Goal: Task Accomplishment & Management: Manage account settings

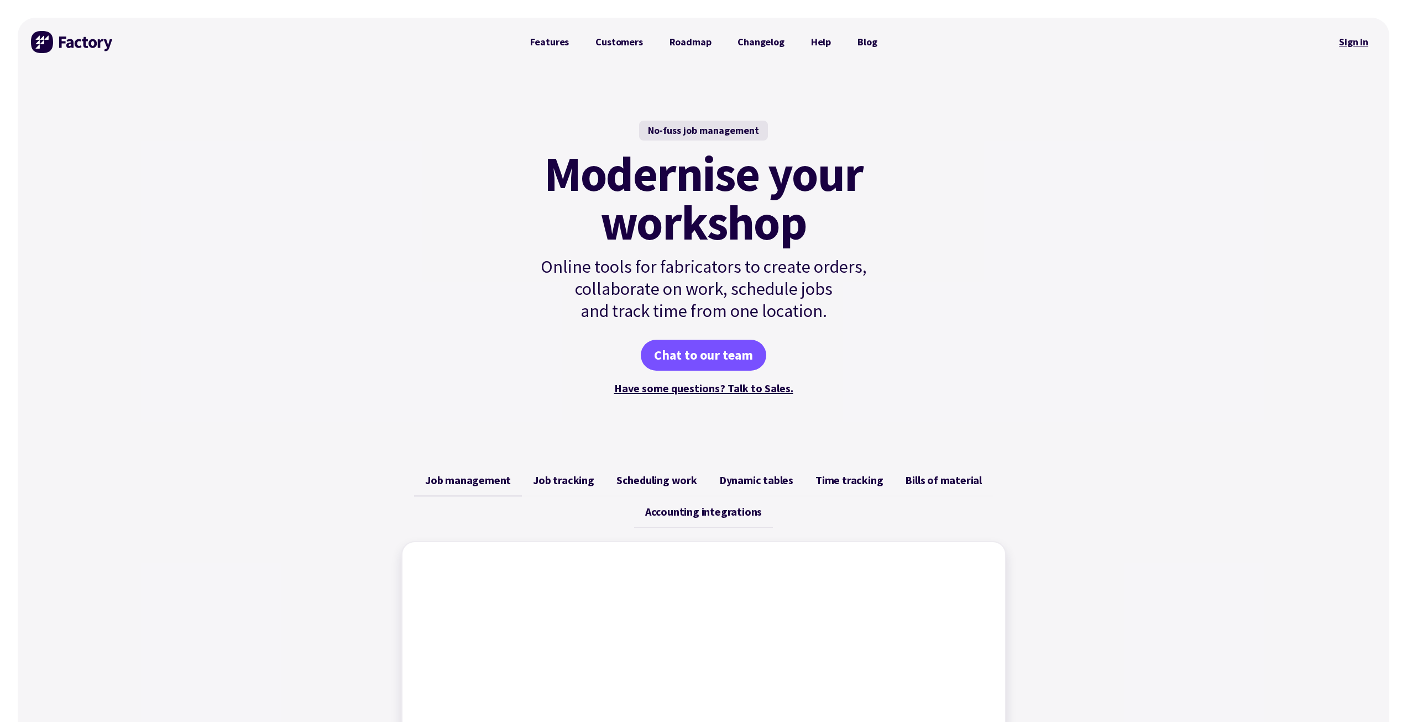
click at [1360, 40] on link "Sign in" at bounding box center [1354, 41] width 45 height 25
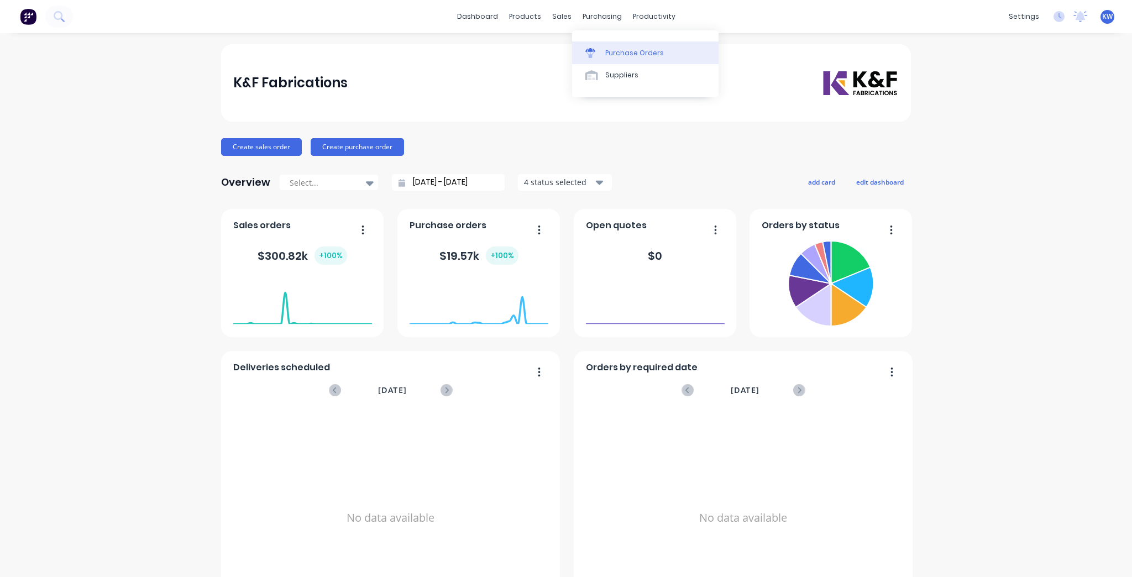
click at [584, 47] on link "Purchase Orders" at bounding box center [645, 52] width 147 height 22
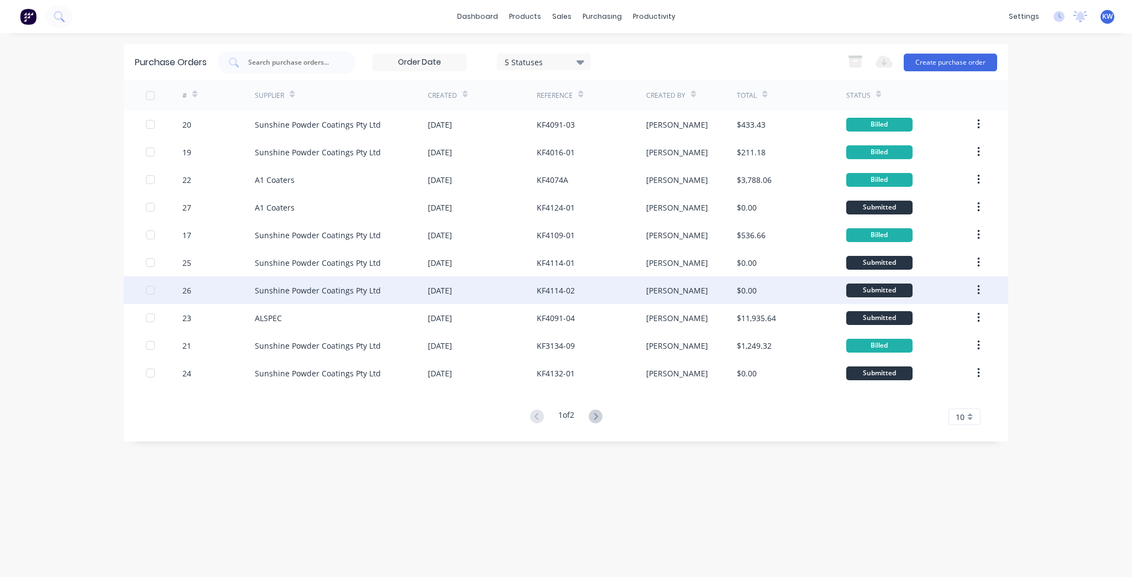
click at [775, 299] on div "$0.00" at bounding box center [791, 290] width 109 height 28
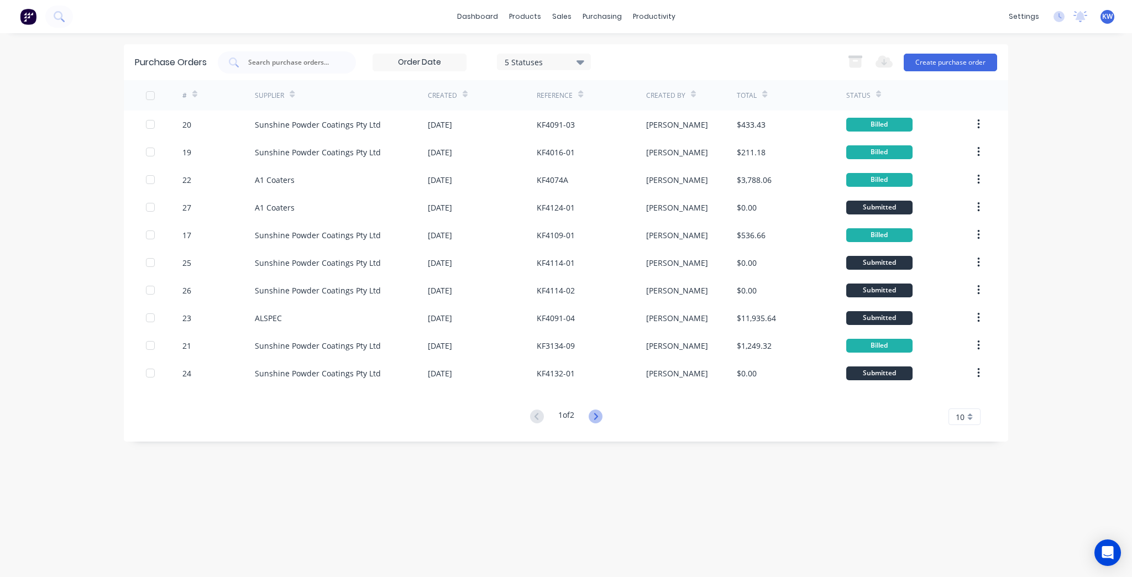
click at [598, 417] on icon at bounding box center [596, 416] width 4 height 7
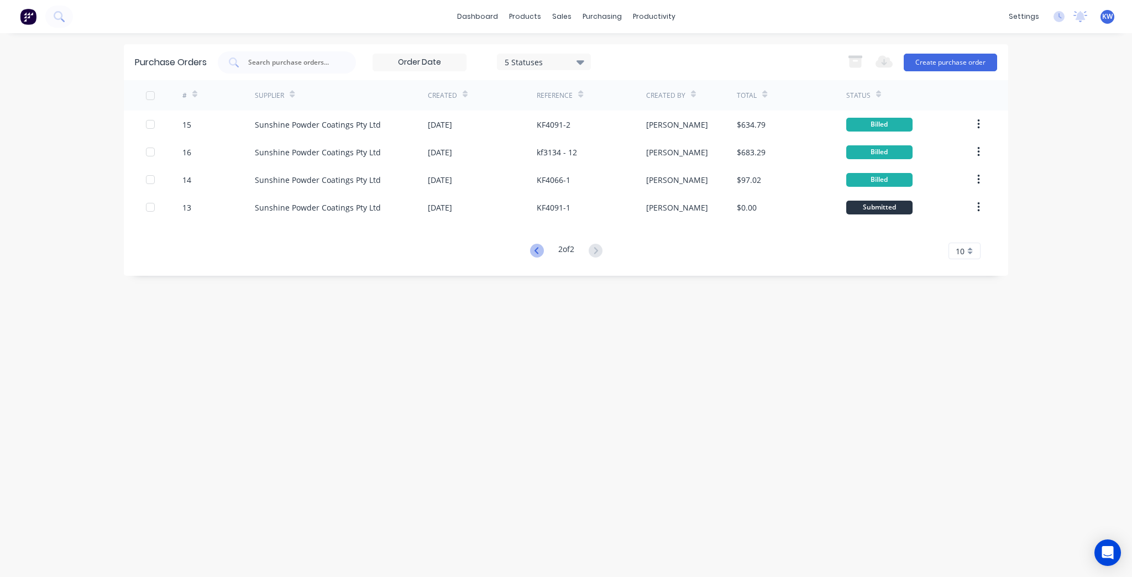
click at [533, 248] on icon at bounding box center [537, 251] width 14 height 14
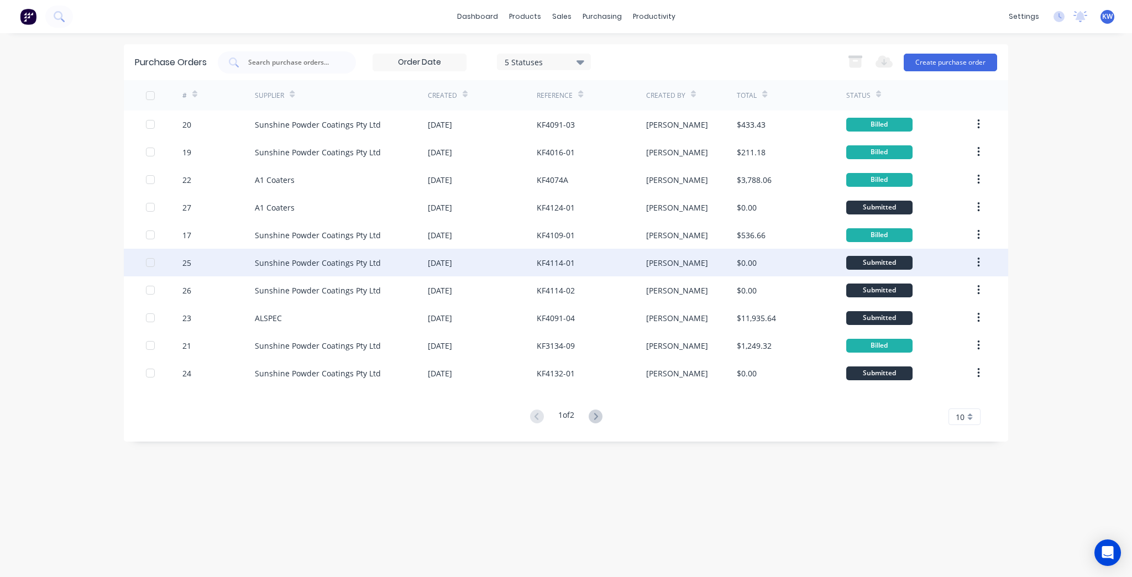
click at [761, 263] on div "$0.00" at bounding box center [791, 263] width 109 height 28
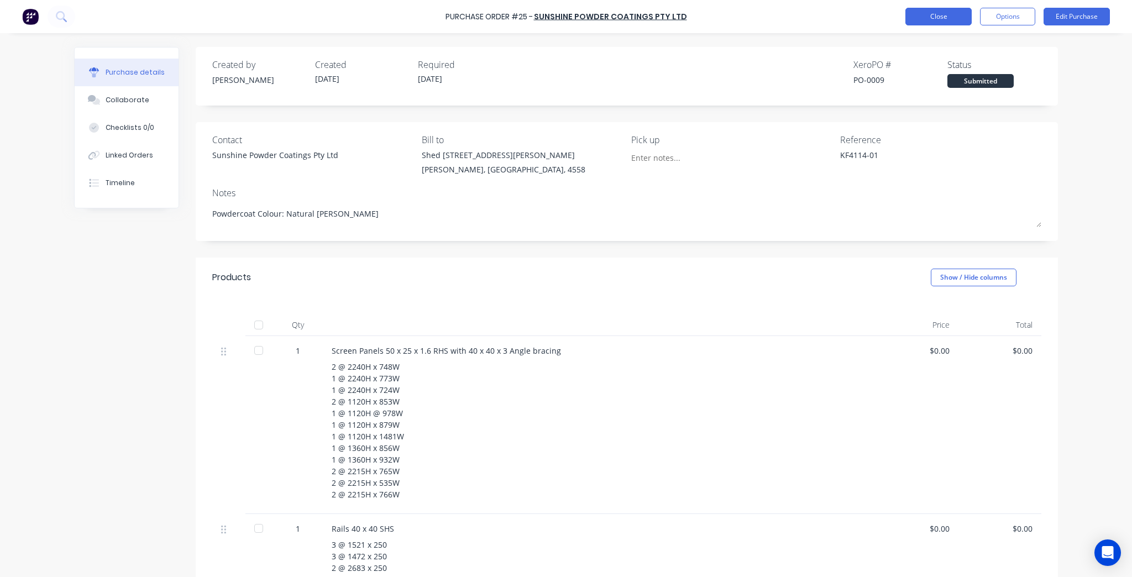
click at [930, 22] on button "Close" at bounding box center [939, 17] width 66 height 18
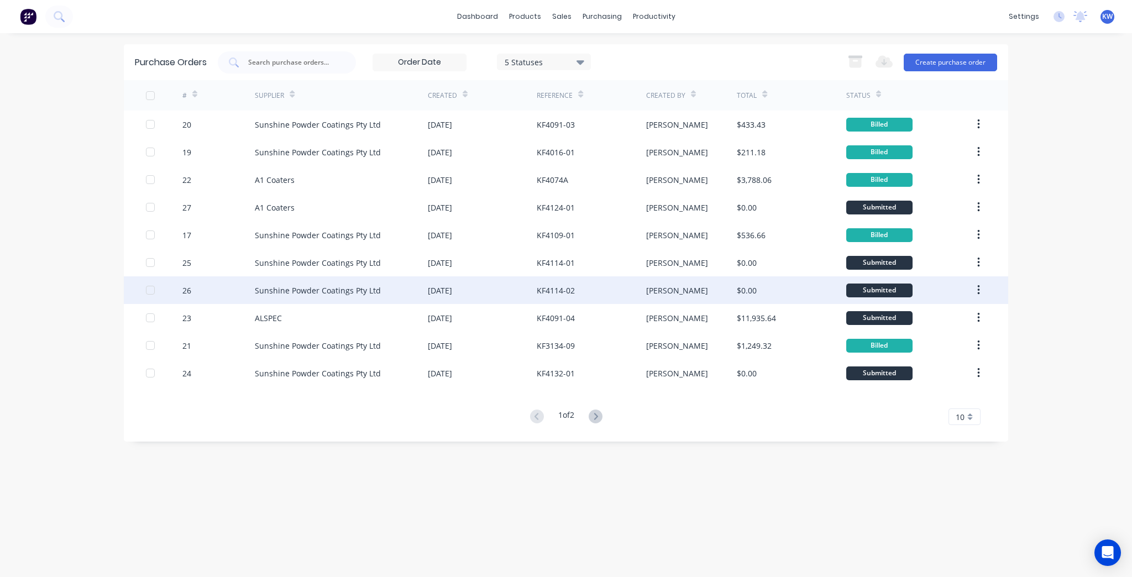
click at [719, 288] on div "Kim" at bounding box center [691, 290] width 91 height 28
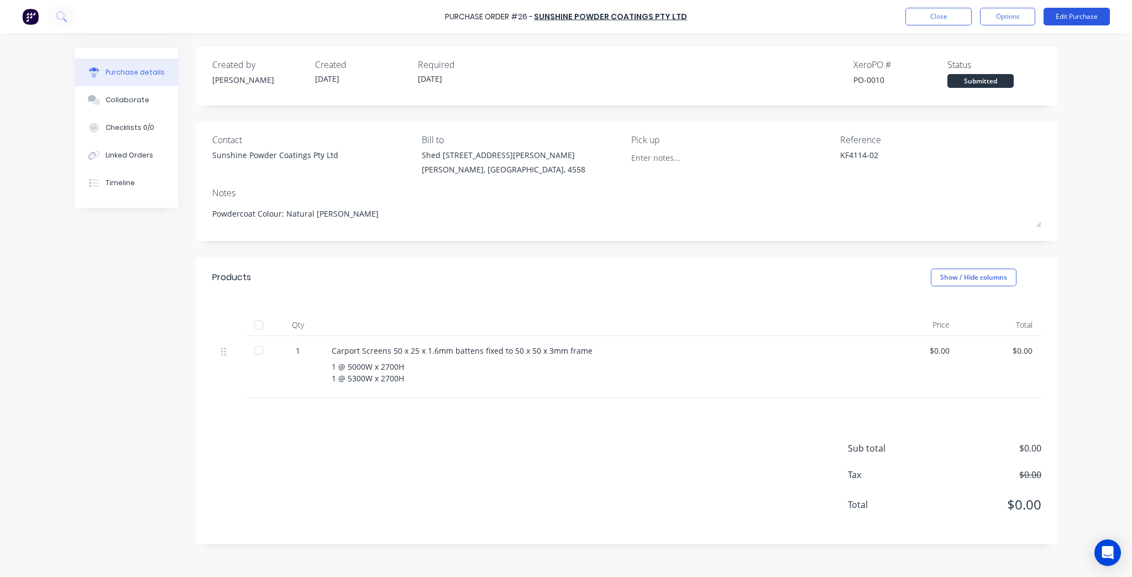
click at [1100, 17] on button "Edit Purchase" at bounding box center [1077, 17] width 66 height 18
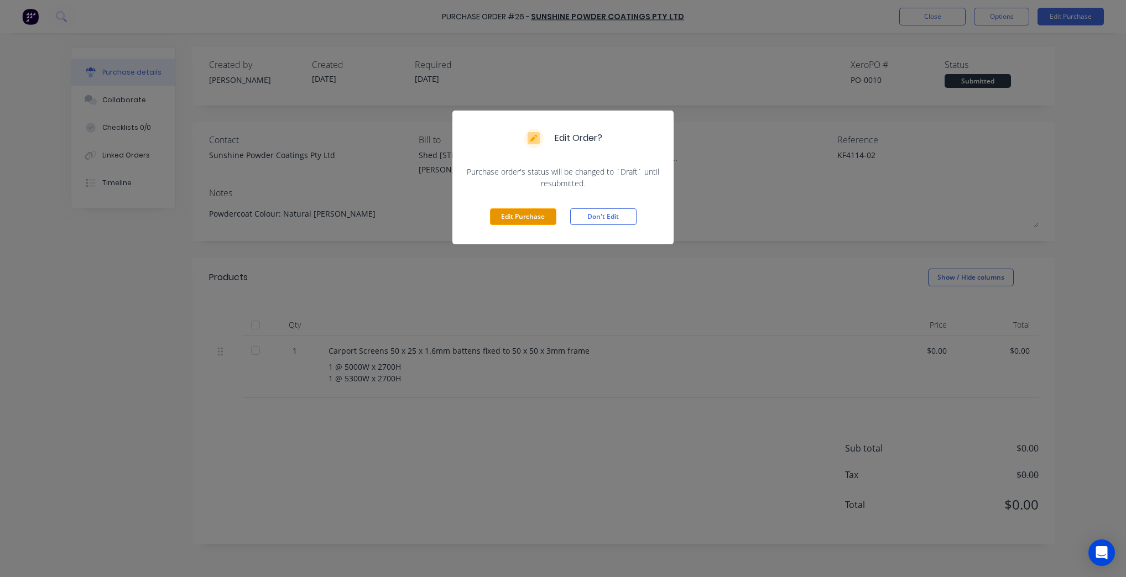
click at [499, 217] on button "Edit Purchase" at bounding box center [523, 216] width 66 height 17
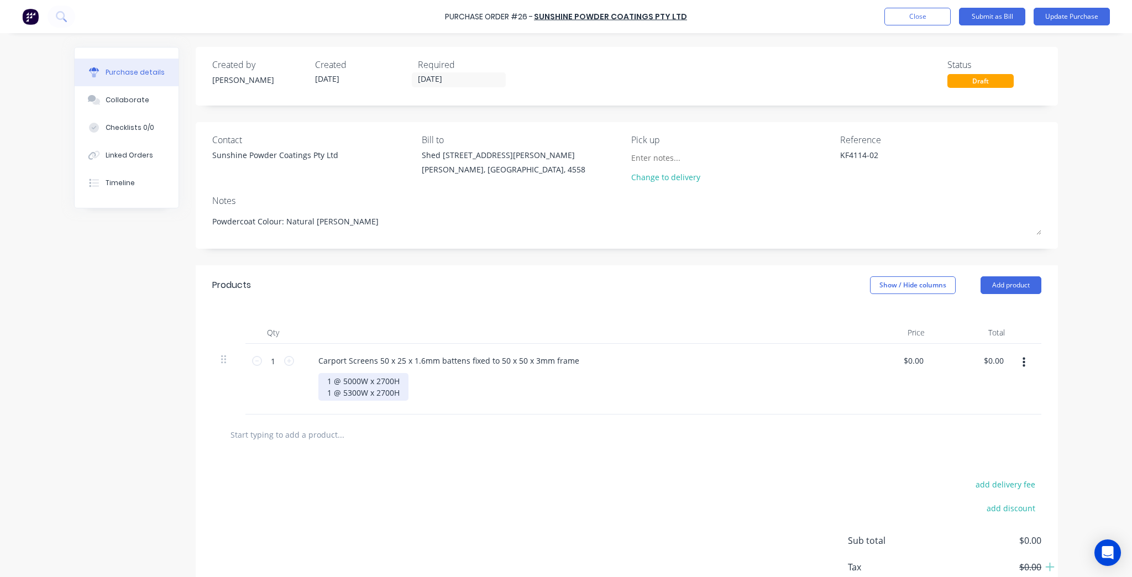
click at [396, 388] on div "1 @ 5000W x 2700H 1 @ 5300W x 2700H" at bounding box center [364, 387] width 90 height 28
click at [411, 358] on div "Carport Screens 50 x 25 x 1.6mm battens fixed to 50 x 50 x 3mm frame" at bounding box center [449, 361] width 279 height 16
drag, startPoint x: 575, startPoint y: 361, endPoint x: 465, endPoint y: 366, distance: 110.2
click at [465, 366] on div "Carport Screens 50 x 25 x 1.6mm battens fixed to 50 x 50 x 3mm frame" at bounding box center [449, 361] width 279 height 16
click at [565, 362] on div "Carport Screens 50 x 25 x 1.6mm battens fixed to 50 x 50 x 3mm frame" at bounding box center [449, 361] width 279 height 16
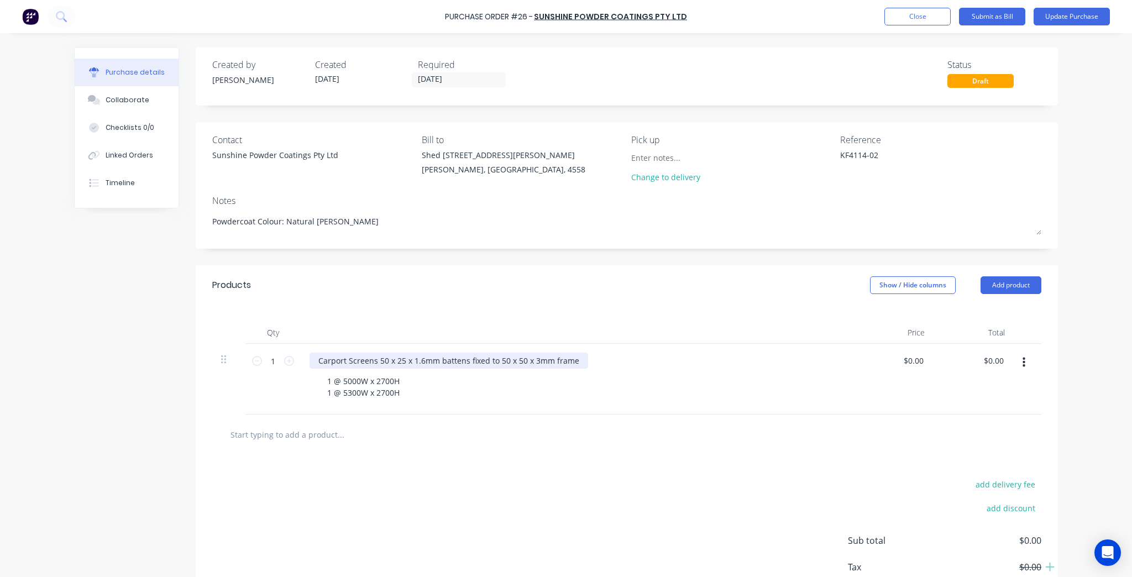
type textarea "x"
drag, startPoint x: 572, startPoint y: 361, endPoint x: 473, endPoint y: 364, distance: 99.1
click at [473, 364] on div "Carport Screens 50 x 25 x 1.6mm battens fixed to 50 x 50 x 3mm frame" at bounding box center [449, 361] width 279 height 16
click at [434, 361] on div "Carport Screens 50 x 25 x 1.6mm battens" at bounding box center [395, 361] width 170 height 16
click at [485, 359] on div "Carport Screens 50 x 25 x 1.6mm RHS battens" at bounding box center [403, 361] width 187 height 16
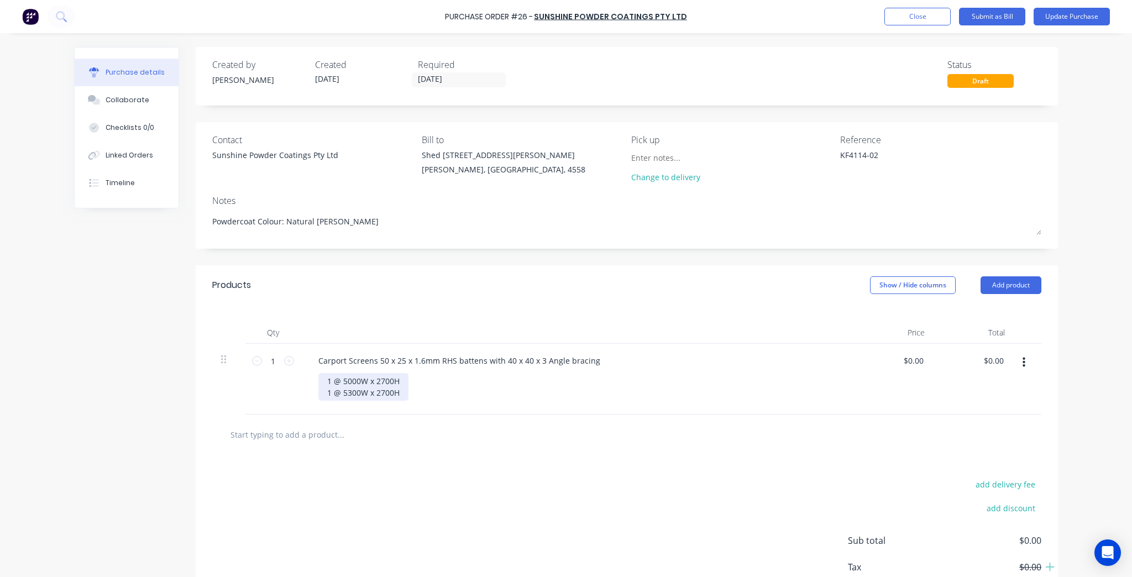
click at [344, 373] on div "1 @ 5000W x 2700H 1 @ 5300W x 2700H" at bounding box center [364, 387] width 90 height 28
type textarea "x"
drag, startPoint x: 401, startPoint y: 396, endPoint x: 288, endPoint y: 369, distance: 116.6
click at [288, 369] on div "1 1 Carport Screens 50 x 25 x 1.6mm RHS battens with 40 x 40 x 3 Angle bracing …" at bounding box center [626, 379] width 829 height 71
click at [358, 382] on div "2 @ 997.9W x 2515H - 40 Battens total 1 @ 424.2W x 2515H - 9 Battens 2 @ 998.18" at bounding box center [398, 392] width 158 height 39
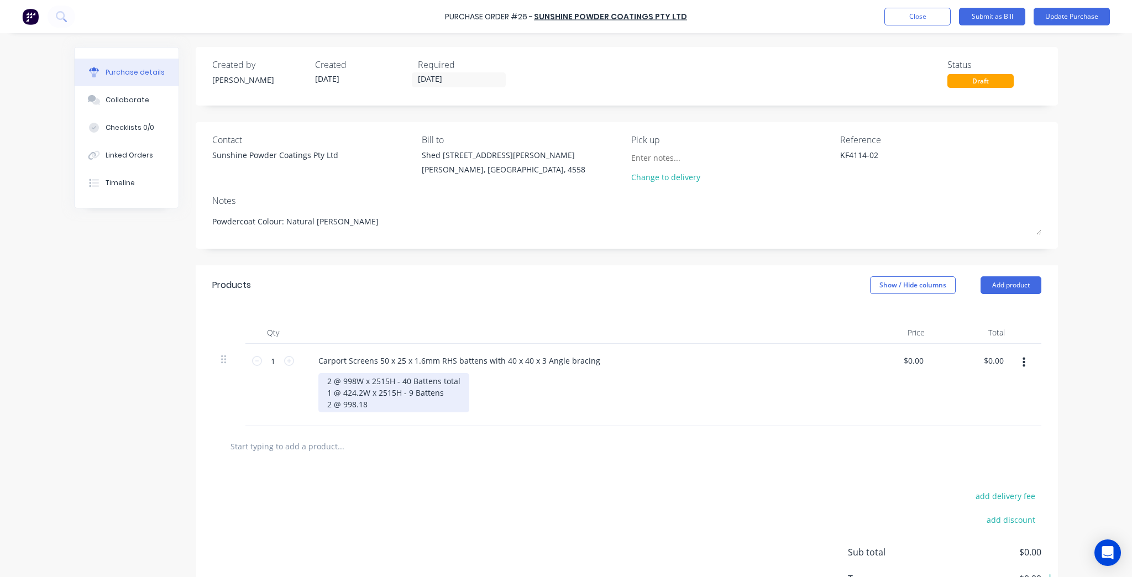
click at [359, 396] on div "2 @ 998W x 2515H - 40 Battens total 1 @ 424.2W x 2515H - 9 Battens 2 @ 998.18" at bounding box center [394, 392] width 151 height 39
click at [366, 401] on div "2 @ 998W x 2515H - 40 Battens total 1 @ 424W x 2515H - 9 Battens 2 @ 998.18" at bounding box center [394, 392] width 151 height 39
click at [365, 406] on div "2 @ 998W x 2515H - 40 Battens total 1 @ 424W x 2515H - 9 Battens 2 @ 998.18" at bounding box center [394, 392] width 151 height 39
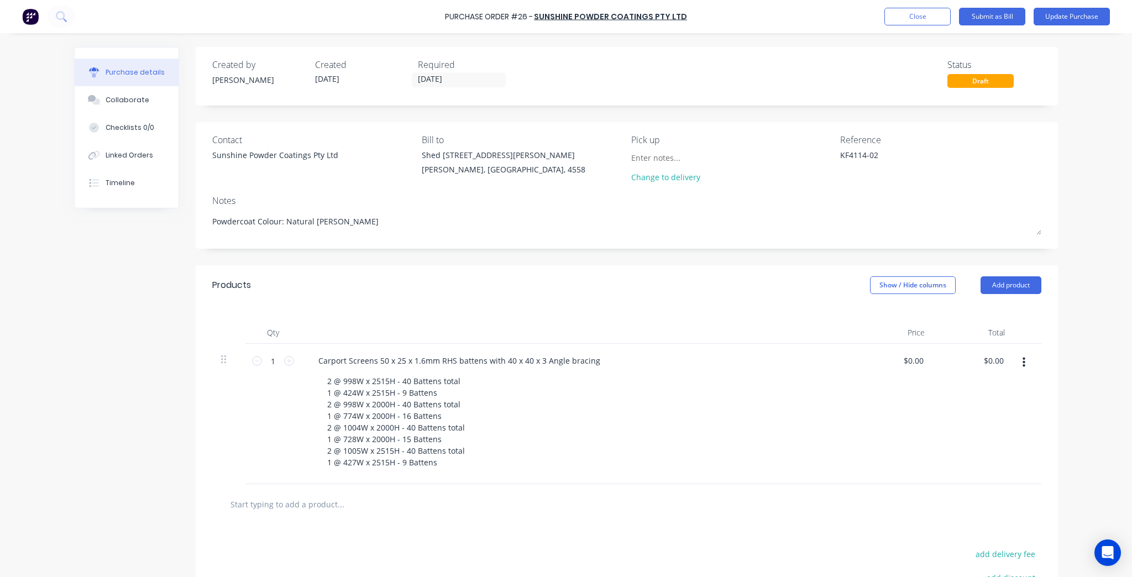
click at [328, 498] on input "text" at bounding box center [340, 504] width 221 height 22
type textarea "x"
type input "R"
type textarea "x"
type input "Ra"
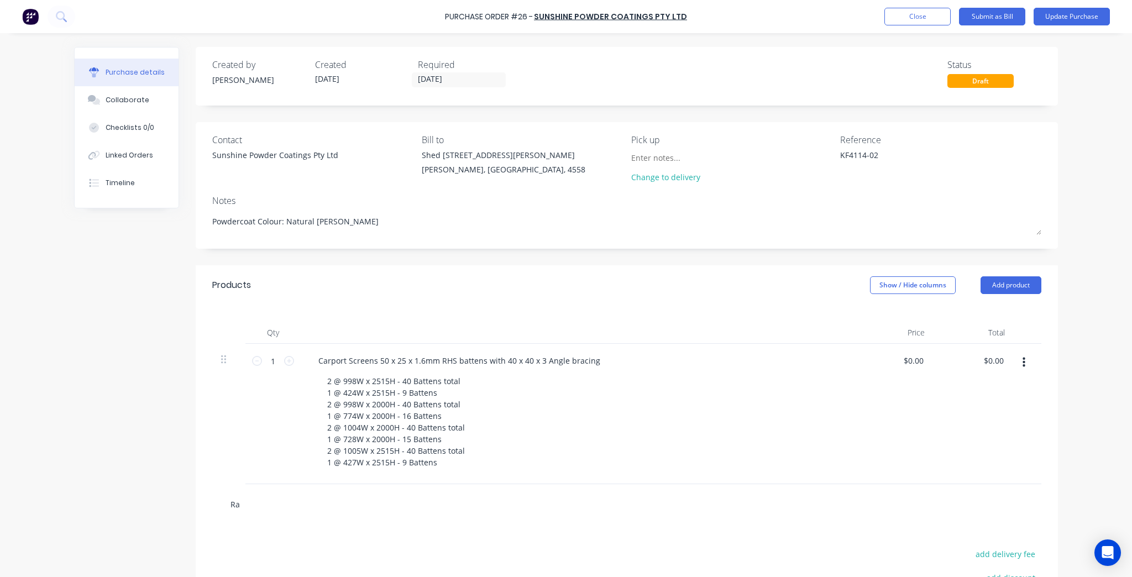
type textarea "x"
type input "Rai"
type textarea "x"
type input "Rail"
type textarea "x"
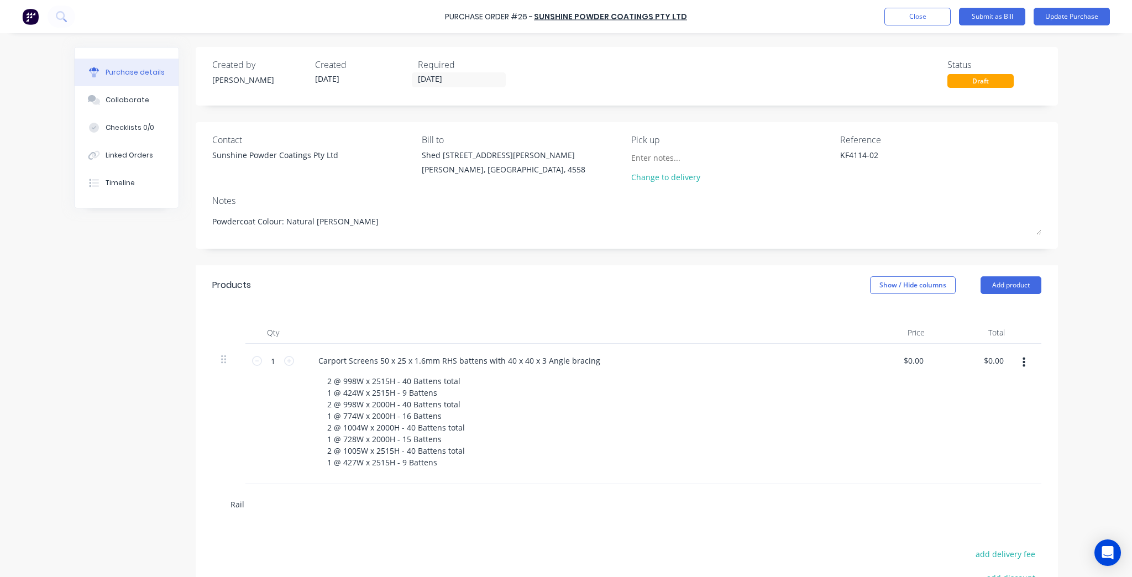
type input "Rails"
type textarea "x"
type input "Rails"
type textarea "x"
type input "Rails 4"
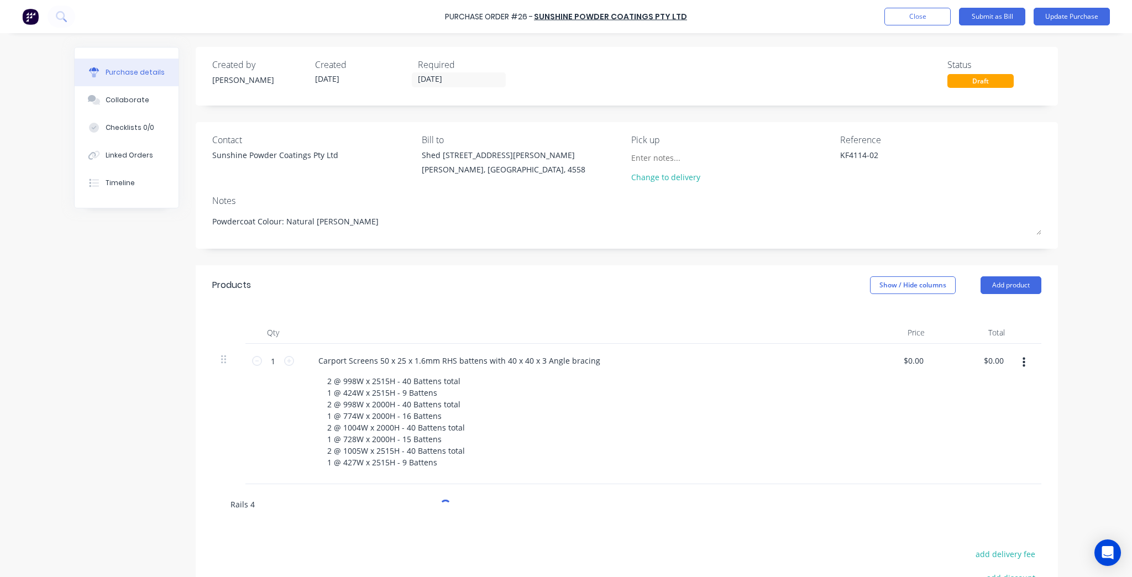
type textarea "x"
type input "Rails 40"
type textarea "x"
type input "Rails 40"
type textarea "x"
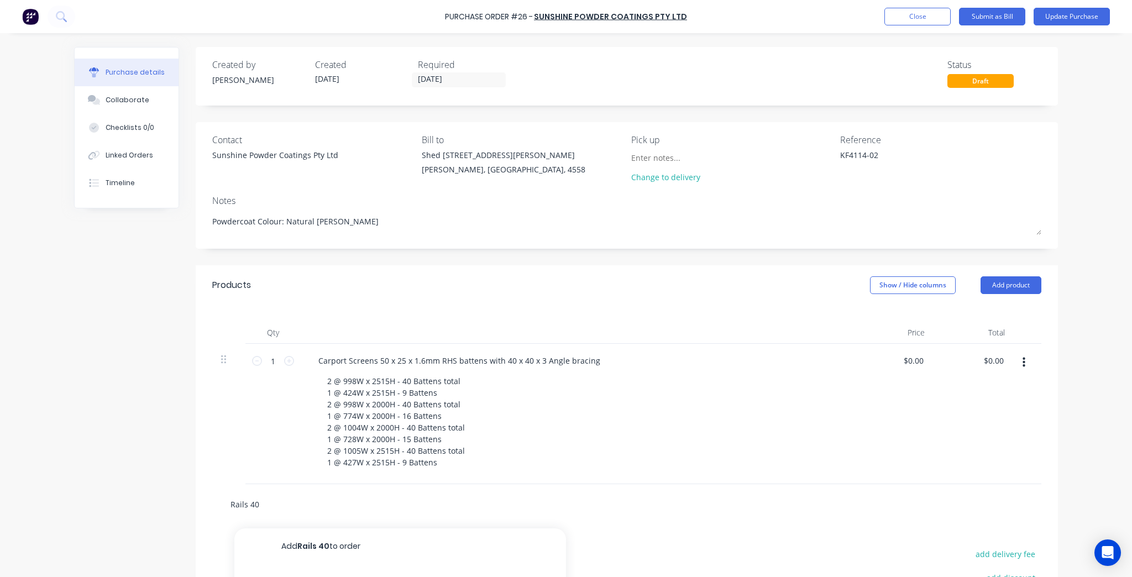
type input "Rails 40 x"
type textarea "x"
type input "Rails 40 x"
type textarea "x"
type input "Rails 40 x 4"
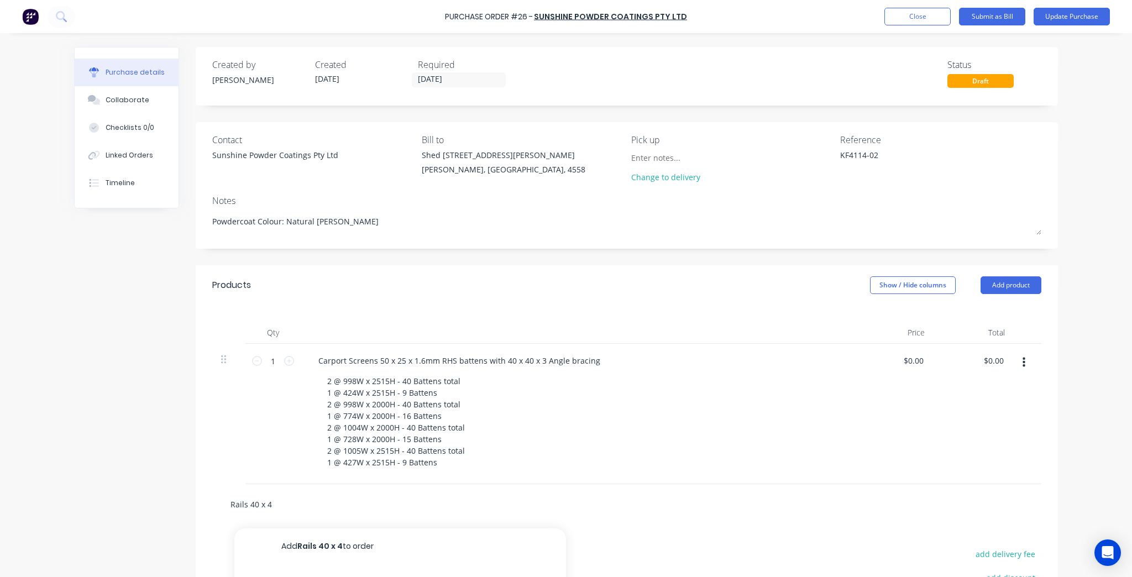
type textarea "x"
type input "Rails 40 x 40"
type textarea "x"
type input "Rails 40 x 40 S"
type textarea "x"
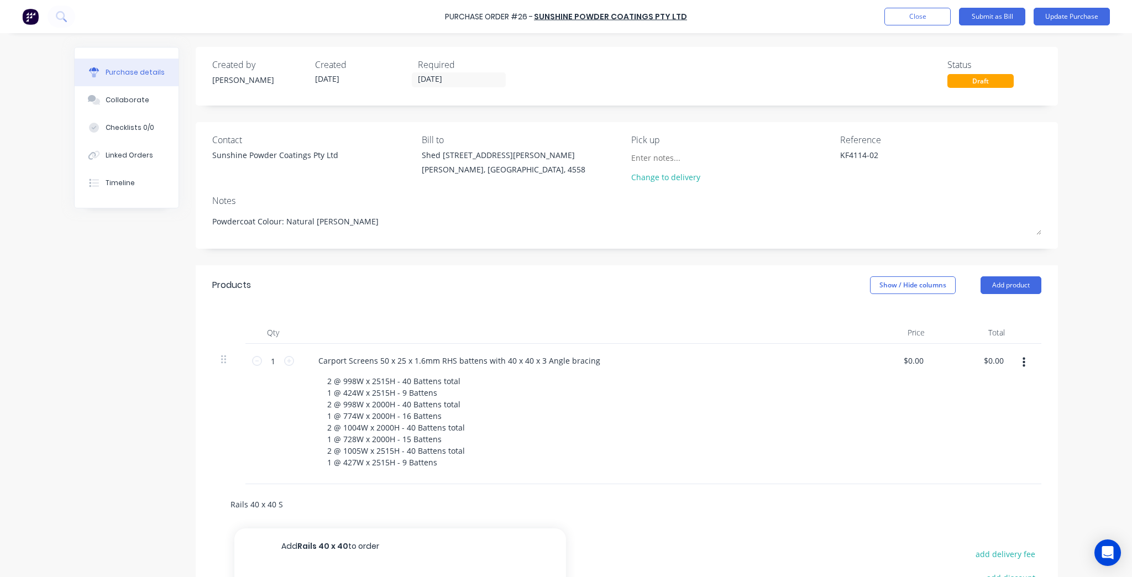
type input "Rails 40 x 40 SH"
type textarea "x"
type input "Rails 40 x 40 SHS"
type textarea "x"
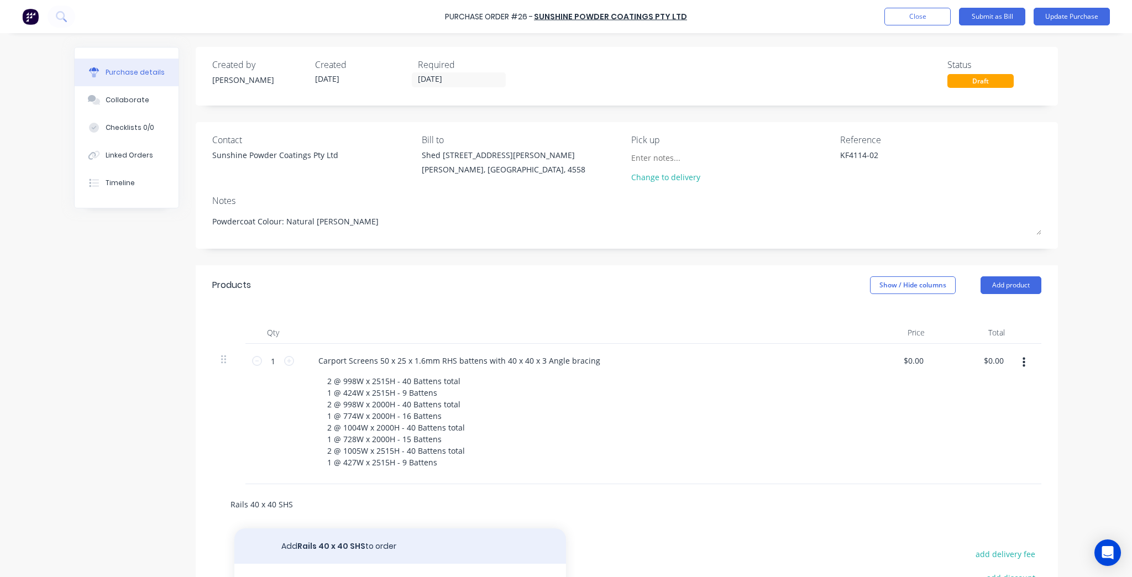
type input "Rails 40 x 40 SHS"
click at [346, 548] on button "Add Rails 40 x 40 SHS to order" at bounding box center [400, 546] width 332 height 35
type textarea "x"
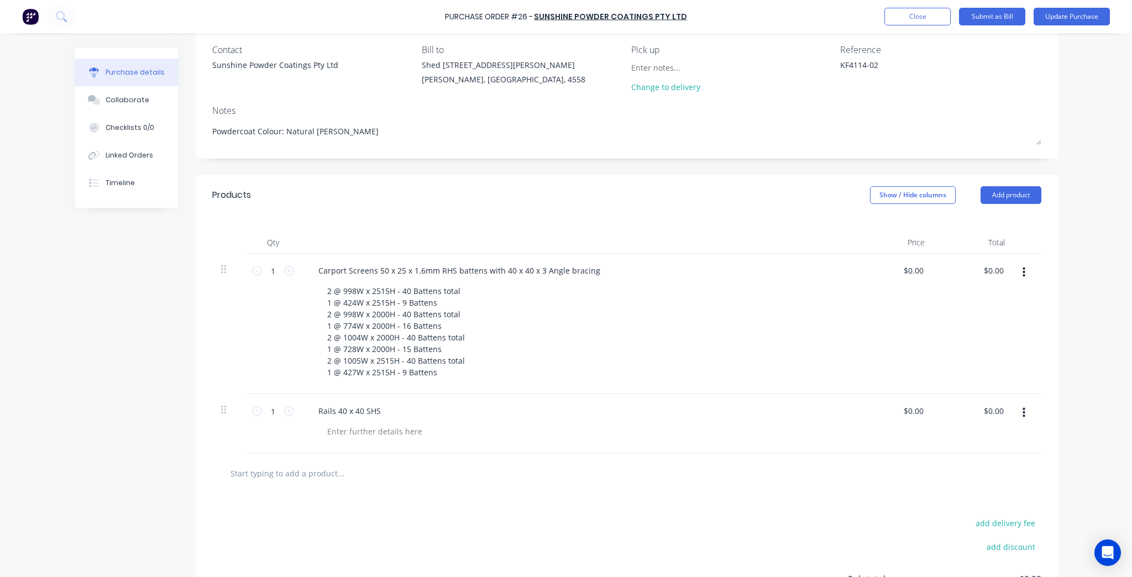
scroll to position [133, 0]
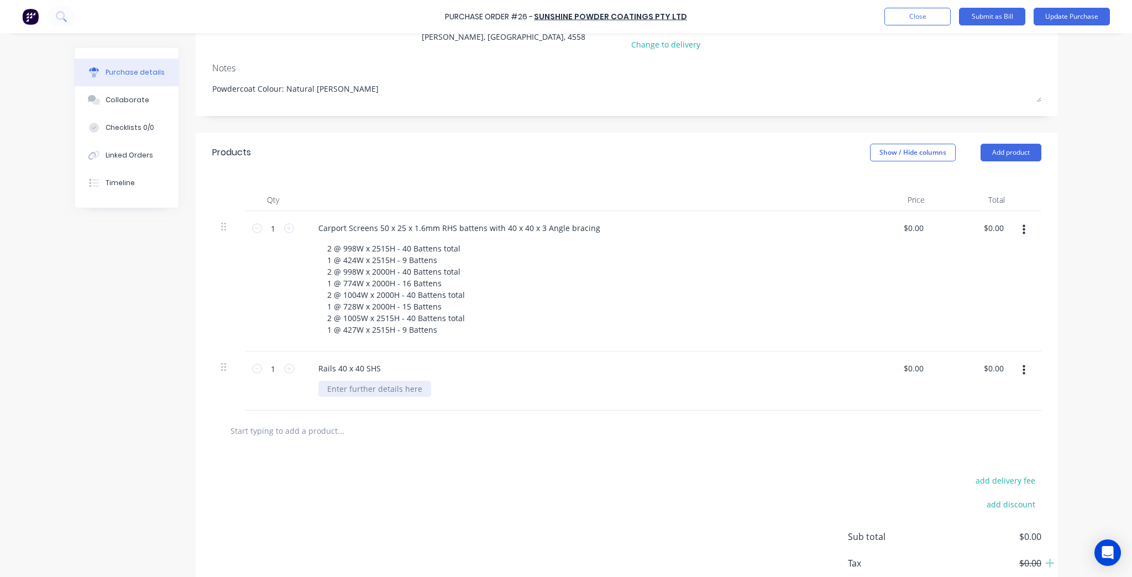
type textarea "x"
click at [354, 389] on div at bounding box center [375, 389] width 113 height 16
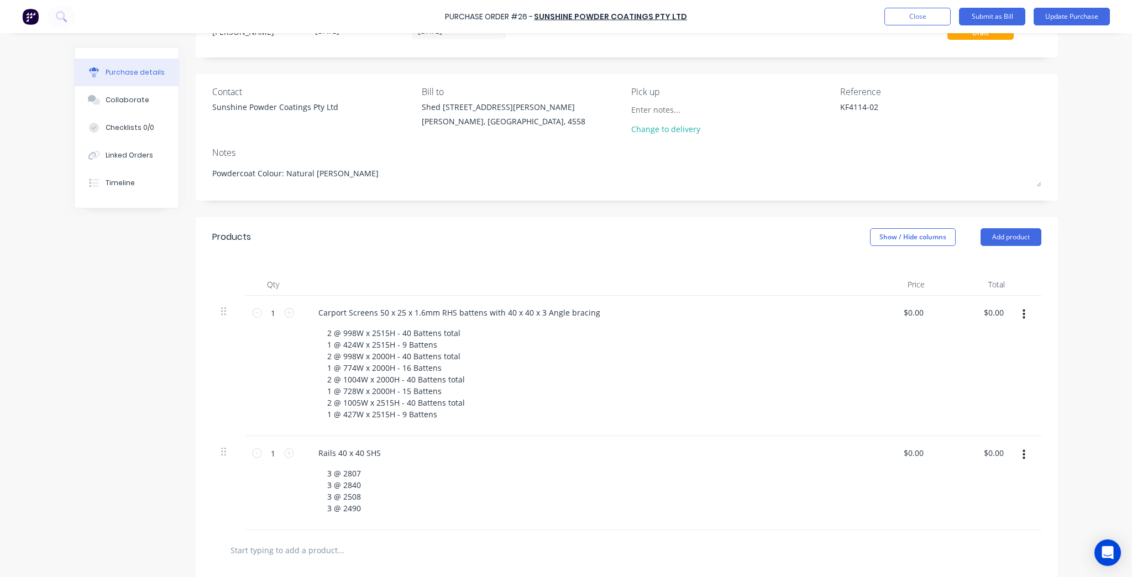
scroll to position [0, 0]
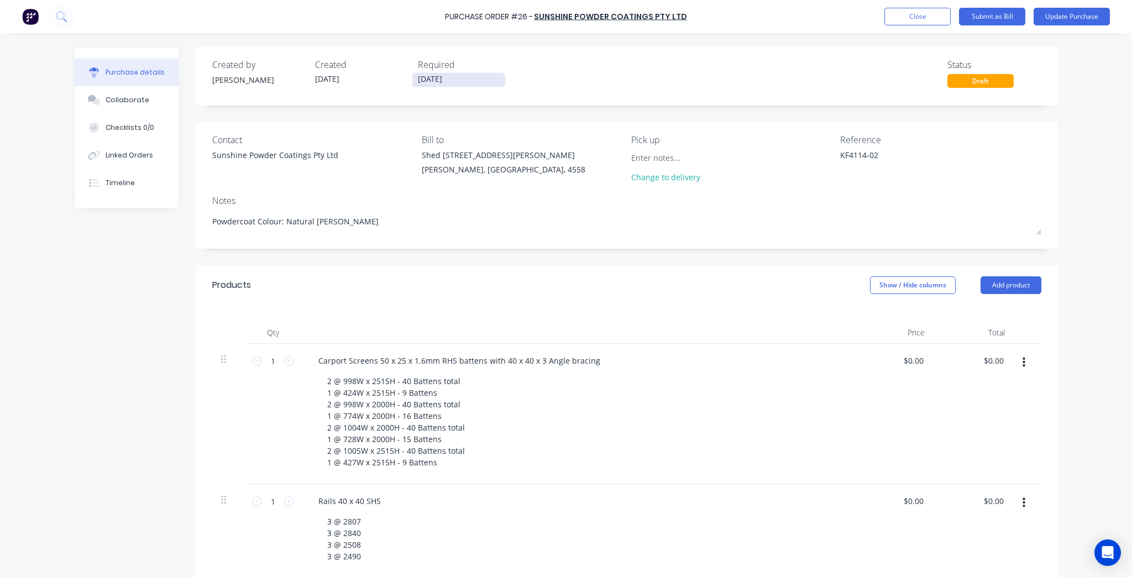
click at [460, 79] on input "07/10/25" at bounding box center [459, 80] width 93 height 14
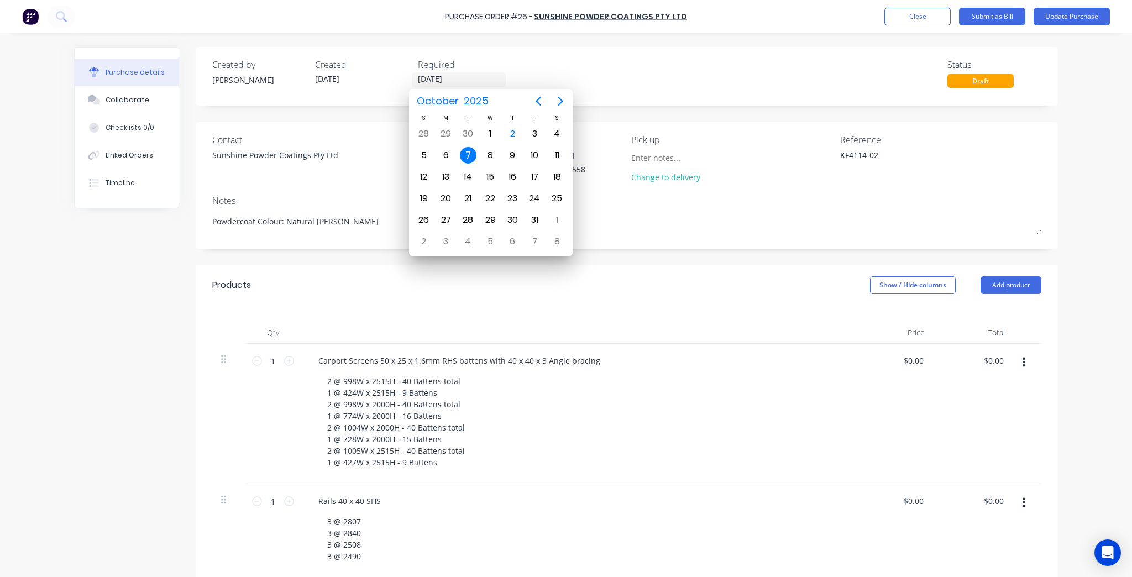
click at [646, 70] on div "Created by Kim Created 01/10/25 Required 07/10/25 Status Draft" at bounding box center [626, 73] width 829 height 30
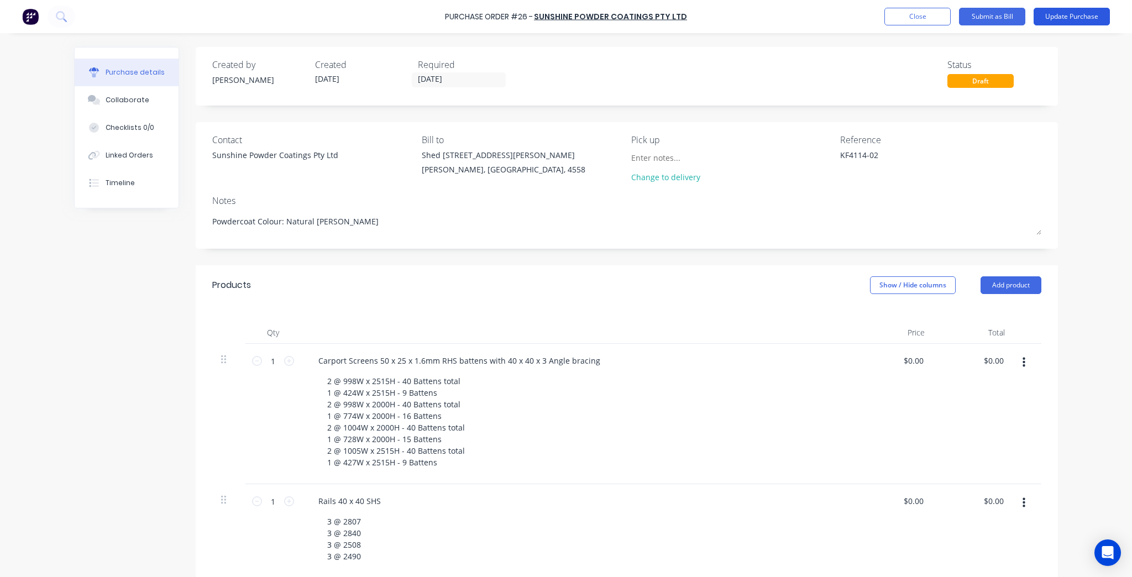
click at [1051, 18] on button "Update Purchase" at bounding box center [1072, 17] width 76 height 18
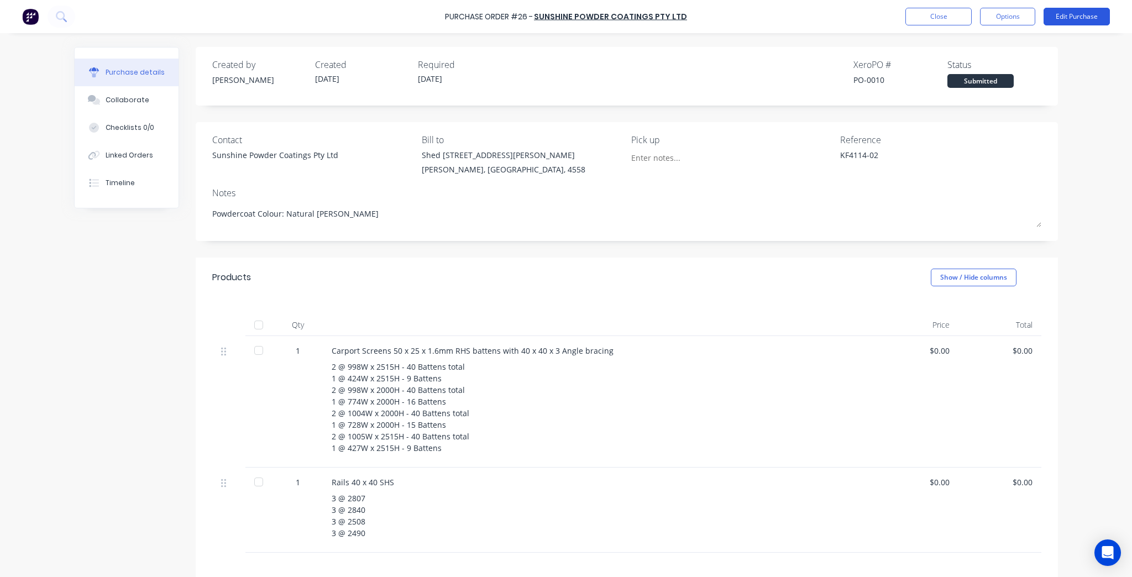
click at [1073, 19] on button "Edit Purchase" at bounding box center [1077, 17] width 66 height 18
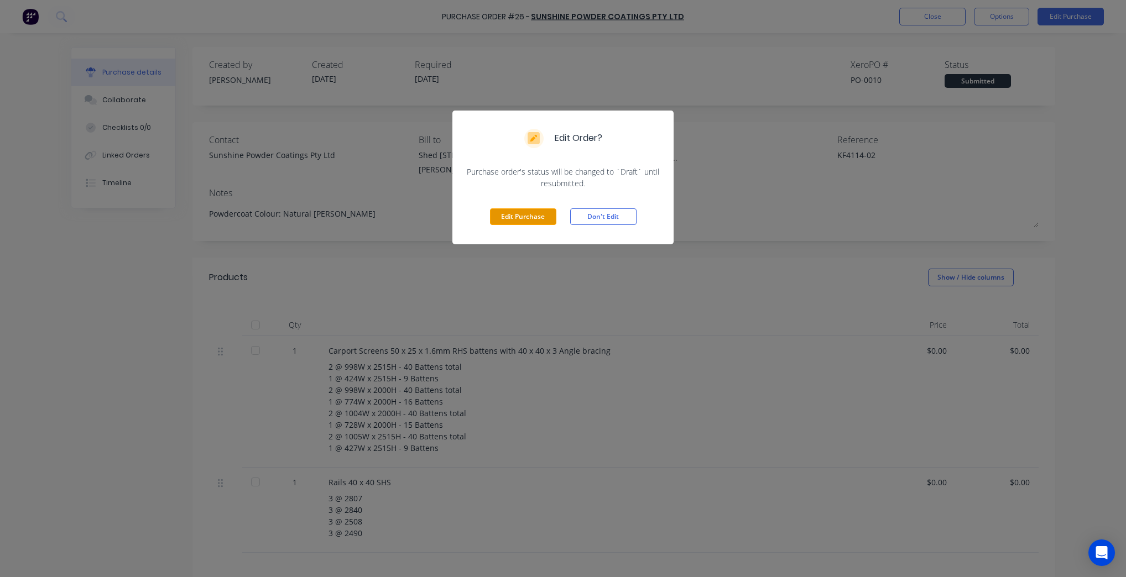
click at [535, 211] on button "Edit Purchase" at bounding box center [523, 216] width 66 height 17
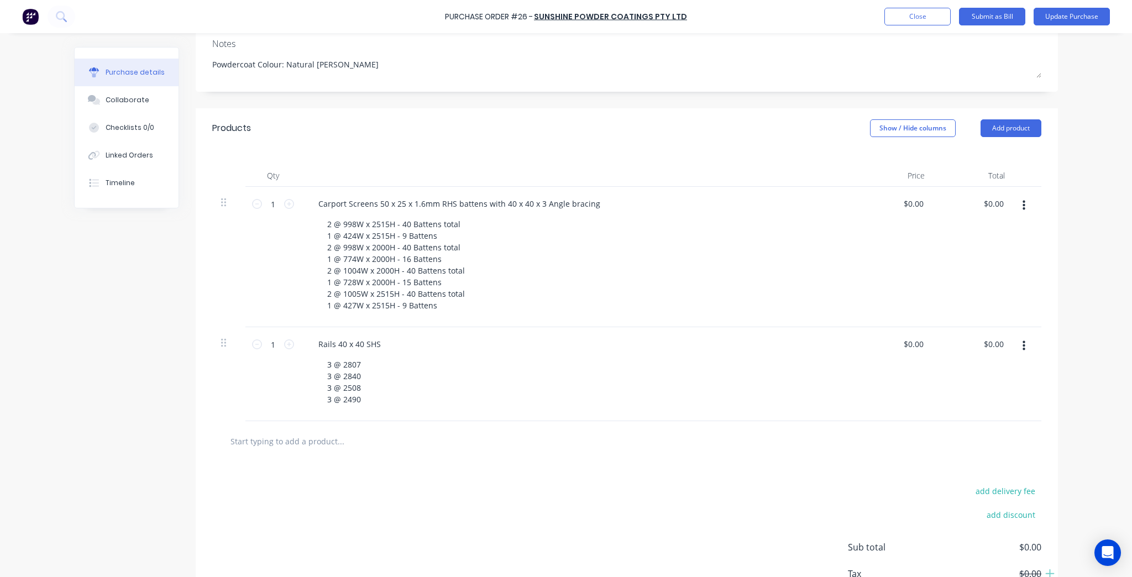
scroll to position [221, 0]
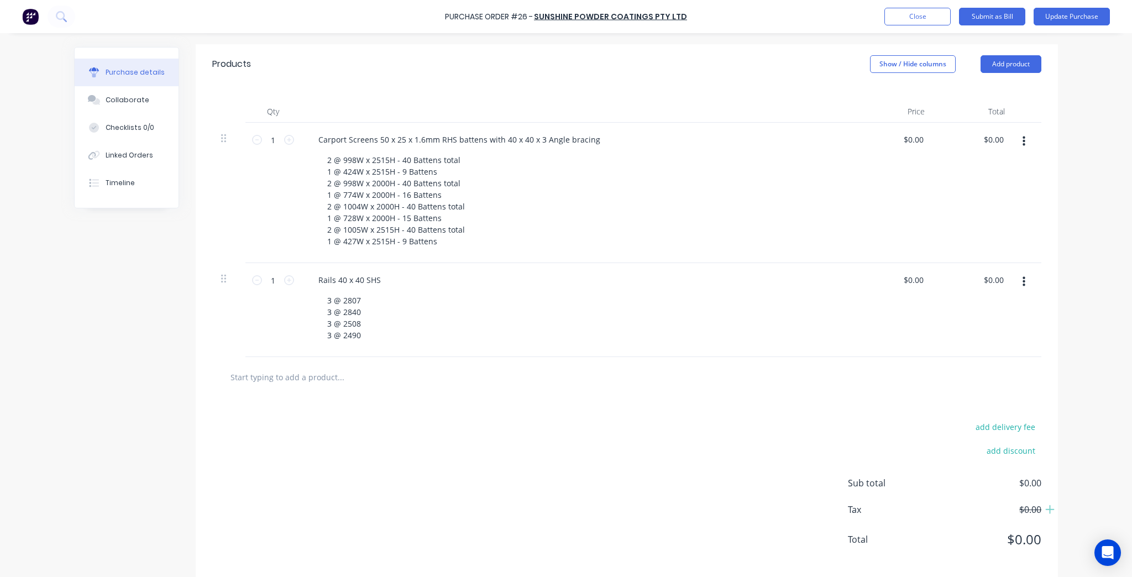
click at [342, 375] on input "text" at bounding box center [340, 377] width 221 height 22
type textarea "x"
type input "F"
type textarea "x"
type input "Fe"
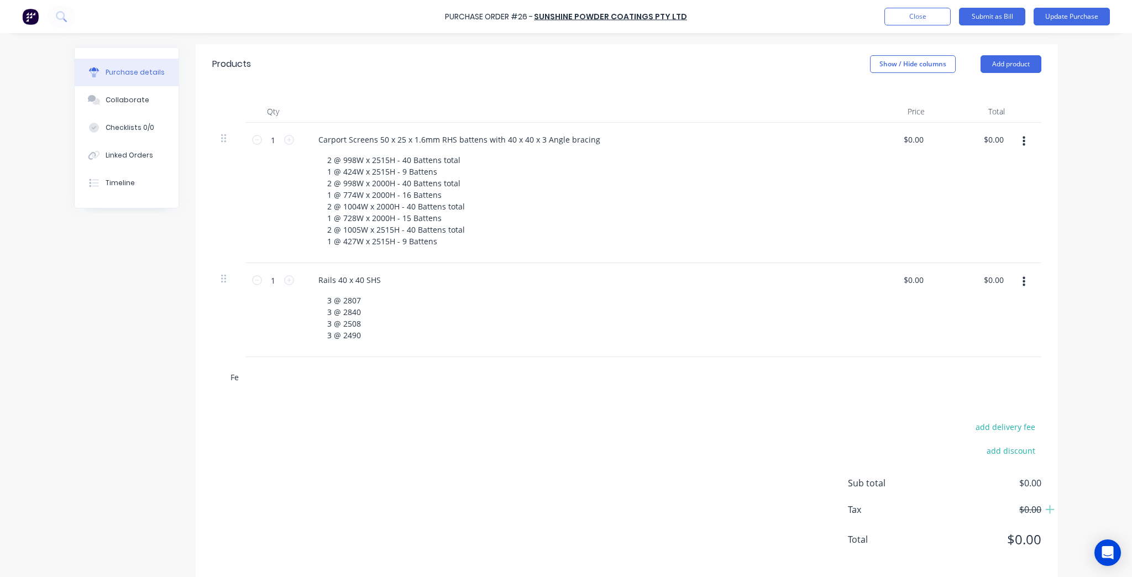
type textarea "x"
type input "Fen"
type textarea "x"
type input "Fenc"
type textarea "x"
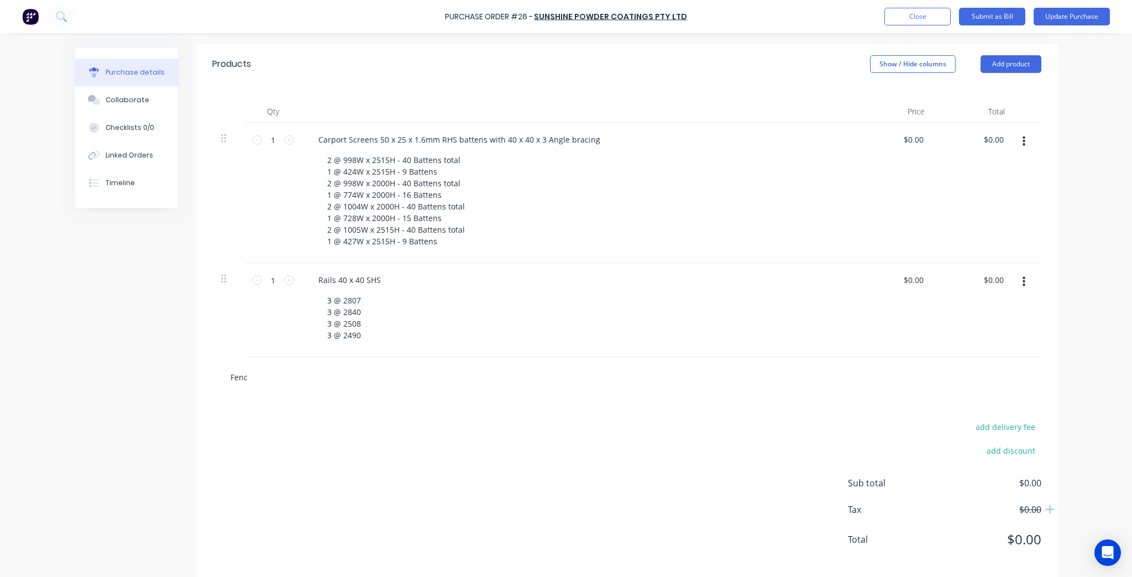
type input "Fence"
type textarea "x"
type input "Fence"
type textarea "x"
type input "Fence b"
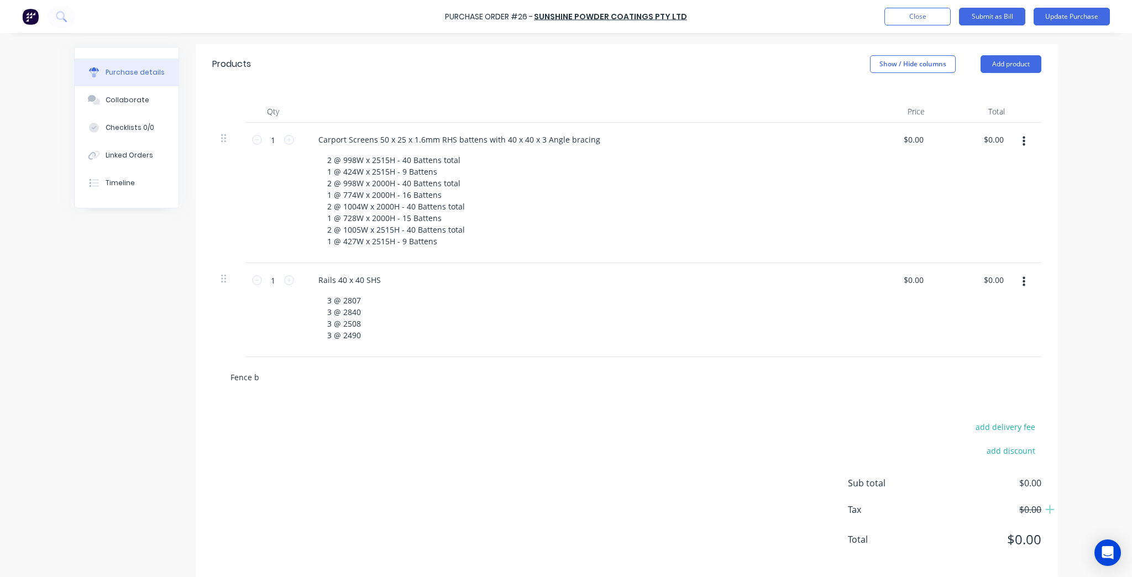
type textarea "x"
type input "Fence br"
type textarea "x"
type input "Fence bra"
type textarea "x"
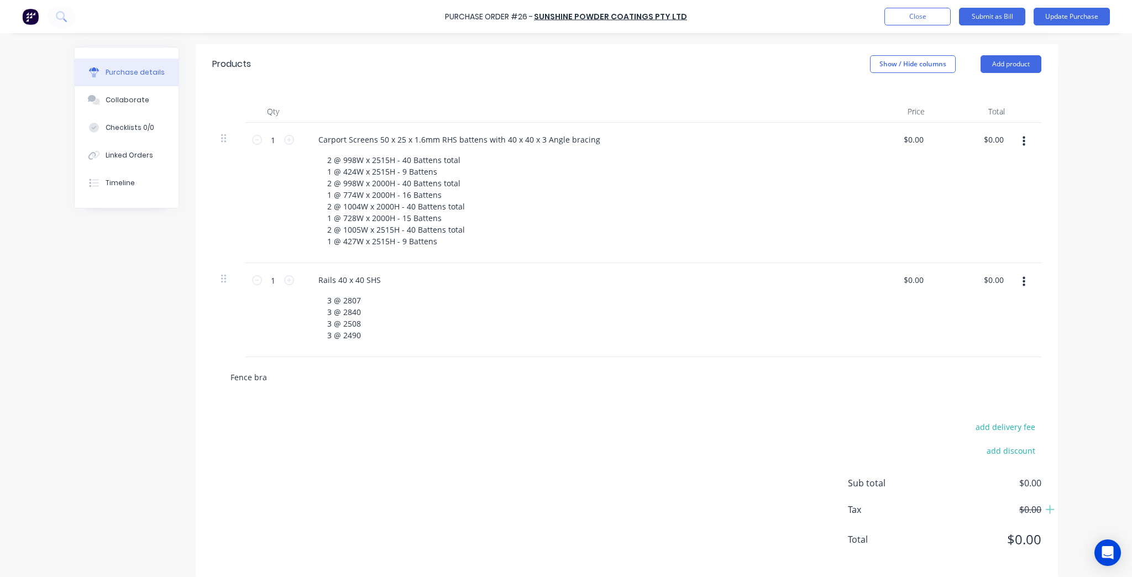
type input "Fence brac"
type textarea "x"
type input "Fence brack"
type textarea "x"
type input "Fence bracke"
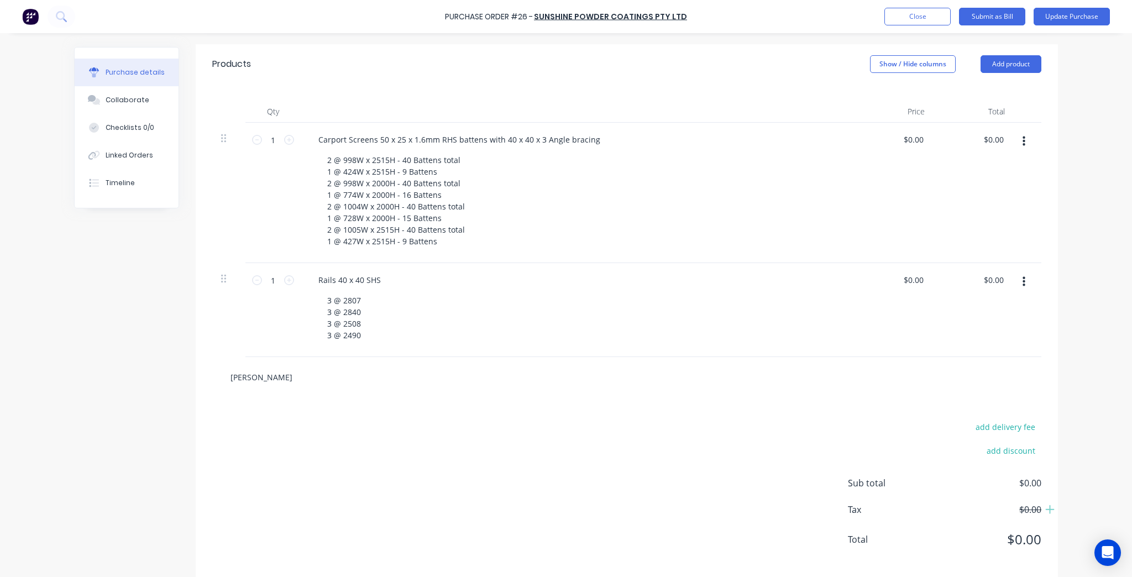
type textarea "x"
type input "Fence bracket"
type textarea "x"
type input "Fence brackets"
type textarea "x"
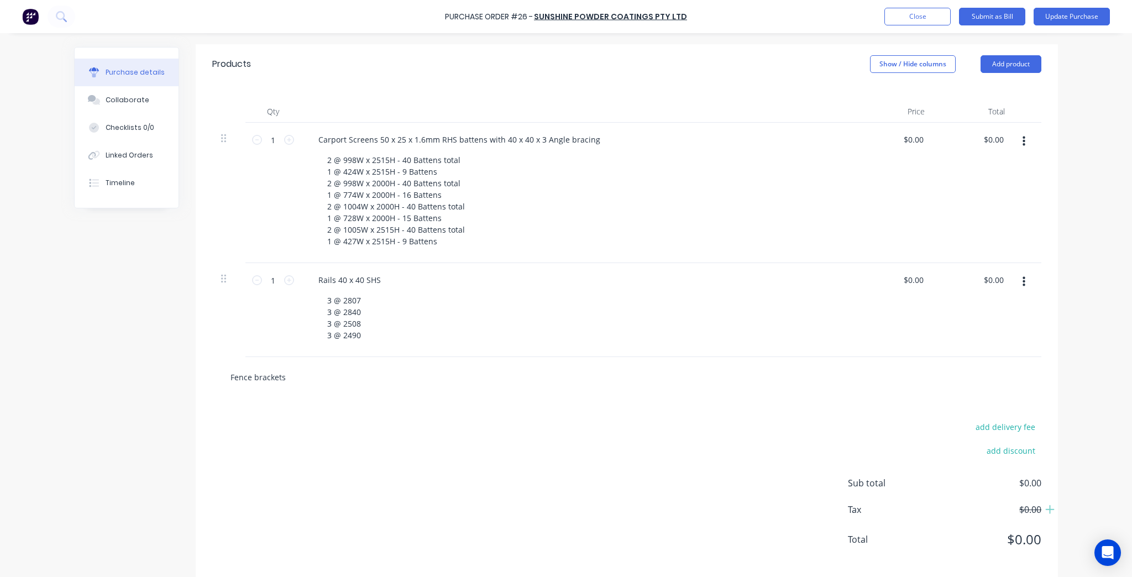
type input "Fence brackets"
type textarea "x"
type input "Fence brackets 4"
type textarea "x"
type input "Fence brackets 40"
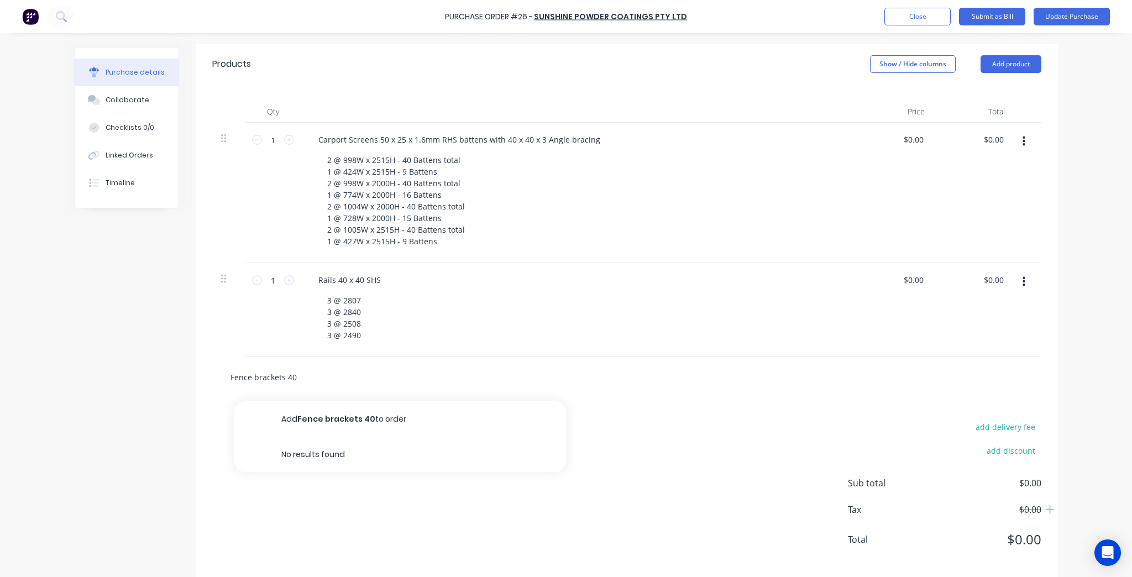
type textarea "x"
type input "Fence brackets 40"
type textarea "x"
type input "Fence brackets 40 x"
type textarea "x"
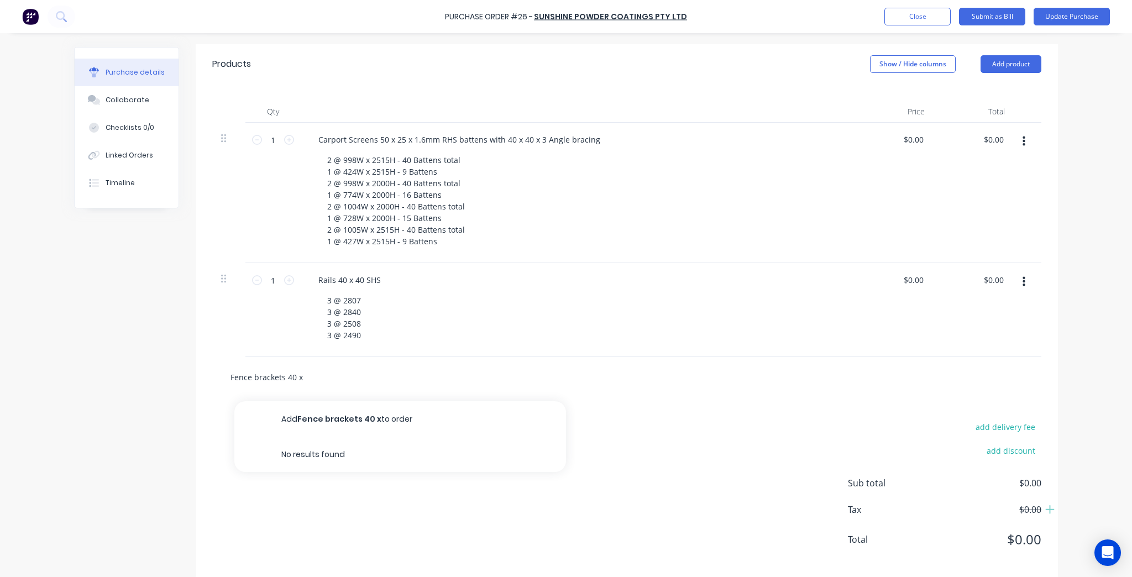
type input "Fence brackets 40 x4"
type textarea "x"
type input "Fence brackets 40 x40"
type textarea "x"
type input "Fence brackets 40 x40"
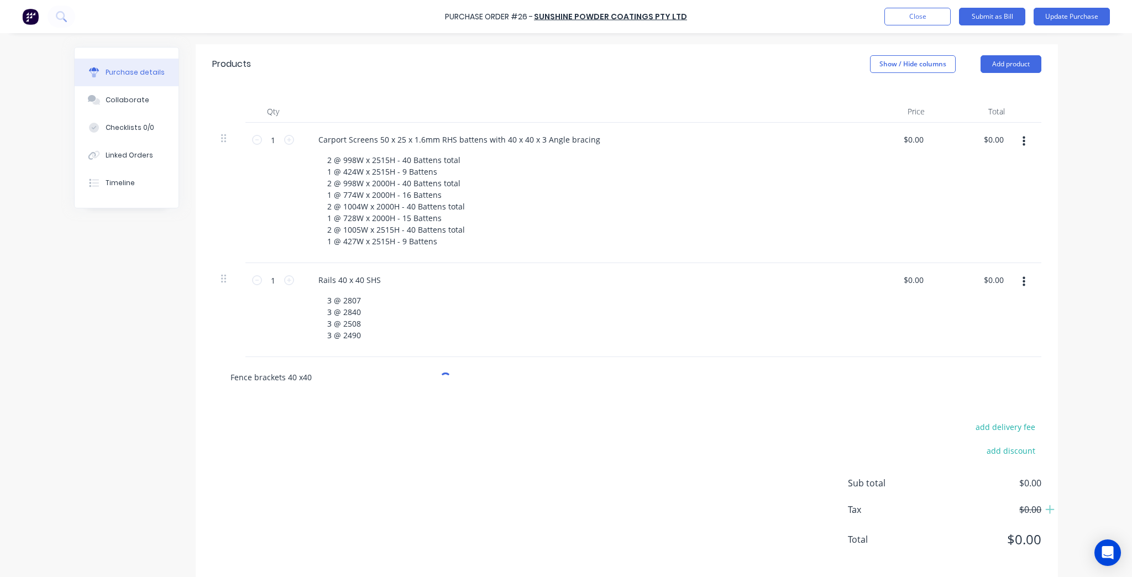
type textarea "x"
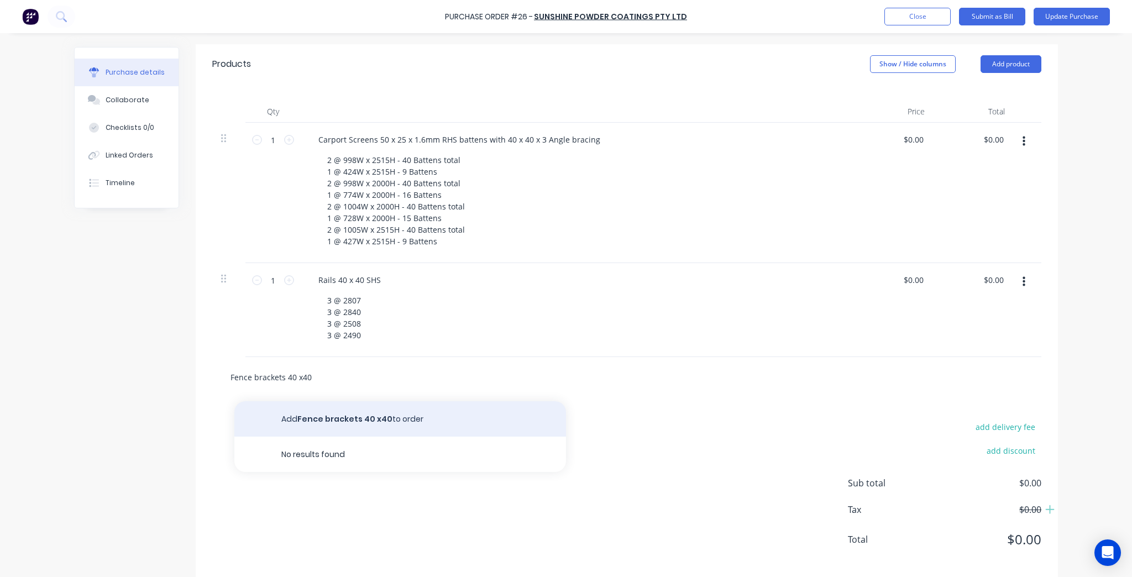
type input "Fence brackets 40 x40"
click at [371, 417] on button "Add Fence brackets 40 x40 to order" at bounding box center [400, 418] width 332 height 35
type textarea "x"
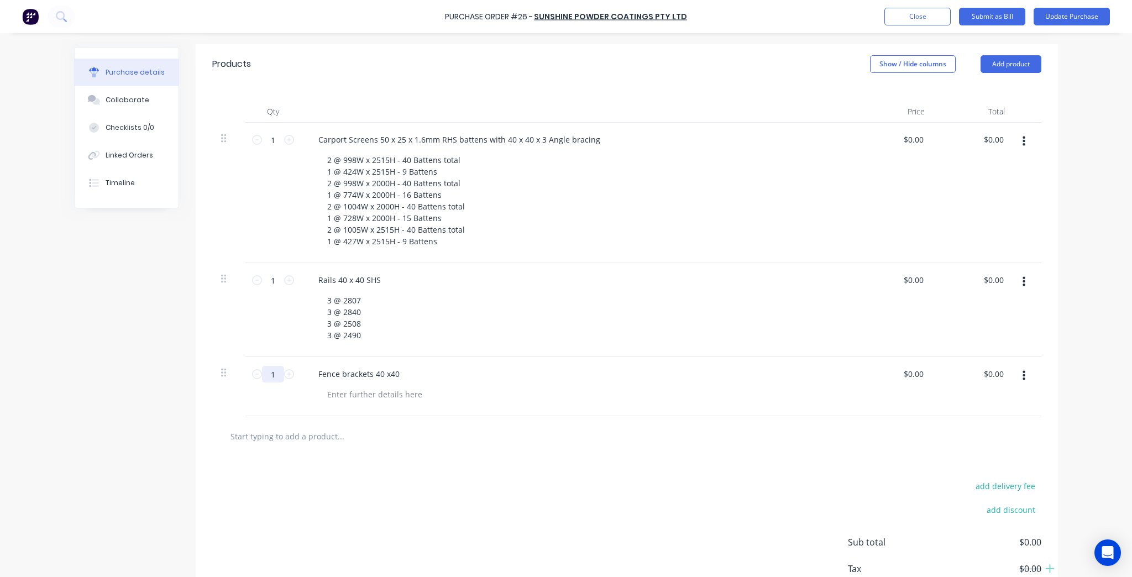
click at [274, 373] on input "1" at bounding box center [273, 374] width 22 height 17
type textarea "x"
type input "2"
type textarea "x"
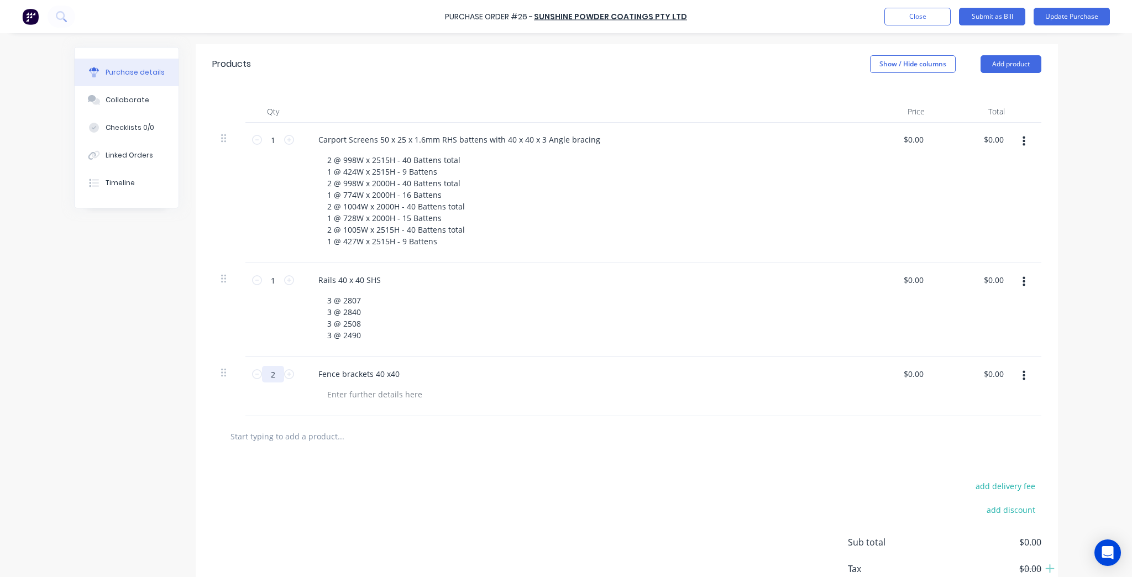
type input "24"
type textarea "x"
type input "24"
click at [504, 532] on div "add delivery fee add discount Sub total $0.00 Tax $0.00 Total $0.00" at bounding box center [627, 548] width 863 height 182
click at [1065, 13] on button "Update Purchase" at bounding box center [1072, 17] width 76 height 18
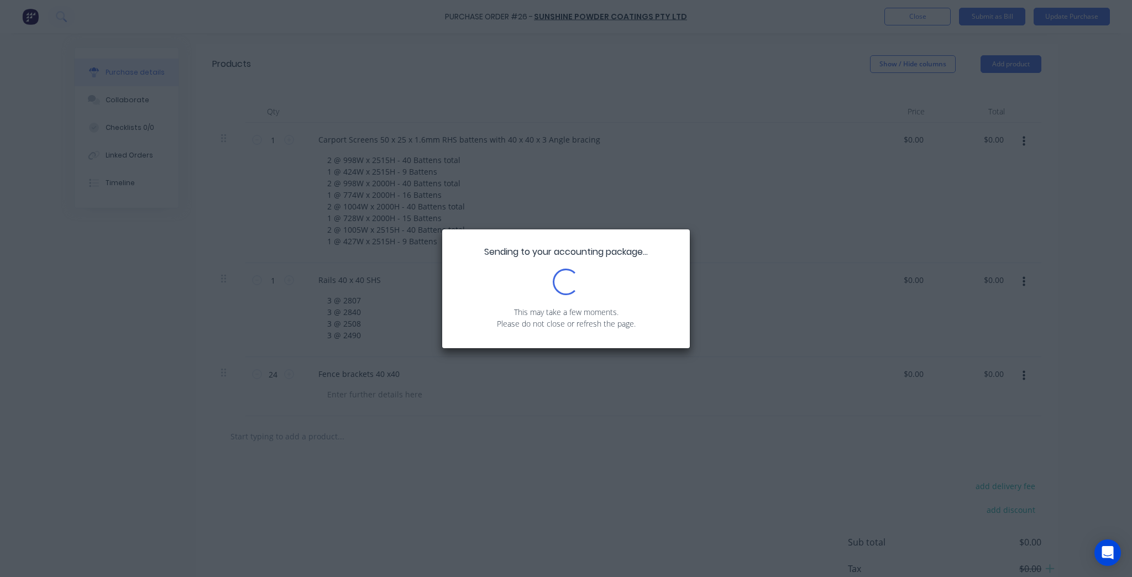
scroll to position [0, 0]
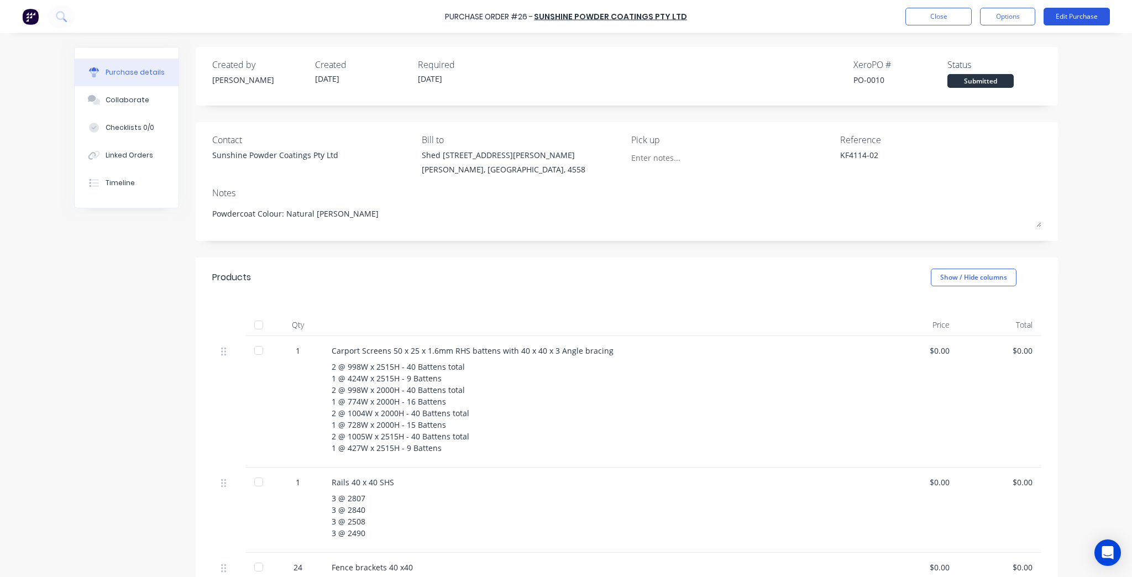
click at [1099, 9] on button "Edit Purchase" at bounding box center [1077, 17] width 66 height 18
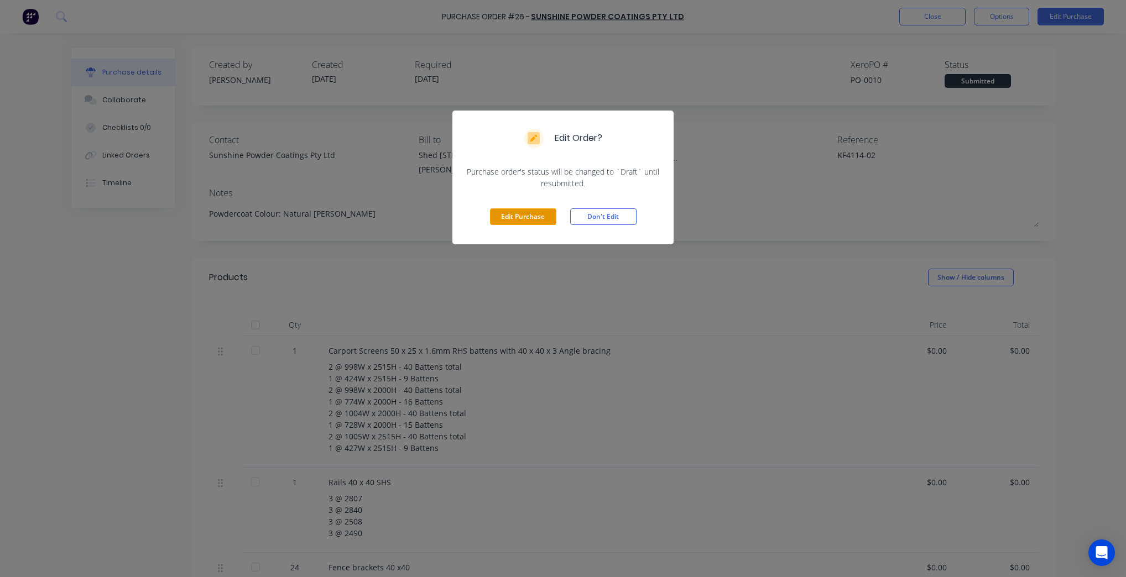
click at [499, 218] on button "Edit Purchase" at bounding box center [523, 216] width 66 height 17
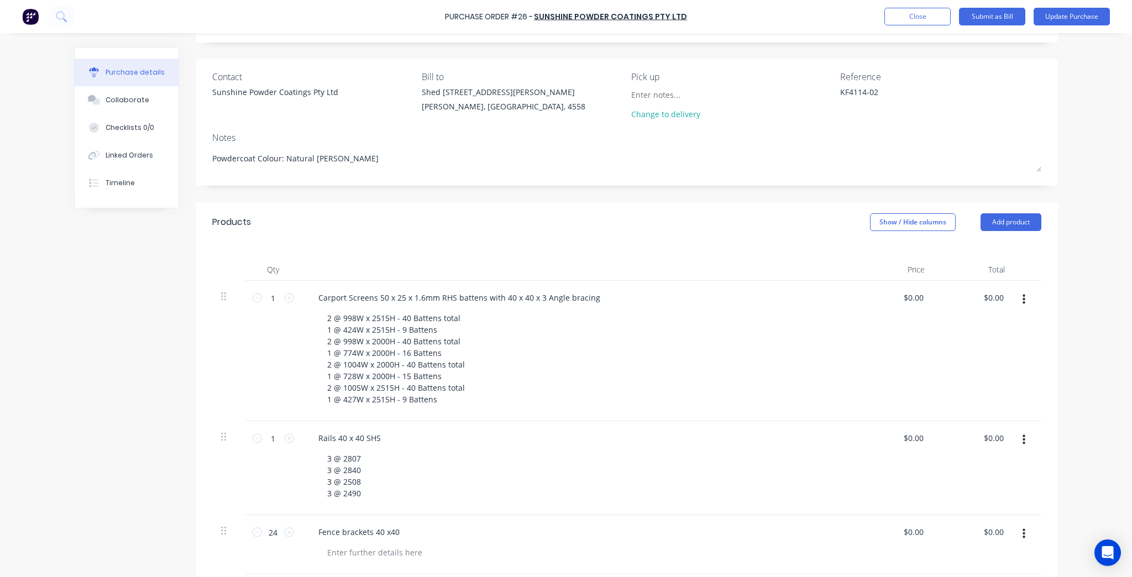
scroll to position [177, 0]
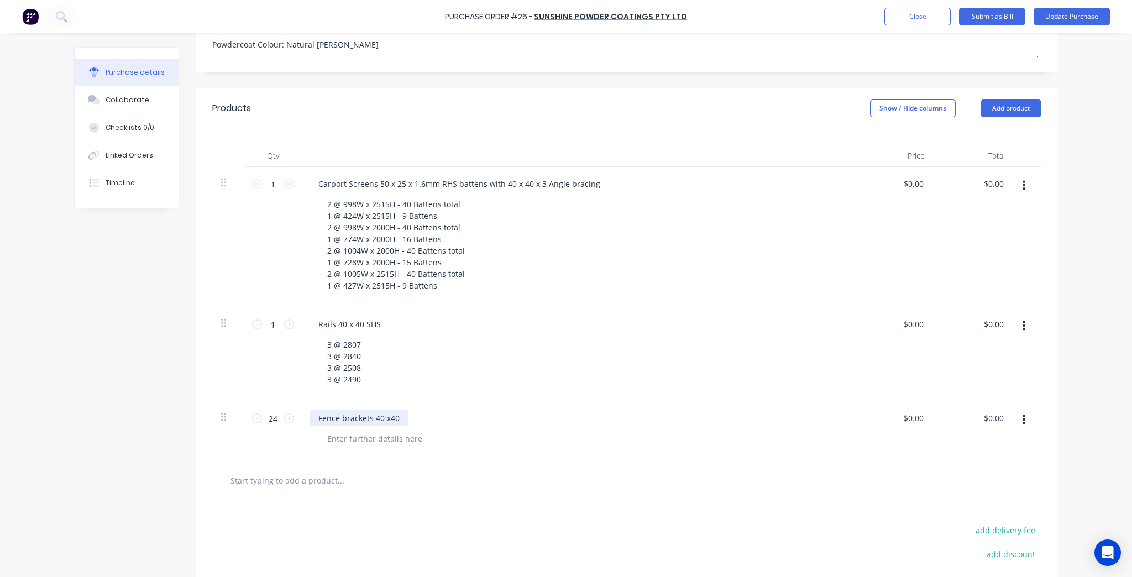
type textarea "x"
click at [388, 418] on div "Fence brackets 40 x40" at bounding box center [359, 418] width 99 height 16
click at [1089, 24] on button "Update Purchase" at bounding box center [1072, 17] width 76 height 18
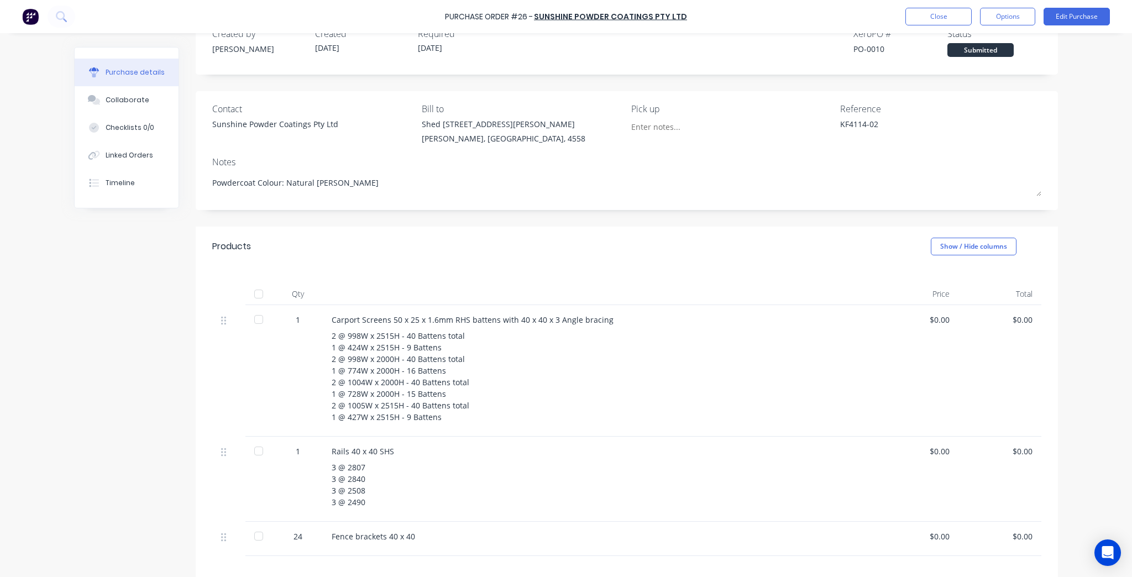
scroll to position [0, 0]
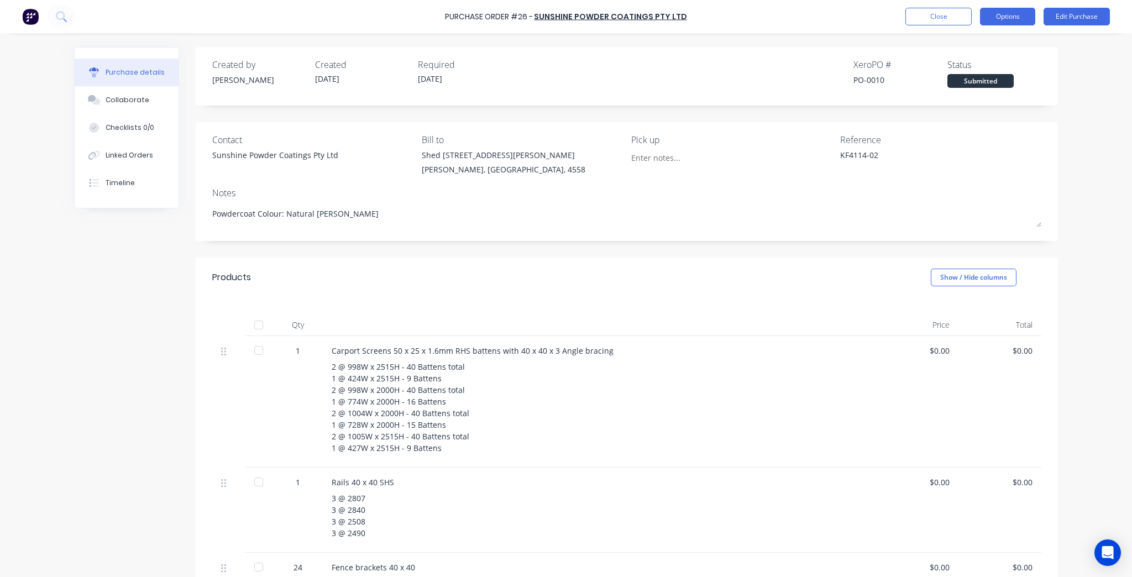
click at [1013, 15] on button "Options" at bounding box center [1007, 17] width 55 height 18
click at [989, 48] on div "Print / Email" at bounding box center [983, 45] width 85 height 16
click at [988, 81] on div "Without pricing" at bounding box center [983, 89] width 85 height 16
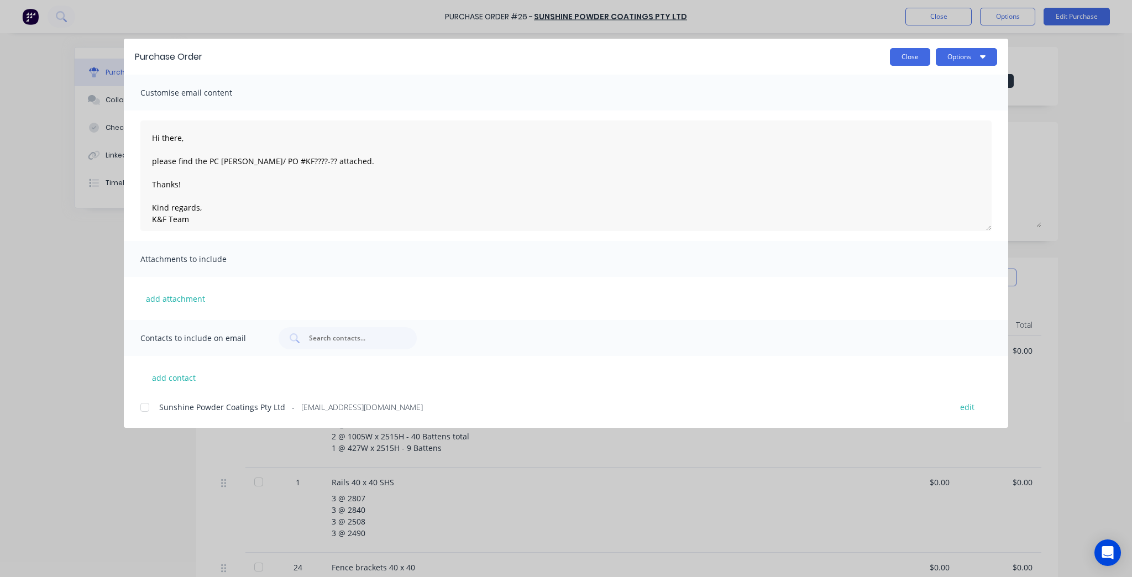
click at [898, 58] on button "Close" at bounding box center [910, 57] width 40 height 18
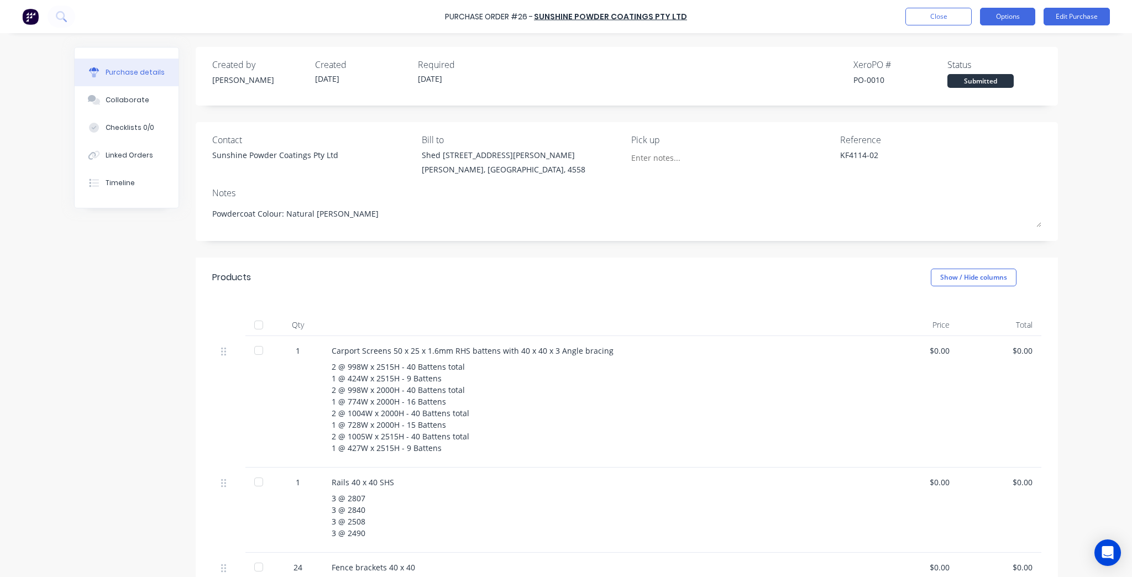
click at [996, 12] on button "Options" at bounding box center [1007, 17] width 55 height 18
click at [991, 50] on div "Print / Email" at bounding box center [983, 45] width 85 height 16
click at [969, 93] on div "Without pricing" at bounding box center [983, 89] width 85 height 16
type textarea "x"
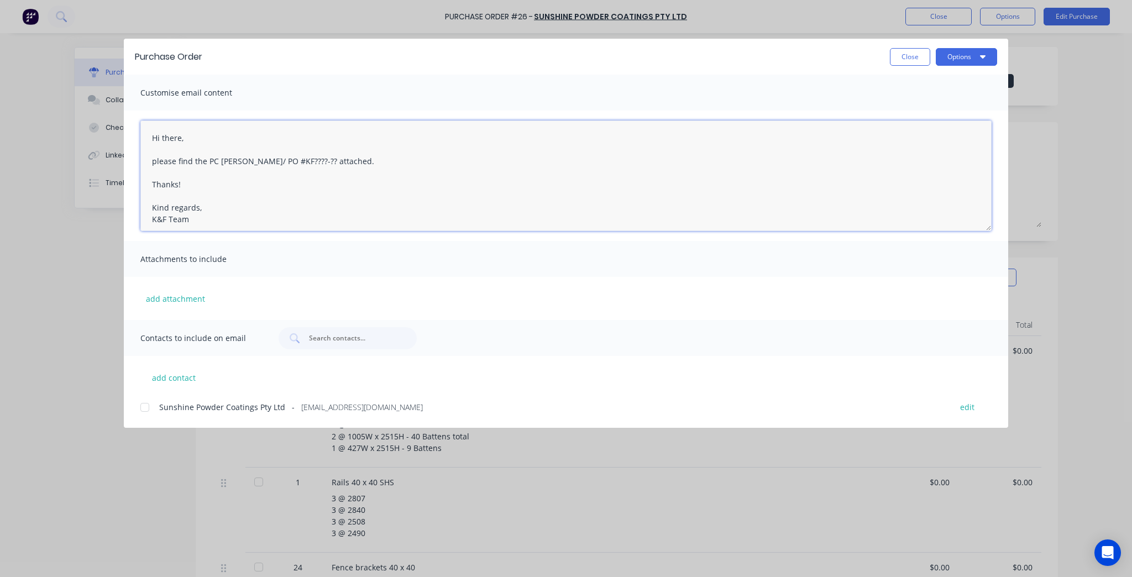
drag, startPoint x: 296, startPoint y: 160, endPoint x: 248, endPoint y: 164, distance: 48.3
click at [248, 164] on textarea "Hi there, please find the PC docket/ PO #KF????-?? attached. Thanks! Kind regar…" at bounding box center [566, 176] width 852 height 111
paste textarea "KF4114-02"
click at [138, 410] on div at bounding box center [145, 407] width 22 height 22
type textarea "Hi there, please find the PC docket KF4114-02 attached. Thanks! Kind regards, K…"
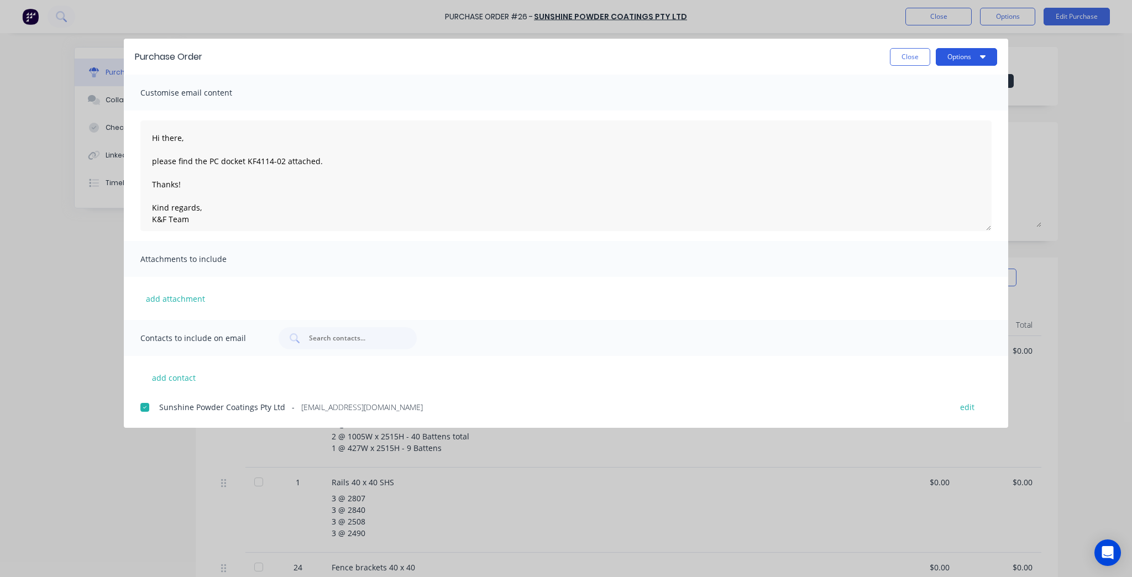
click at [954, 59] on button "Options" at bounding box center [966, 57] width 61 height 18
click at [953, 84] on div "Preview" at bounding box center [944, 85] width 85 height 16
click at [900, 55] on button "Close" at bounding box center [910, 57] width 40 height 18
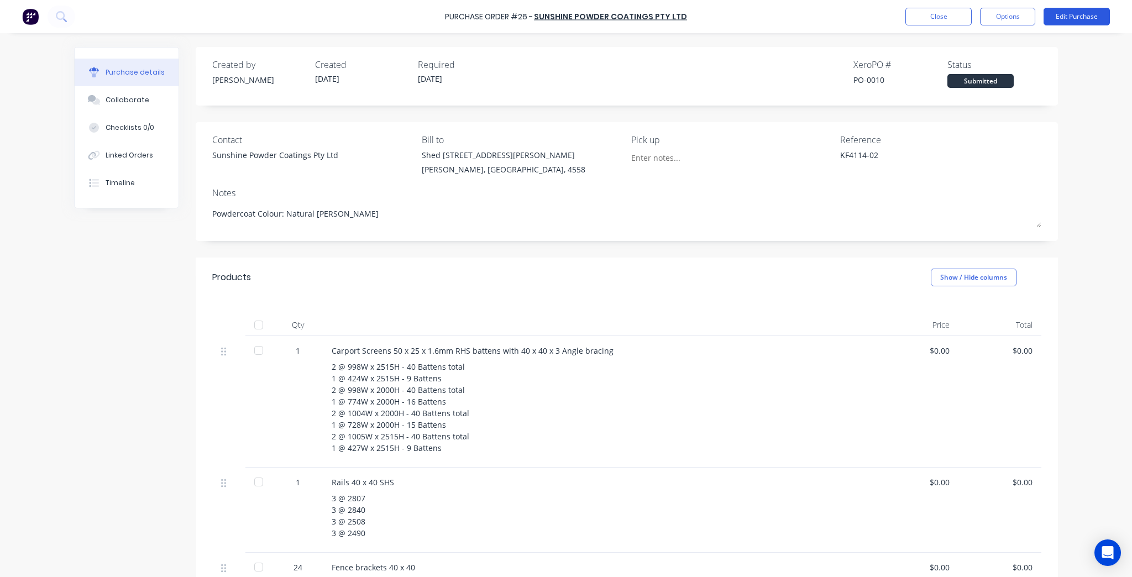
click at [1084, 22] on button "Edit Purchase" at bounding box center [1077, 17] width 66 height 18
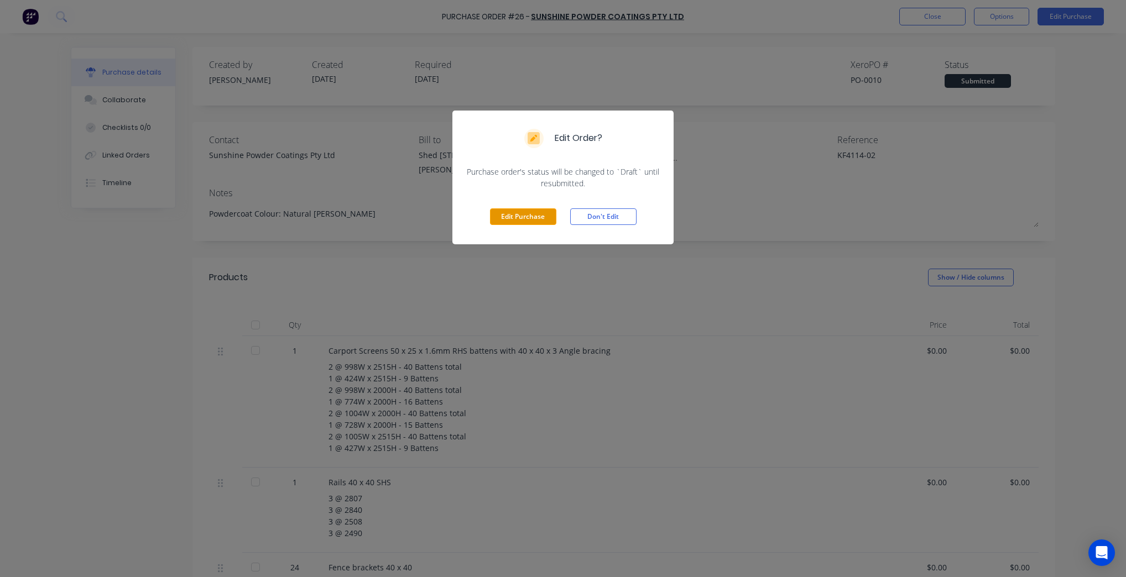
click at [515, 212] on button "Edit Purchase" at bounding box center [523, 216] width 66 height 17
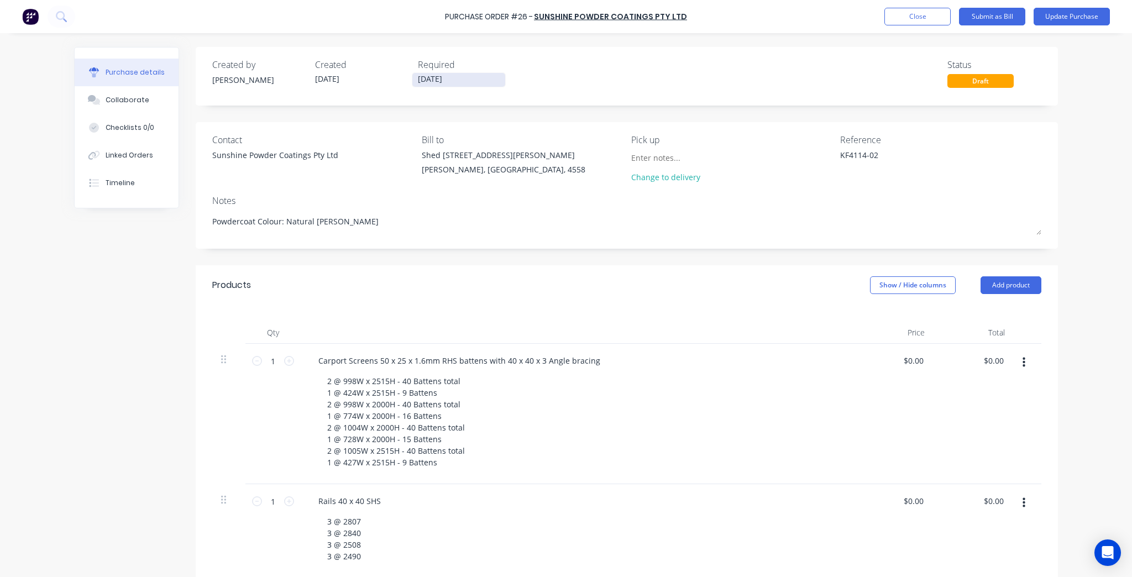
click at [434, 85] on input "07/10/25" at bounding box center [459, 80] width 93 height 14
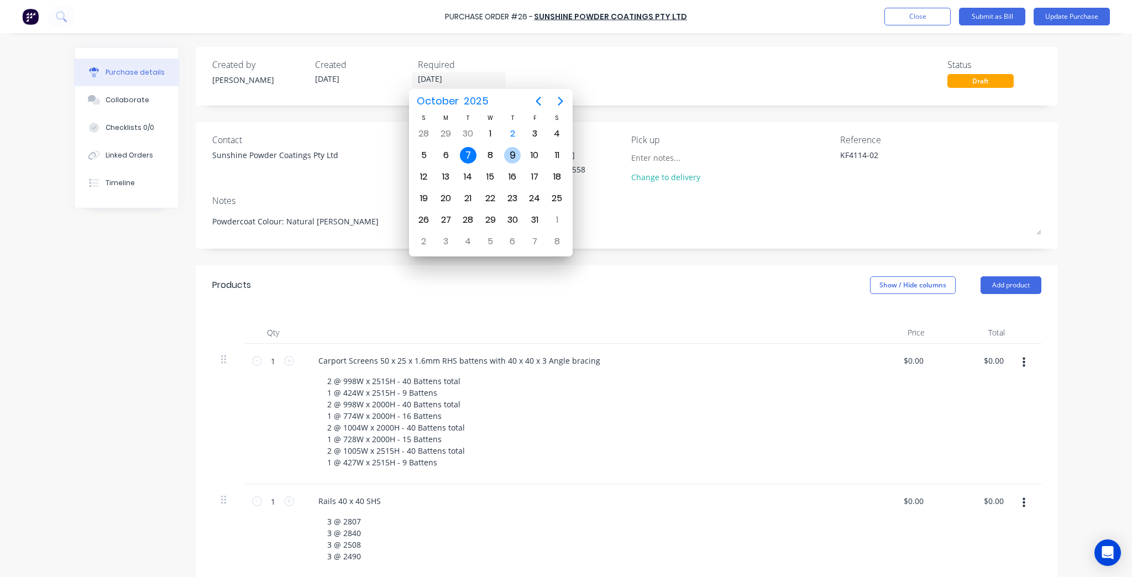
click at [520, 154] on div "9" at bounding box center [512, 155] width 17 height 17
type textarea "x"
type input "09/10/25"
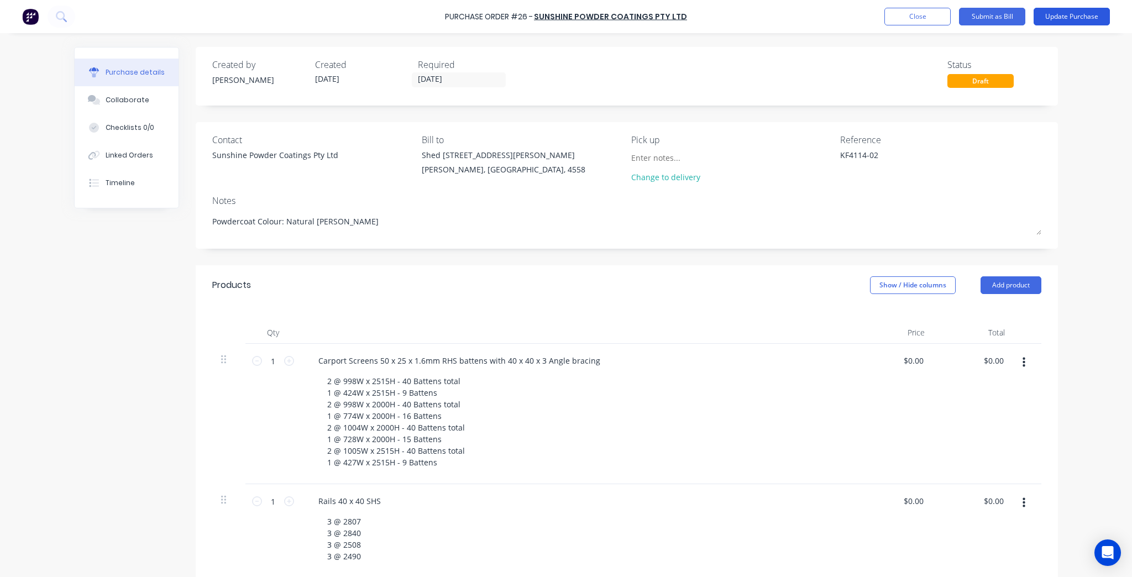
click at [1056, 20] on button "Update Purchase" at bounding box center [1072, 17] width 76 height 18
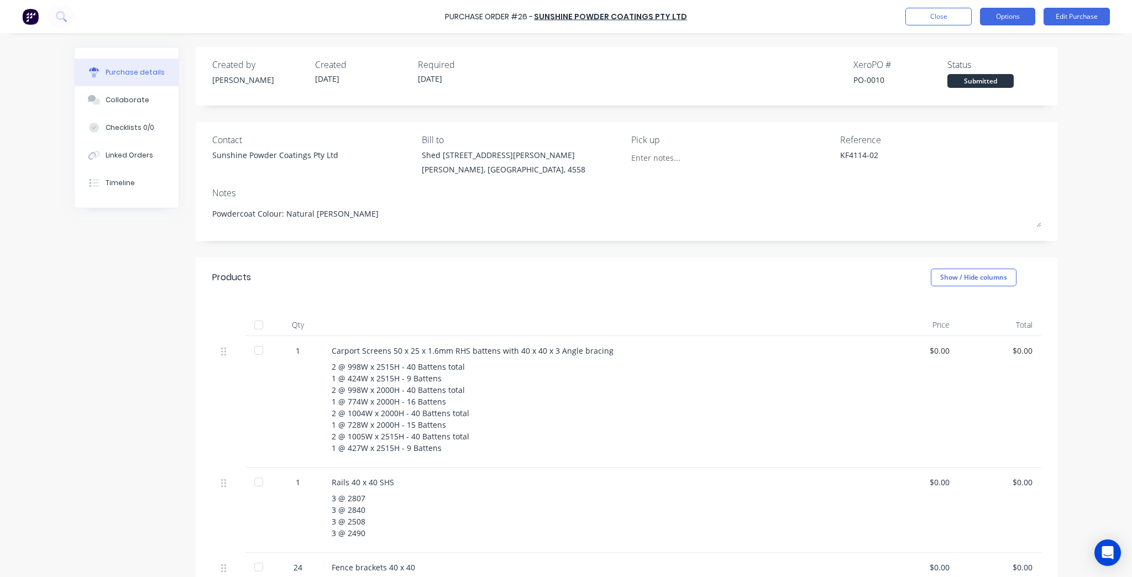
click at [1024, 24] on button "Options" at bounding box center [1007, 17] width 55 height 18
click at [1021, 40] on div "Print / Email" at bounding box center [983, 45] width 85 height 16
click at [1013, 88] on div "Without pricing" at bounding box center [983, 89] width 85 height 16
type textarea "x"
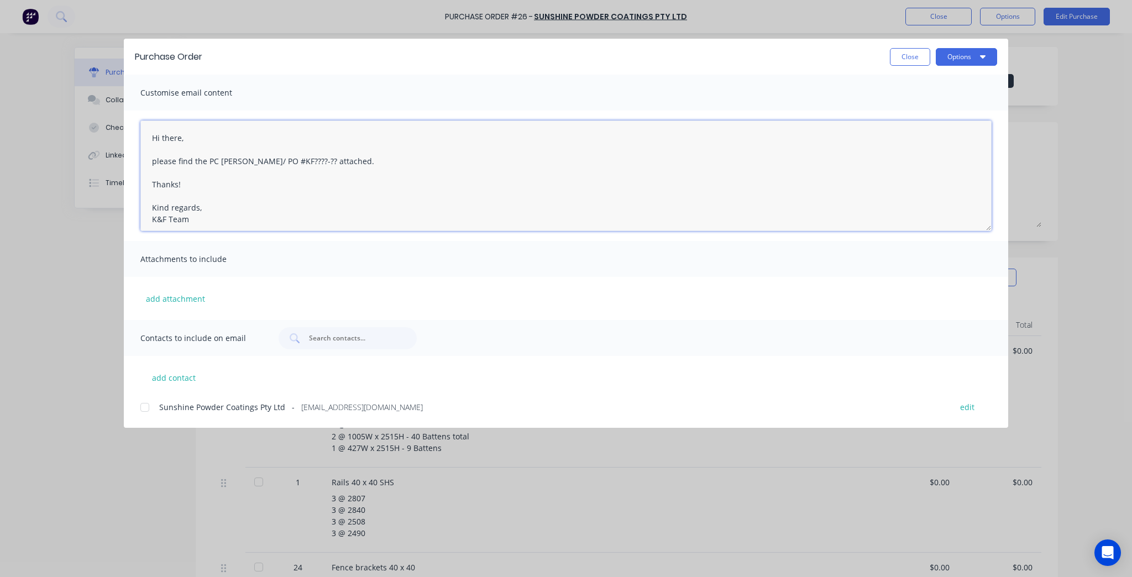
drag, startPoint x: 289, startPoint y: 162, endPoint x: 243, endPoint y: 159, distance: 46.5
click at [243, 159] on textarea "Hi there, please find the PC docket/ PO #KF????-?? attached. Thanks! Kind regar…" at bounding box center [566, 176] width 852 height 111
click at [249, 163] on textarea "Hi there, please find the PC docket attached. Thanks! Kind regards, K&F Team" at bounding box center [566, 176] width 852 height 111
paste textarea "KF4114-02"
type textarea "Hi there, please find the PC docket KF4114-02 attached. Thanks! Kind regards, K…"
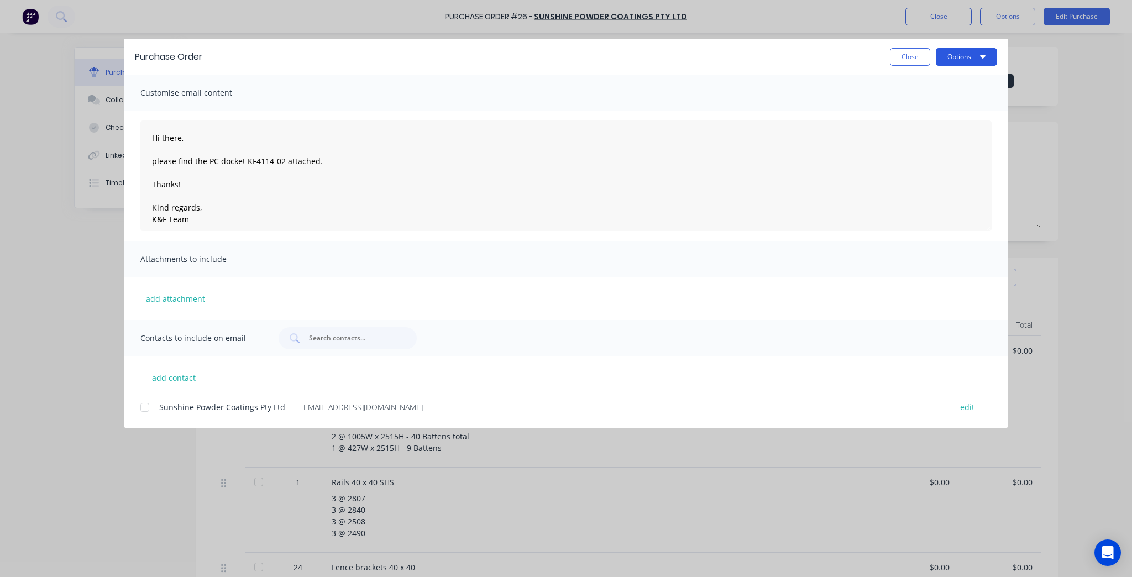
click at [961, 55] on button "Options" at bounding box center [966, 57] width 61 height 18
click at [964, 79] on div "Preview" at bounding box center [944, 85] width 85 height 16
click at [165, 405] on span "Sunshine Powder Coatings Pty Ltd" at bounding box center [222, 407] width 126 height 12
click at [980, 59] on icon "button" at bounding box center [983, 56] width 6 height 9
click at [943, 130] on div "Email" at bounding box center [944, 129] width 85 height 16
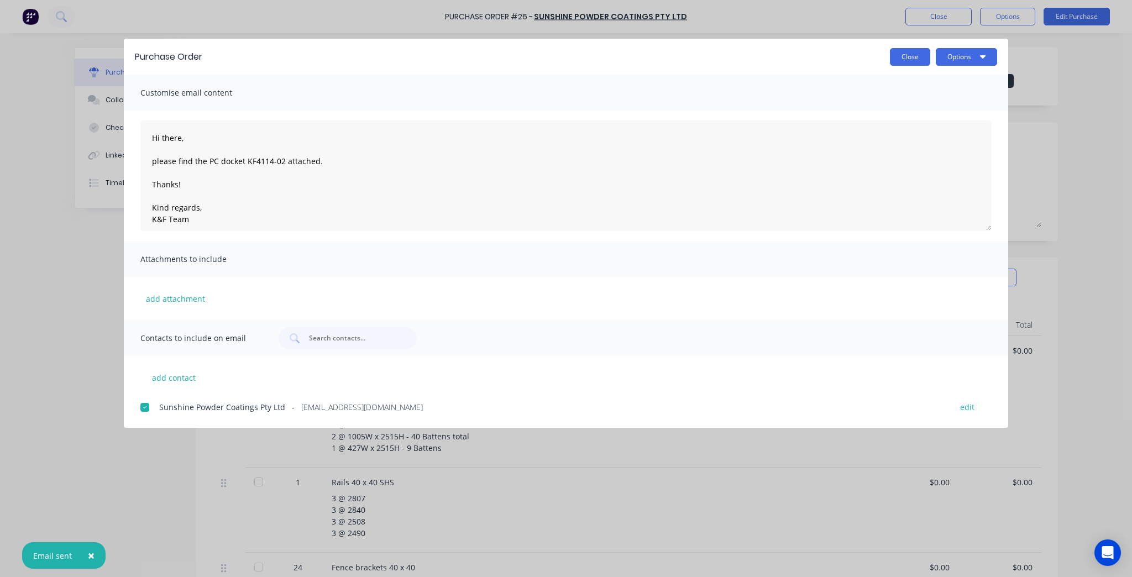
click at [910, 55] on button "Close" at bounding box center [910, 57] width 40 height 18
type textarea "x"
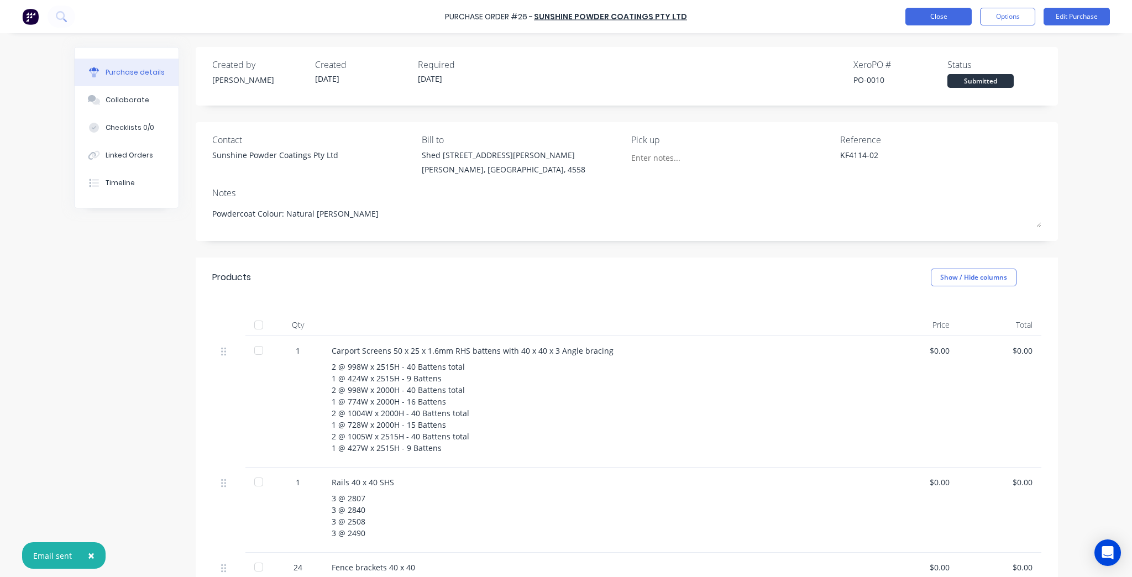
click at [924, 22] on button "Close" at bounding box center [939, 17] width 66 height 18
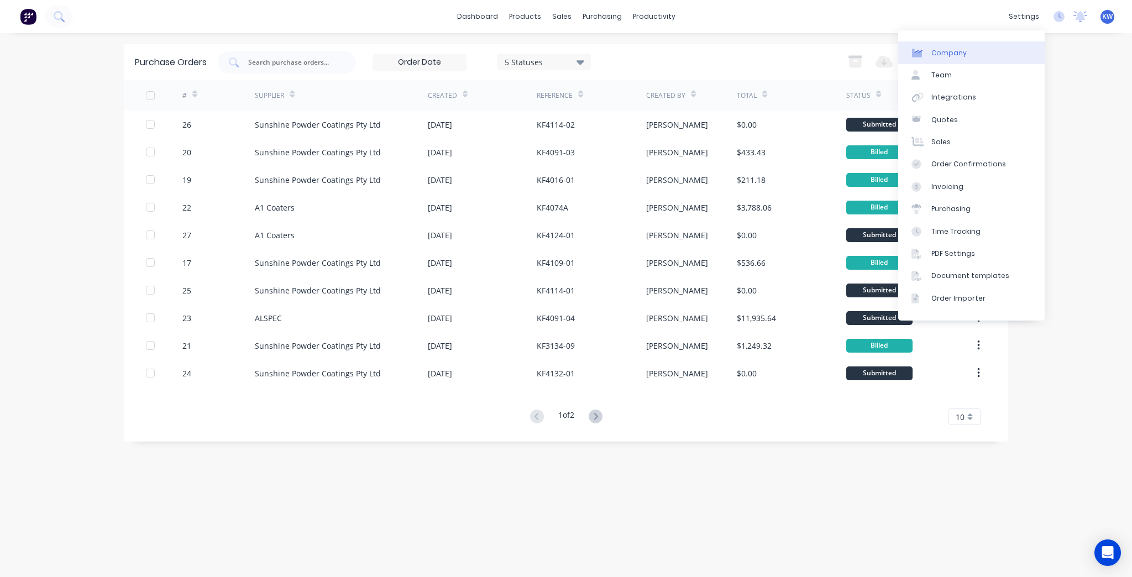
click at [1009, 48] on link "Company" at bounding box center [972, 52] width 147 height 22
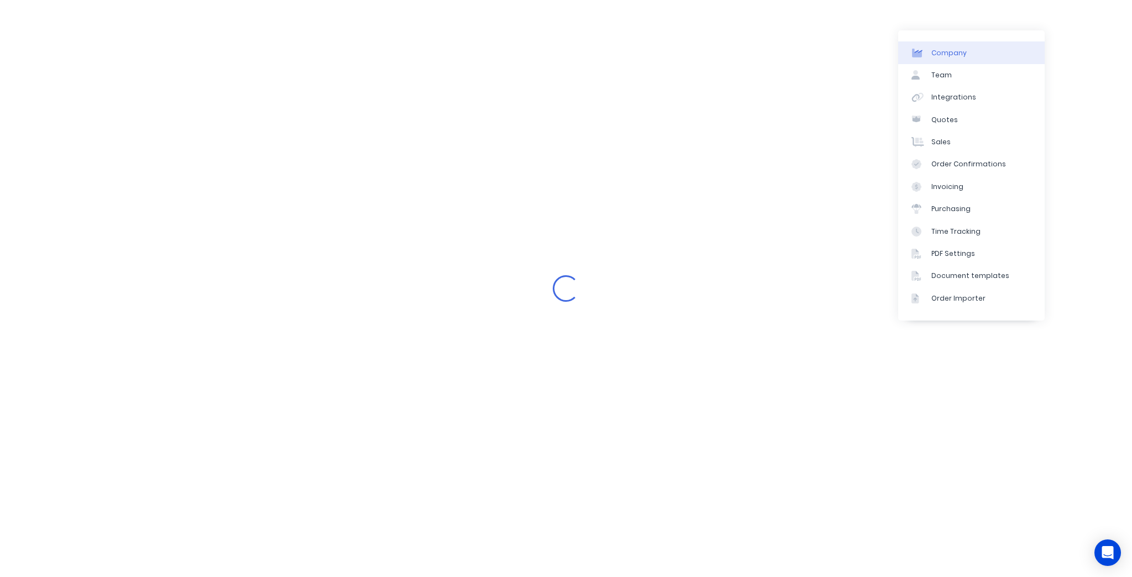
select select "AU"
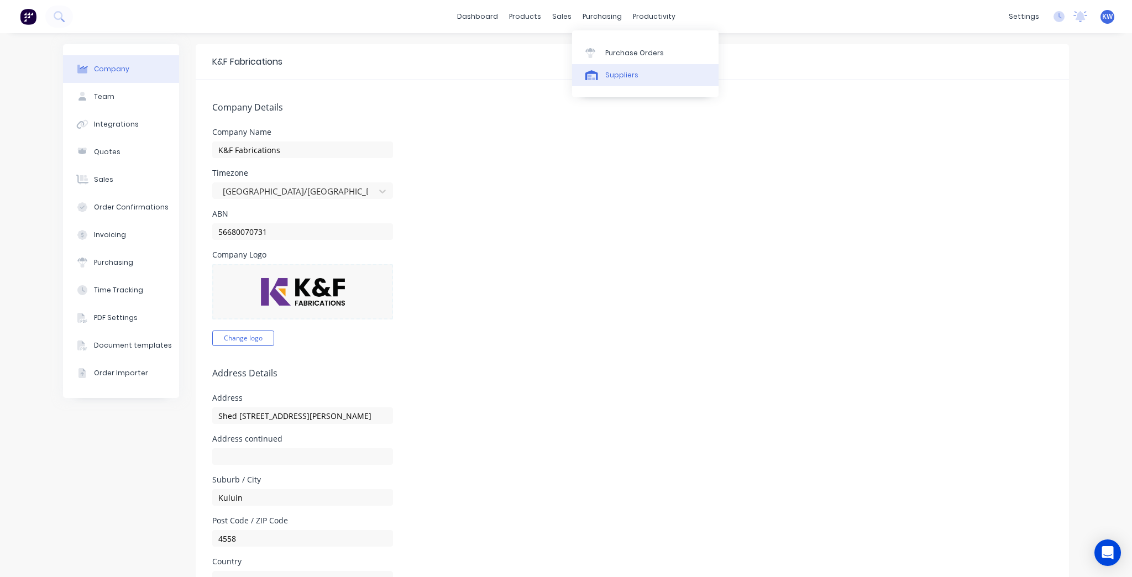
click at [594, 82] on link "Suppliers" at bounding box center [645, 75] width 147 height 22
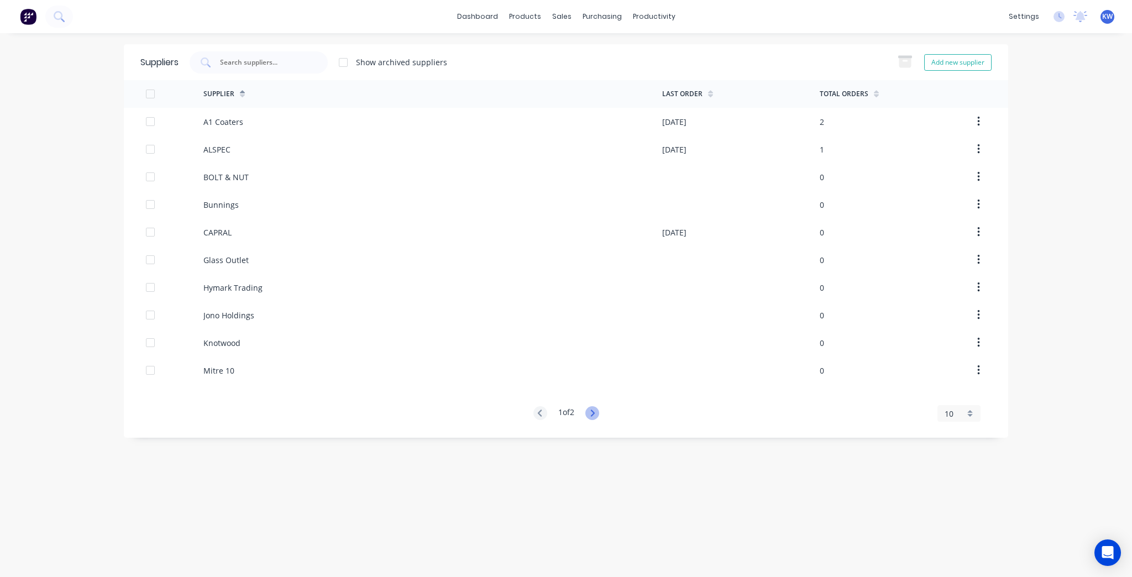
click at [597, 417] on icon at bounding box center [593, 413] width 14 height 14
click at [547, 364] on div "2 of 2" at bounding box center [567, 358] width 66 height 15
click at [541, 358] on icon at bounding box center [541, 358] width 14 height 14
click at [952, 67] on button "Add new supplier" at bounding box center [958, 62] width 67 height 17
select select "AU"
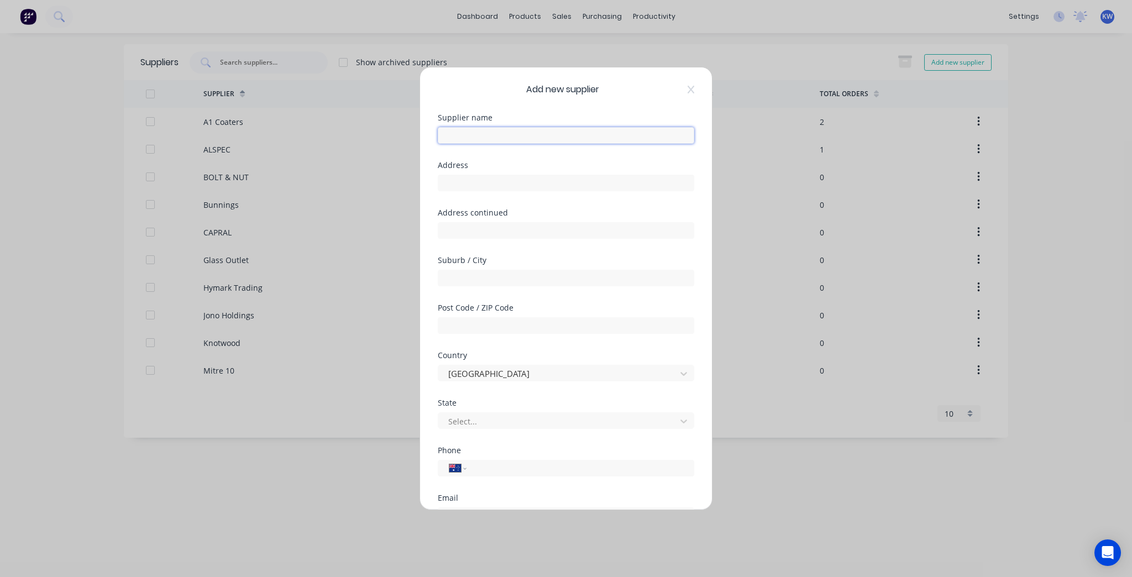
click at [513, 136] on input "text" at bounding box center [566, 135] width 257 height 17
type input "Pacific Powdercoating"
click at [500, 182] on input "text" at bounding box center [566, 183] width 257 height 17
type input "10 Linkway Commercial Centre"
click at [451, 233] on input "text" at bounding box center [566, 230] width 257 height 17
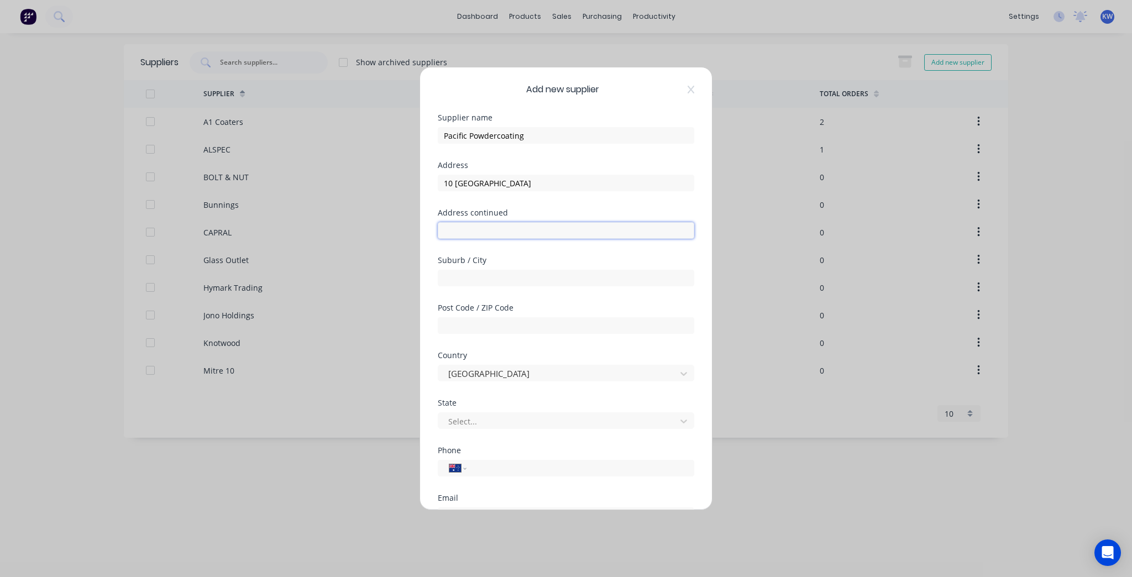
paste input "Cnr Kawana Way & Metier Linkway"
type input "Cnr Kawana Way & Metier Linkway"
click at [472, 265] on div "Suburb / City" at bounding box center [566, 272] width 257 height 30
drag, startPoint x: 472, startPoint y: 265, endPoint x: 471, endPoint y: 272, distance: 6.7
click at [471, 270] on div "Suburb / City" at bounding box center [566, 272] width 257 height 30
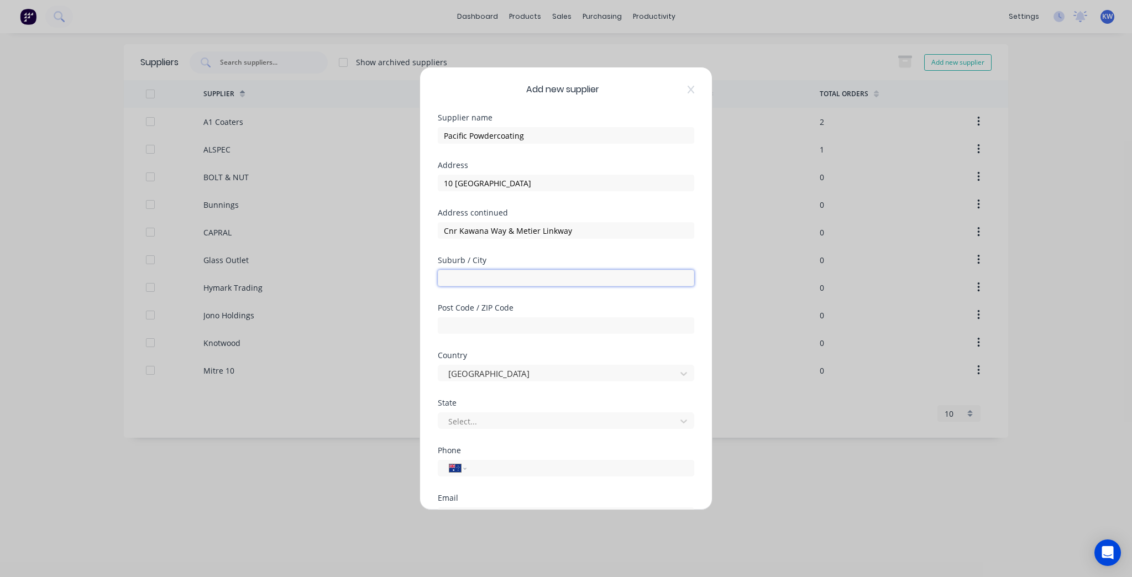
click at [471, 274] on input "text" at bounding box center [566, 278] width 257 height 17
type input "Birtinya"
click at [478, 321] on input "text" at bounding box center [566, 325] width 257 height 17
type input "4575"
click at [482, 426] on div at bounding box center [558, 422] width 223 height 14
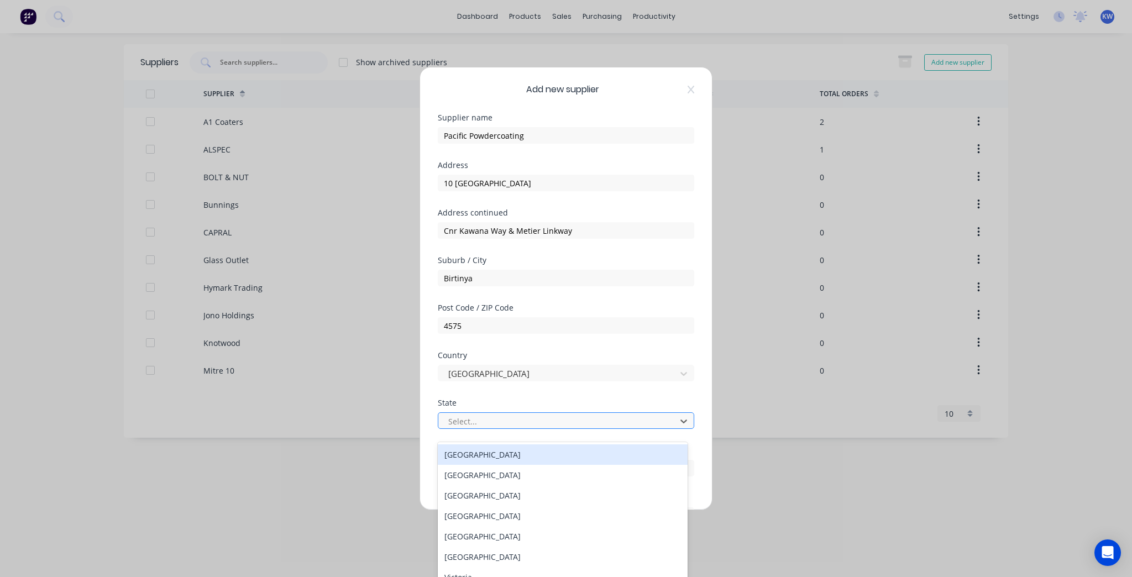
scroll to position [10, 0]
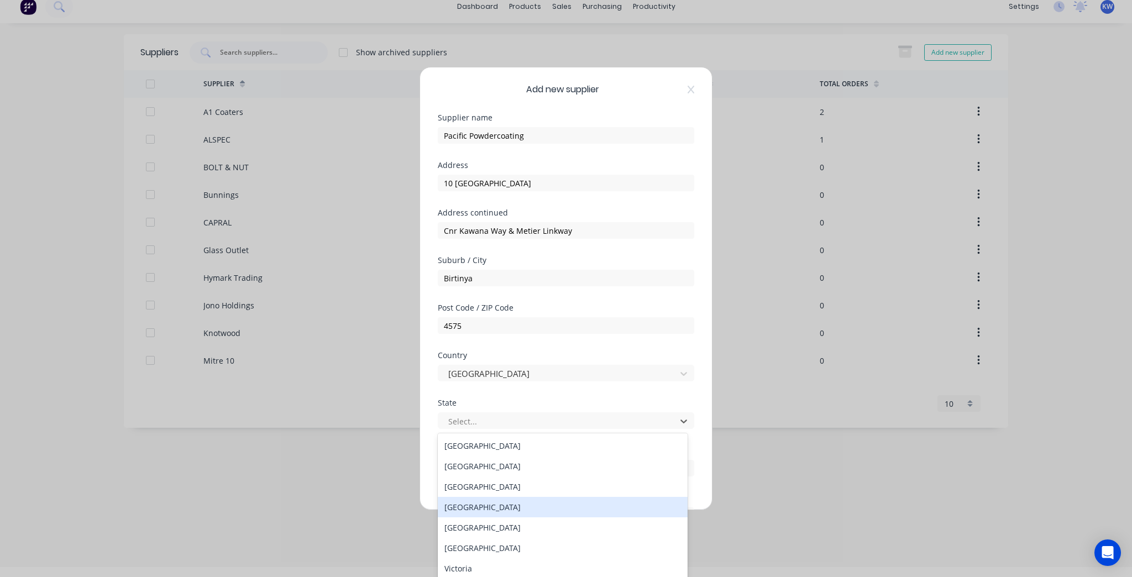
click at [474, 508] on div "Queensland" at bounding box center [563, 507] width 250 height 20
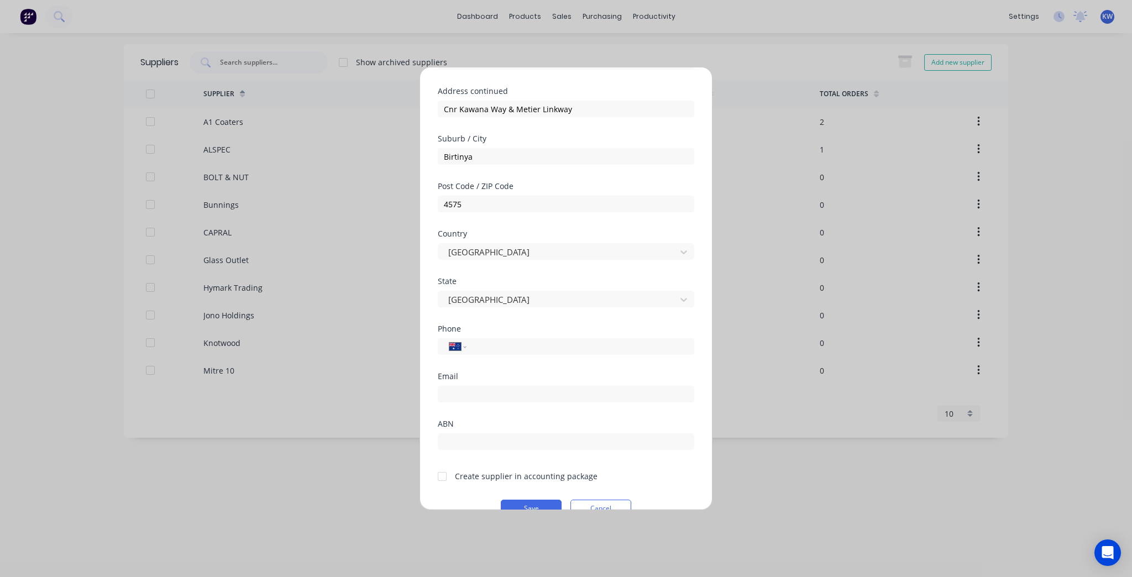
scroll to position [144, 0]
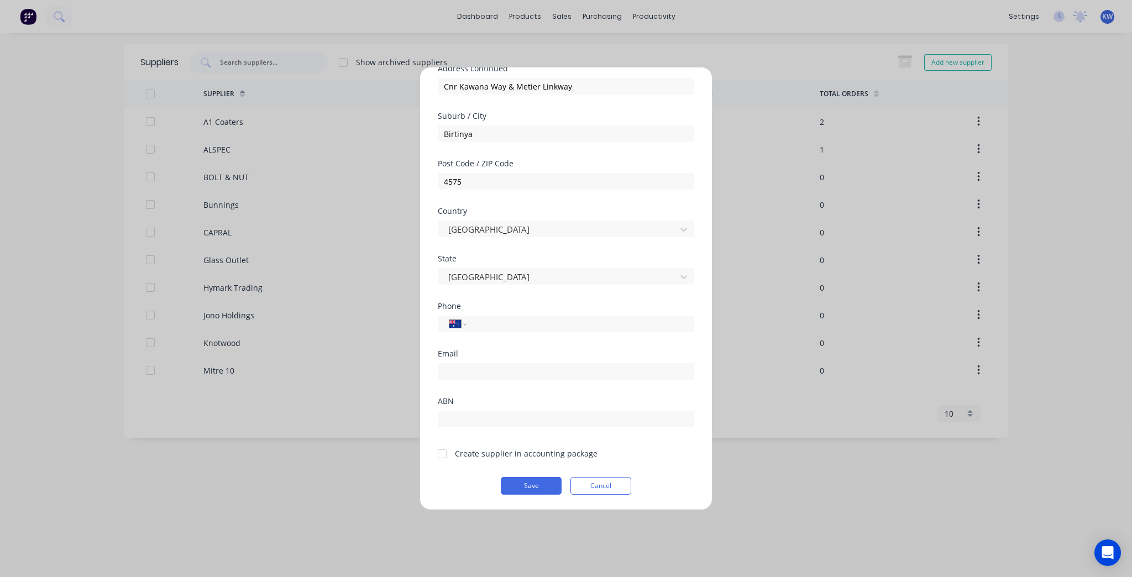
click at [555, 314] on div "International Afghanistan Åland Islands Albania Algeria American Samoa Andorra …" at bounding box center [566, 322] width 257 height 19
click at [551, 327] on input "tel" at bounding box center [578, 324] width 208 height 13
paste input "(07) 5437 7866"
type input "(07) 5437 7866"
click at [509, 372] on input "email" at bounding box center [566, 371] width 257 height 17
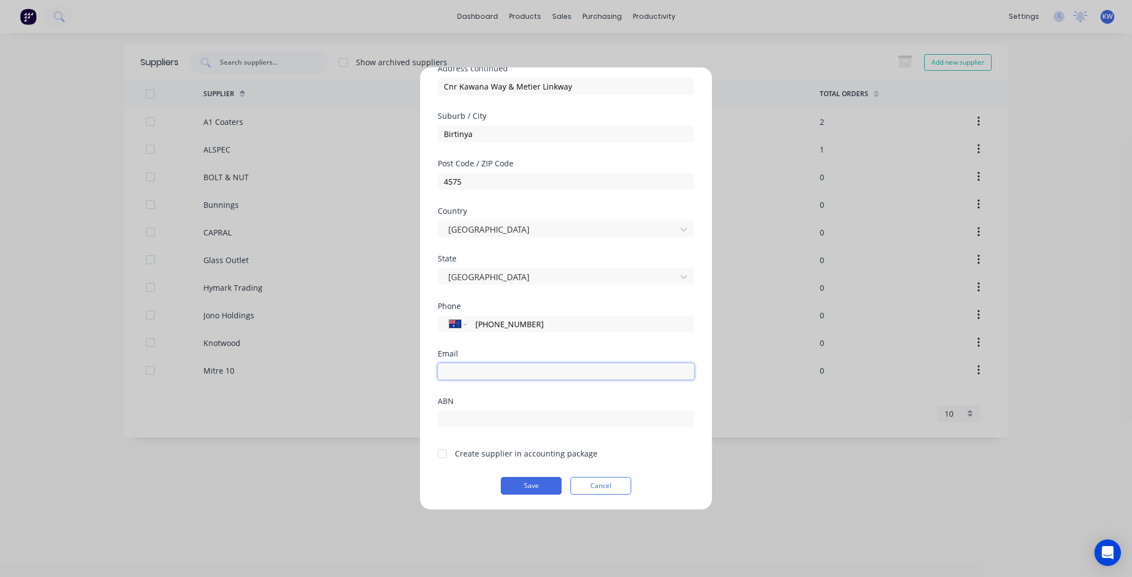
click at [453, 368] on input "email" at bounding box center [566, 371] width 257 height 17
paste input "Info@powdercoatppc.com.au"
type input "Info@powdercoatppc.com.au"
click at [511, 452] on div "Create supplier in accounting package" at bounding box center [526, 454] width 143 height 12
click at [443, 453] on div at bounding box center [442, 454] width 22 height 22
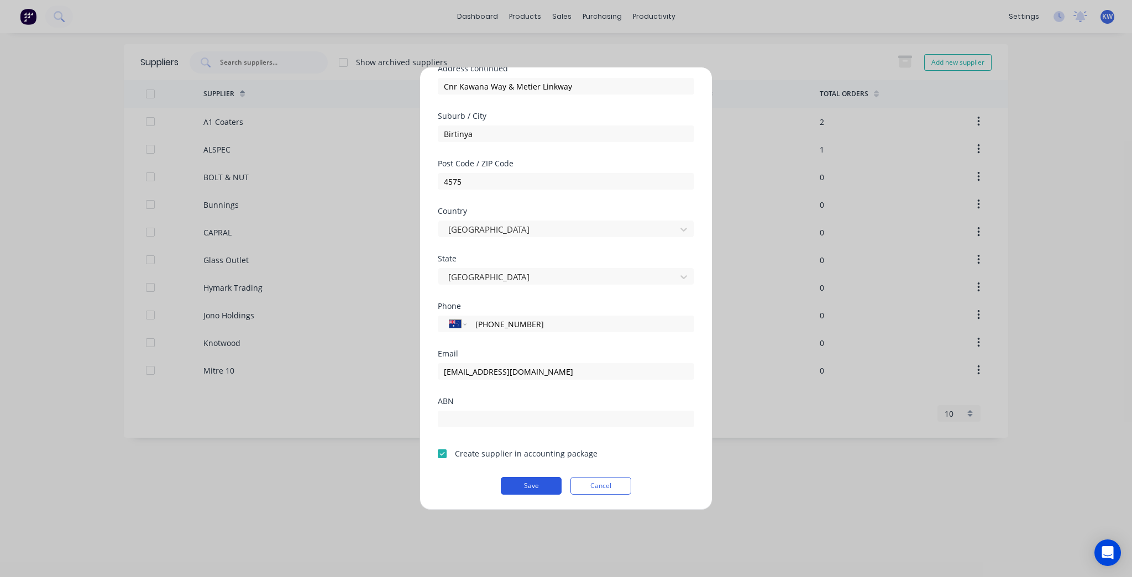
click at [544, 484] on button "Save" at bounding box center [531, 486] width 61 height 18
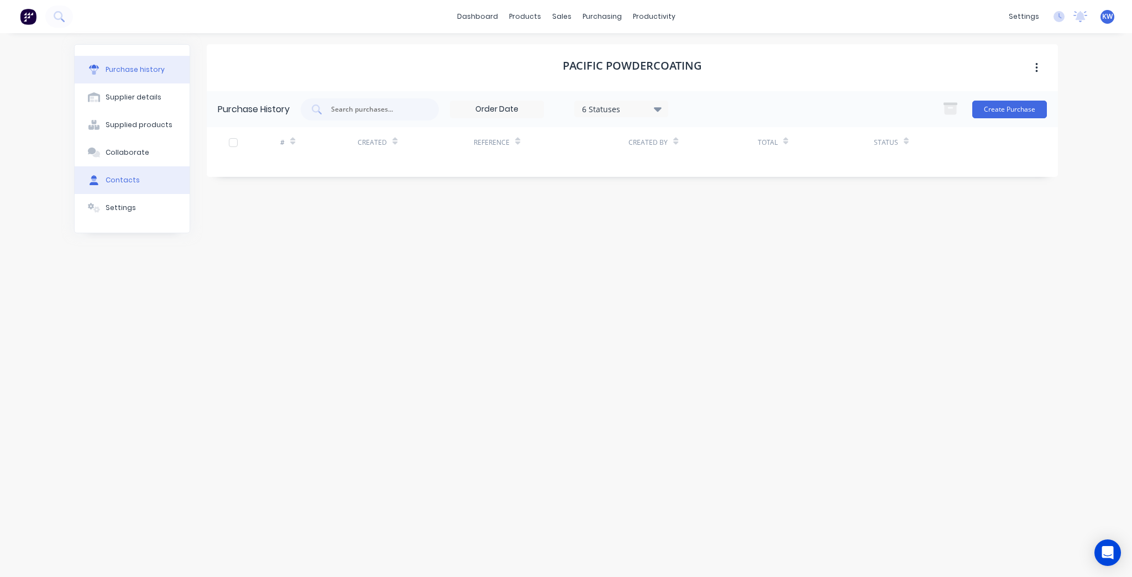
click at [155, 169] on button "Contacts" at bounding box center [132, 180] width 115 height 28
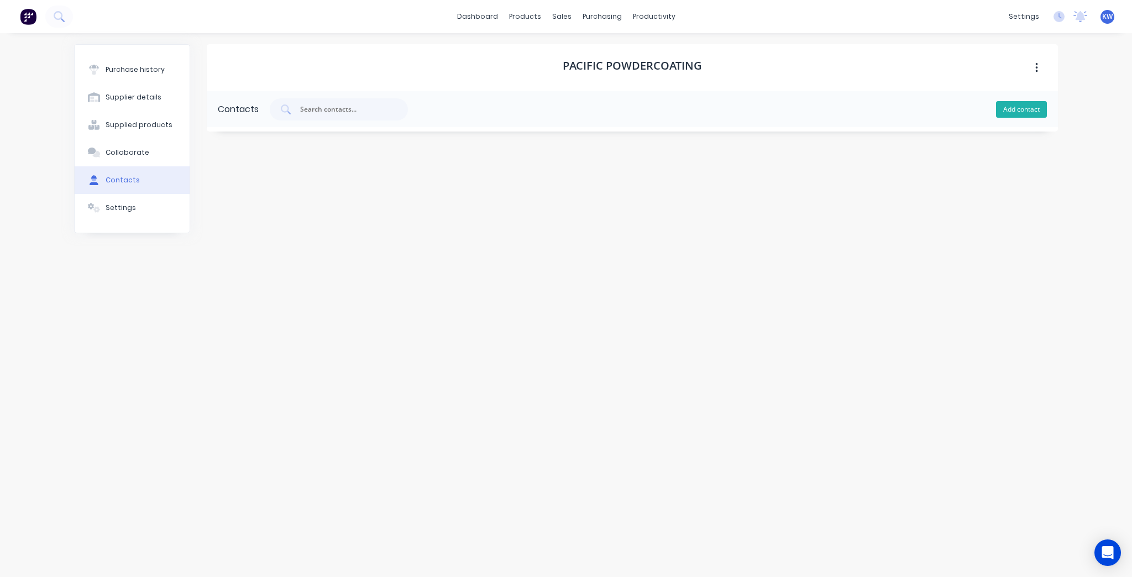
click at [1028, 115] on button "Add contact" at bounding box center [1021, 109] width 51 height 17
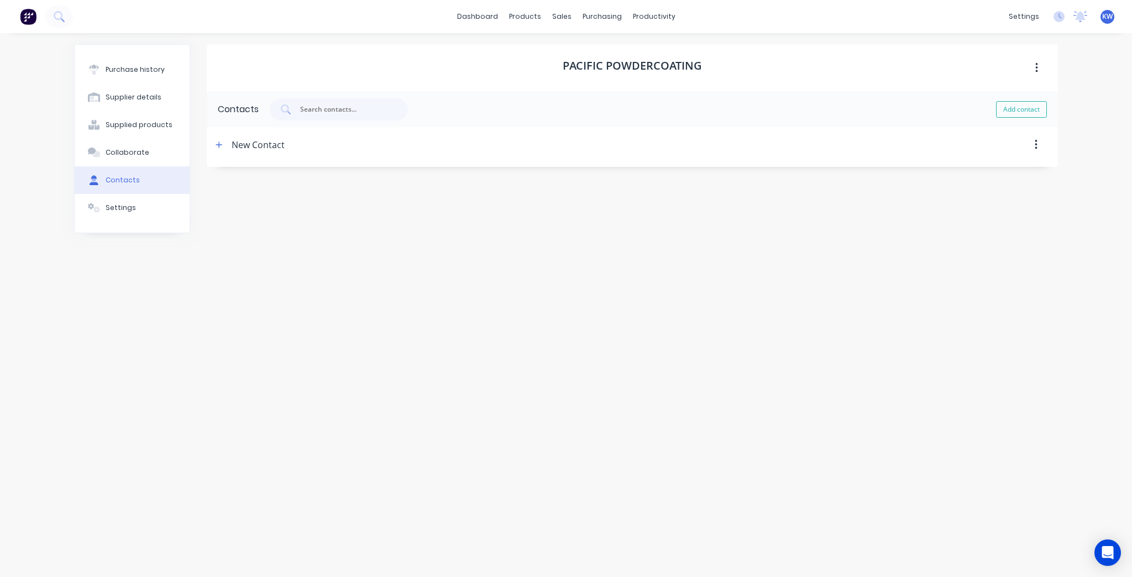
click at [243, 140] on div "New Contact" at bounding box center [258, 144] width 53 height 35
click at [217, 145] on icon "button" at bounding box center [219, 145] width 6 height 6
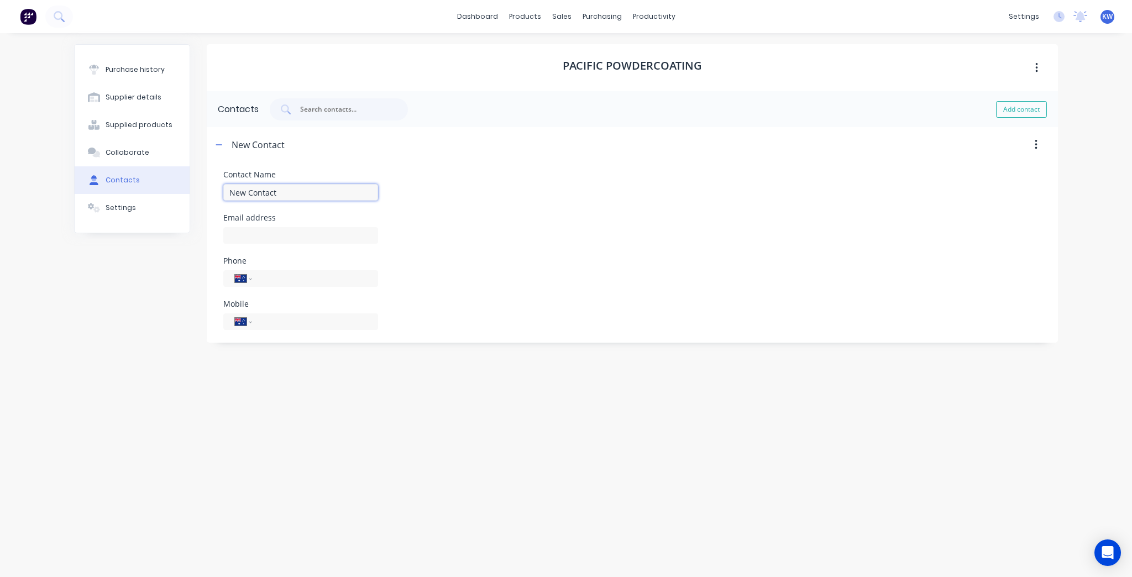
click at [282, 184] on input "New Contact" at bounding box center [300, 192] width 155 height 17
click at [281, 192] on input "New Contact" at bounding box center [300, 192] width 155 height 17
type input "Emma Henricks"
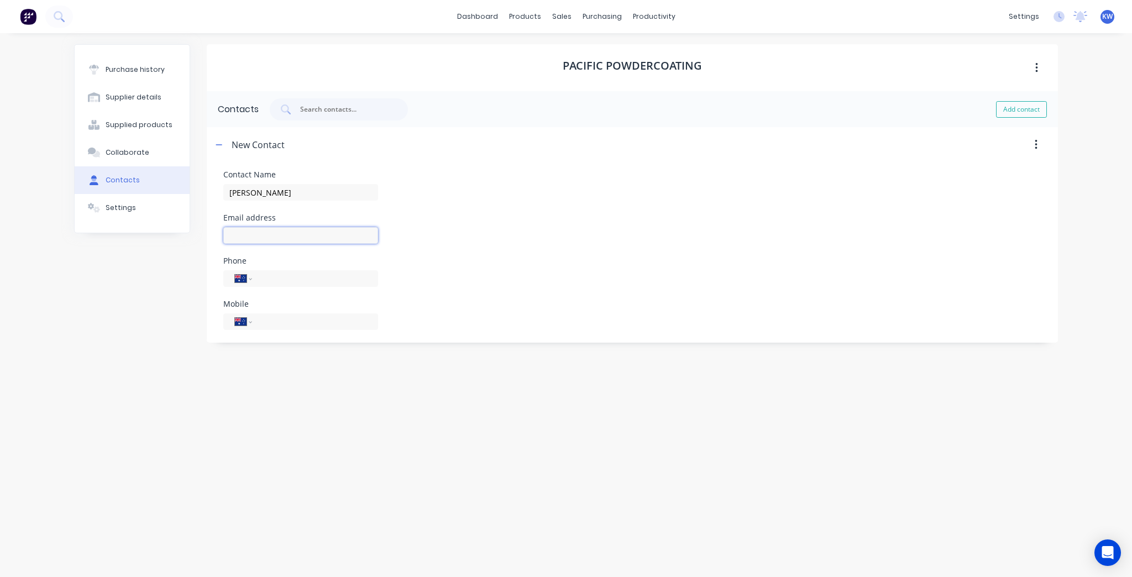
click at [258, 241] on input at bounding box center [300, 235] width 155 height 17
paste input "Info@powdercoatppc.com.au"
type input "Info@powdercoatppc.com.au"
click at [323, 284] on input "tel" at bounding box center [313, 279] width 107 height 13
paste input "0401 089 368"
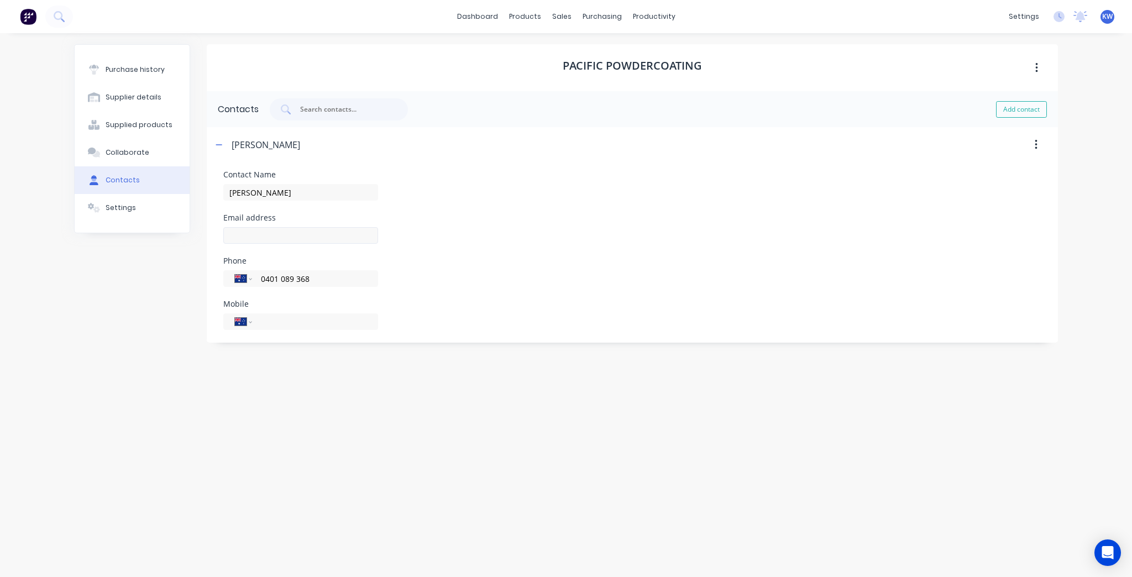
type input "0401 089 368"
click at [287, 236] on input at bounding box center [300, 235] width 155 height 17
click at [325, 238] on input at bounding box center [300, 235] width 155 height 17
paste input "info@powdercoatppc.com.au"
type input "info@powdercoatppc.com.au"
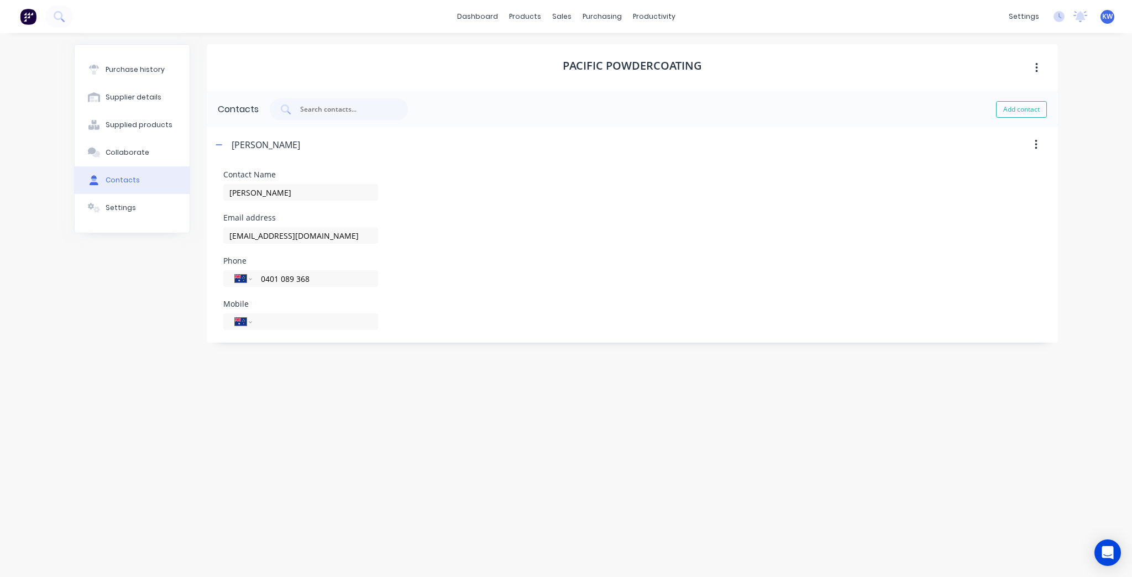
click at [708, 292] on div "Contact Name Emma Henricks Email address info@powdercoatppc.com.au Phone Intern…" at bounding box center [632, 250] width 818 height 159
click at [507, 362] on div "Pacific Powdercoating Contacts Add contact Emma Henricks Contact Name Emma Henr…" at bounding box center [633, 299] width 852 height 511
click at [215, 144] on button "button" at bounding box center [219, 145] width 14 height 14
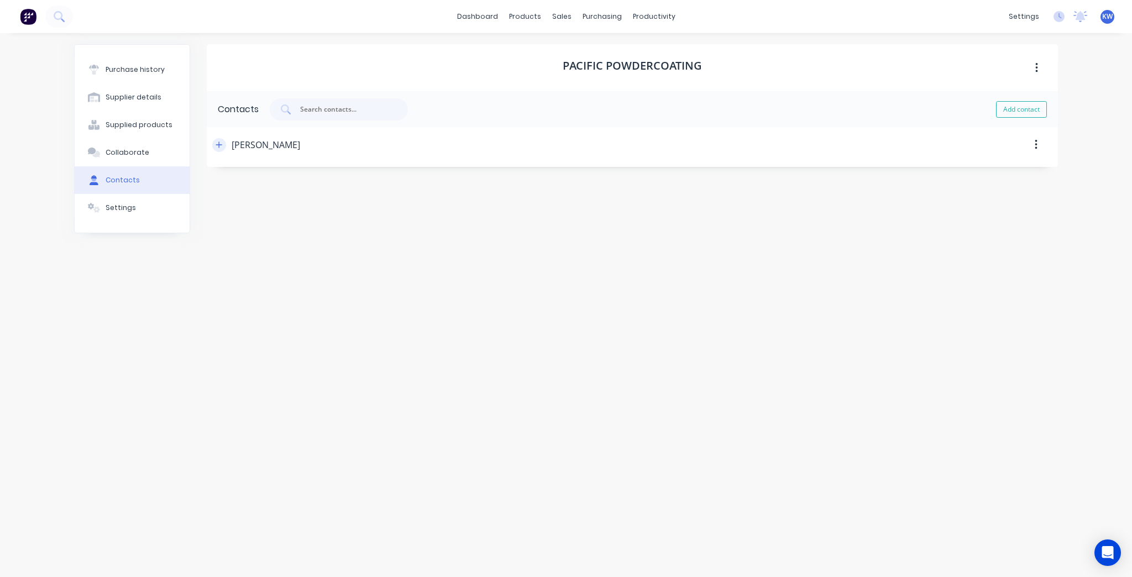
click at [215, 144] on button "button" at bounding box center [219, 145] width 14 height 14
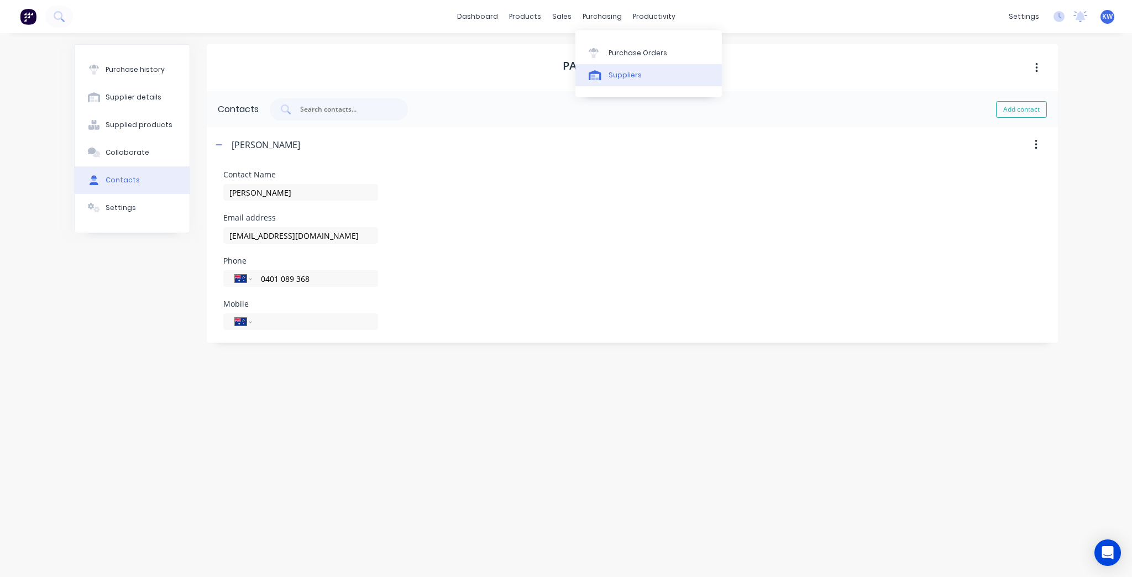
click at [613, 85] on link "Suppliers" at bounding box center [649, 75] width 147 height 22
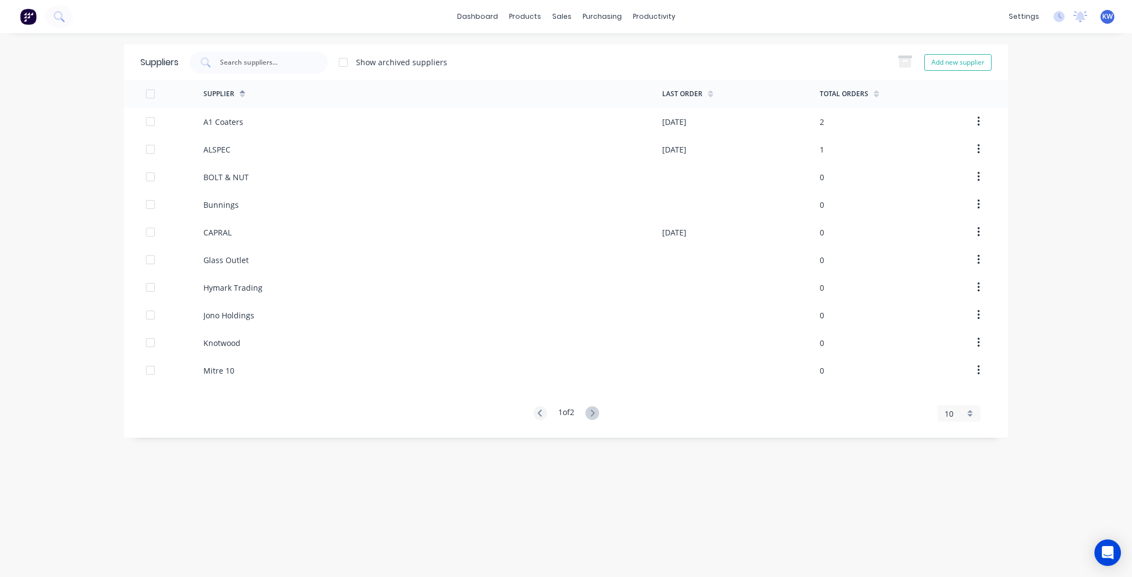
click at [586, 413] on div "1 of 2" at bounding box center [567, 413] width 66 height 15
click at [590, 413] on icon at bounding box center [593, 413] width 14 height 14
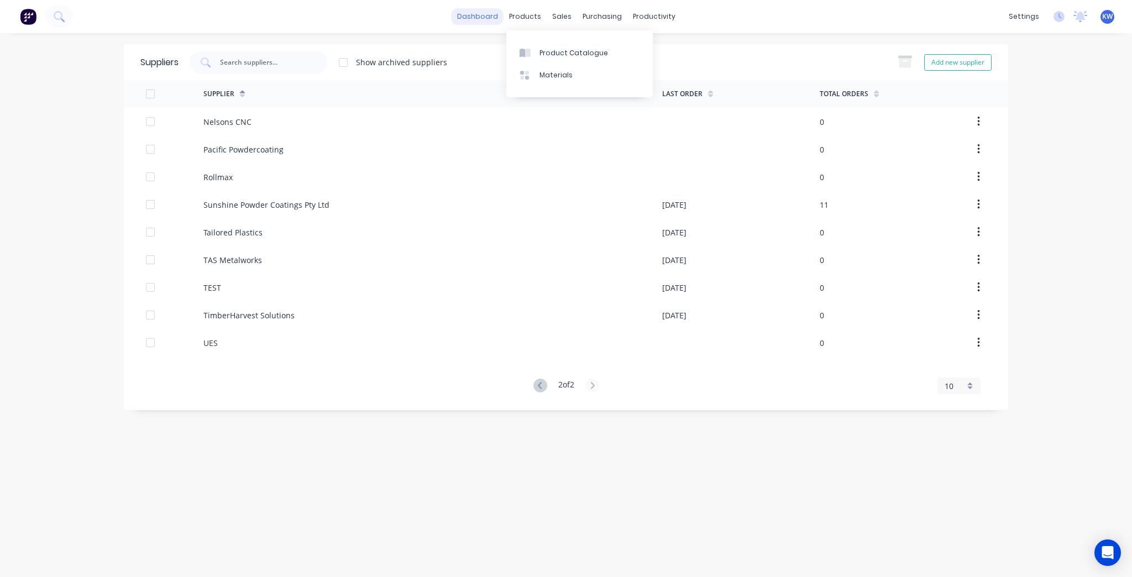
click at [477, 19] on link "dashboard" at bounding box center [478, 16] width 52 height 17
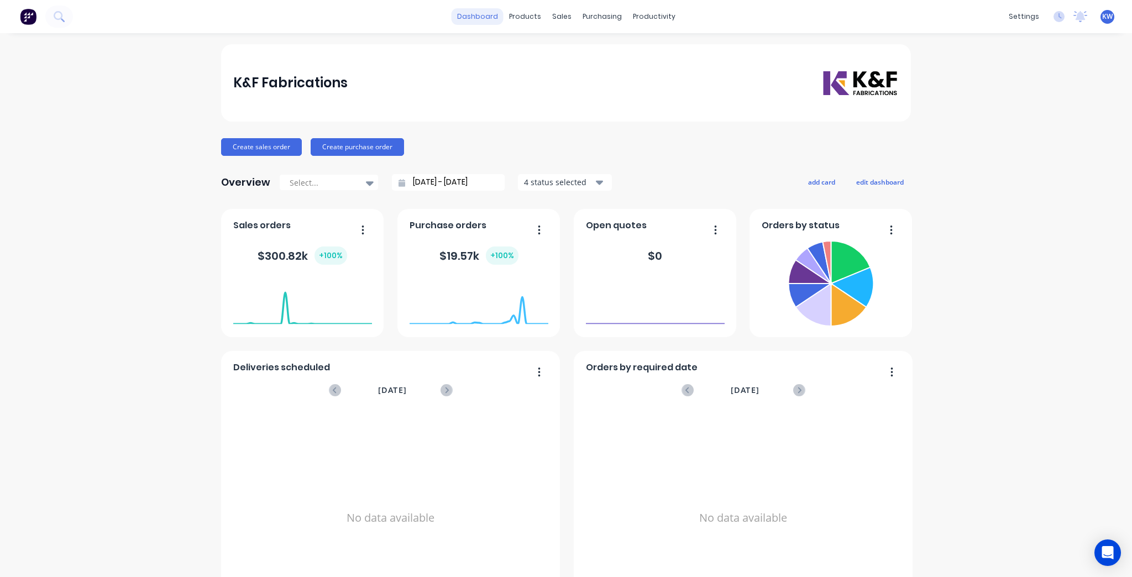
drag, startPoint x: 480, startPoint y: 4, endPoint x: 479, endPoint y: 12, distance: 7.8
click at [480, 4] on div "dashboard products sales purchasing productivity dashboard products Product Cat…" at bounding box center [566, 16] width 1132 height 33
click at [480, 24] on link "dashboard" at bounding box center [478, 16] width 52 height 17
click at [15, 14] on div at bounding box center [36, 17] width 73 height 22
click at [30, 12] on img at bounding box center [28, 16] width 17 height 17
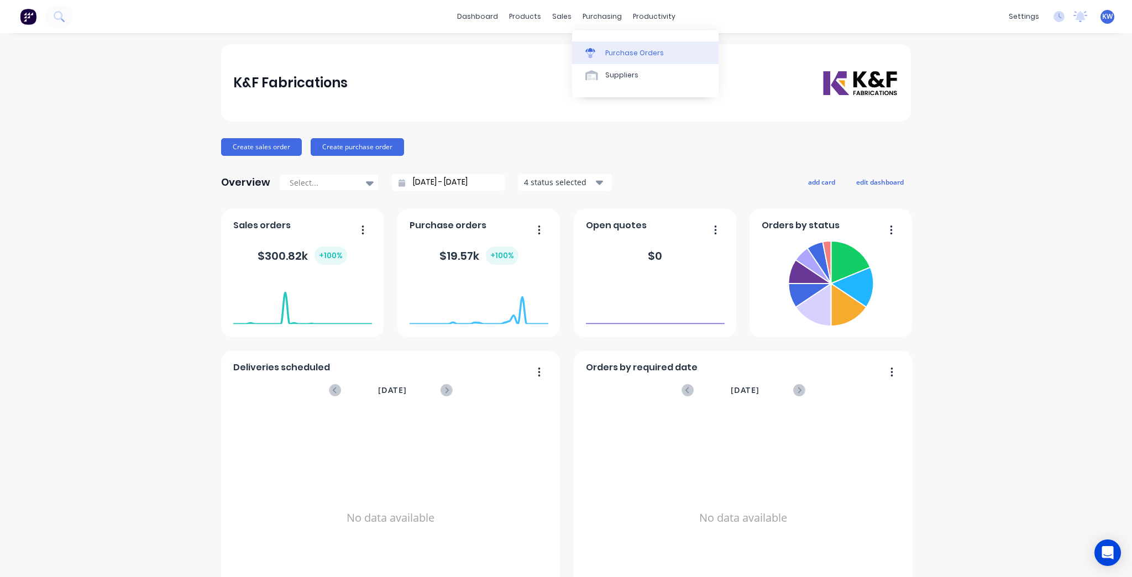
click at [624, 53] on div "Purchase Orders" at bounding box center [634, 53] width 59 height 10
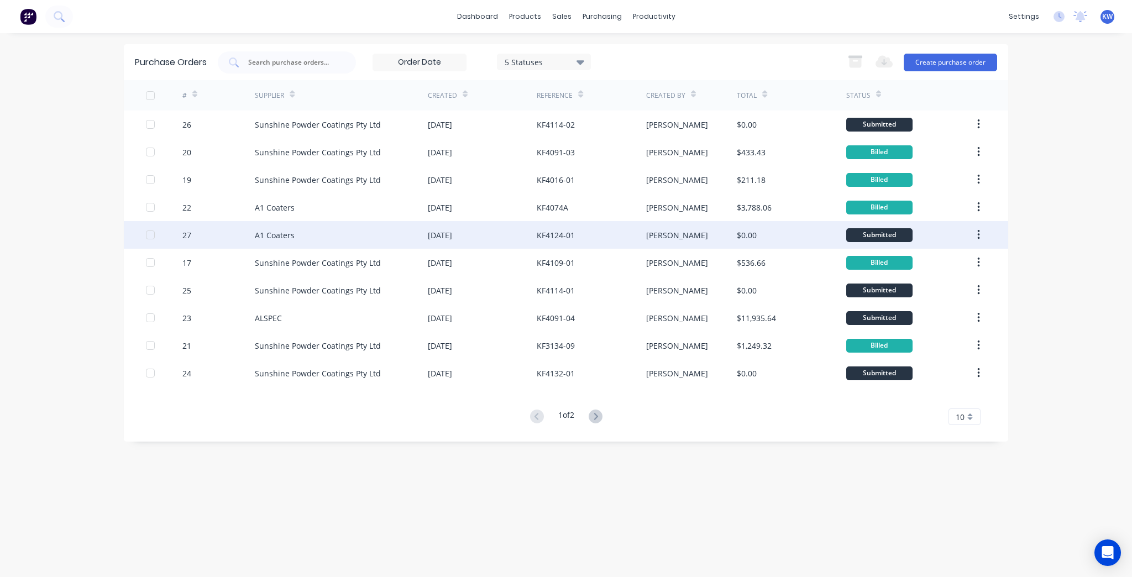
click at [721, 245] on div "Kim" at bounding box center [691, 235] width 91 height 28
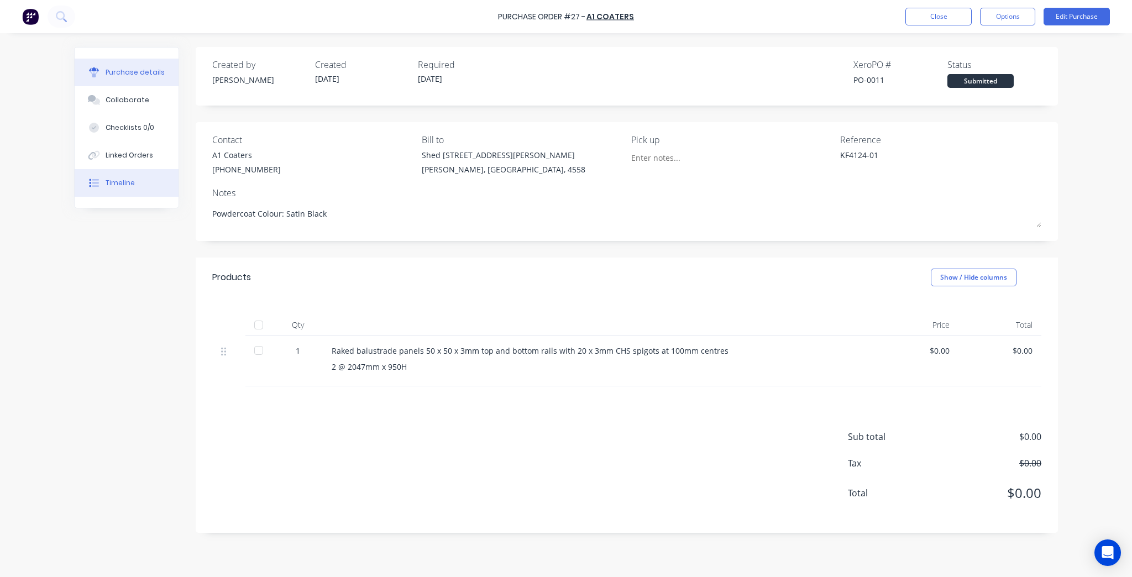
click at [131, 177] on button "Timeline" at bounding box center [127, 183] width 104 height 28
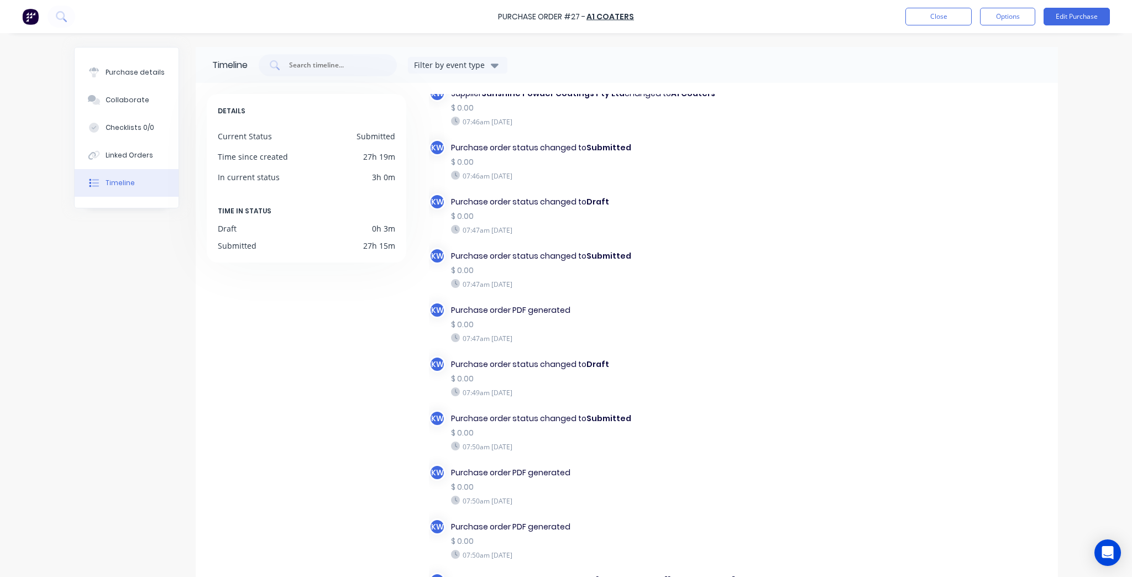
scroll to position [763, 0]
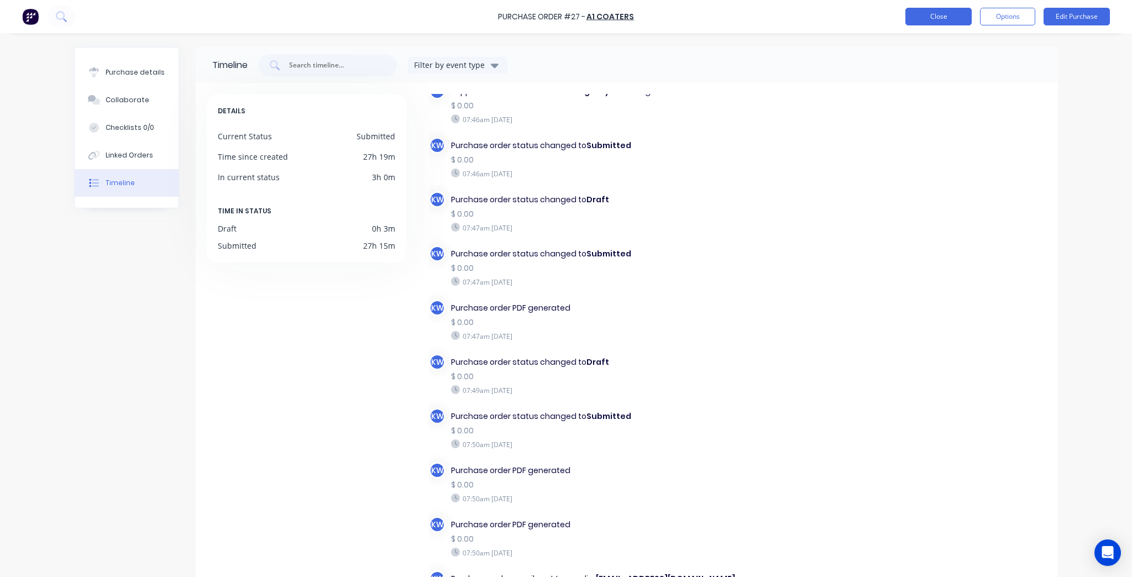
click at [944, 15] on button "Close" at bounding box center [939, 17] width 66 height 18
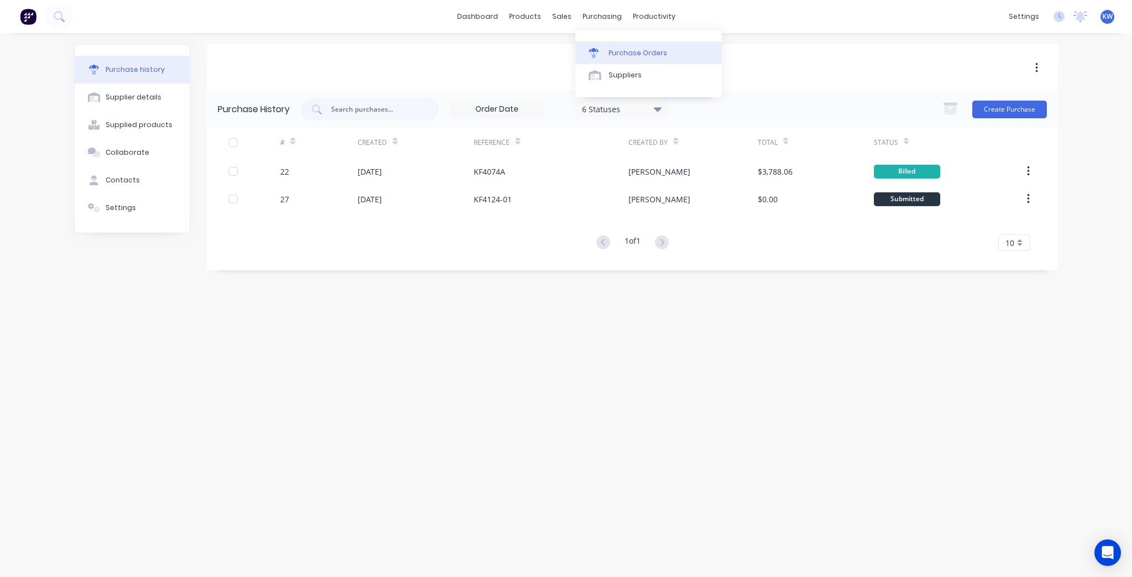
click at [615, 47] on link "Purchase Orders" at bounding box center [649, 52] width 147 height 22
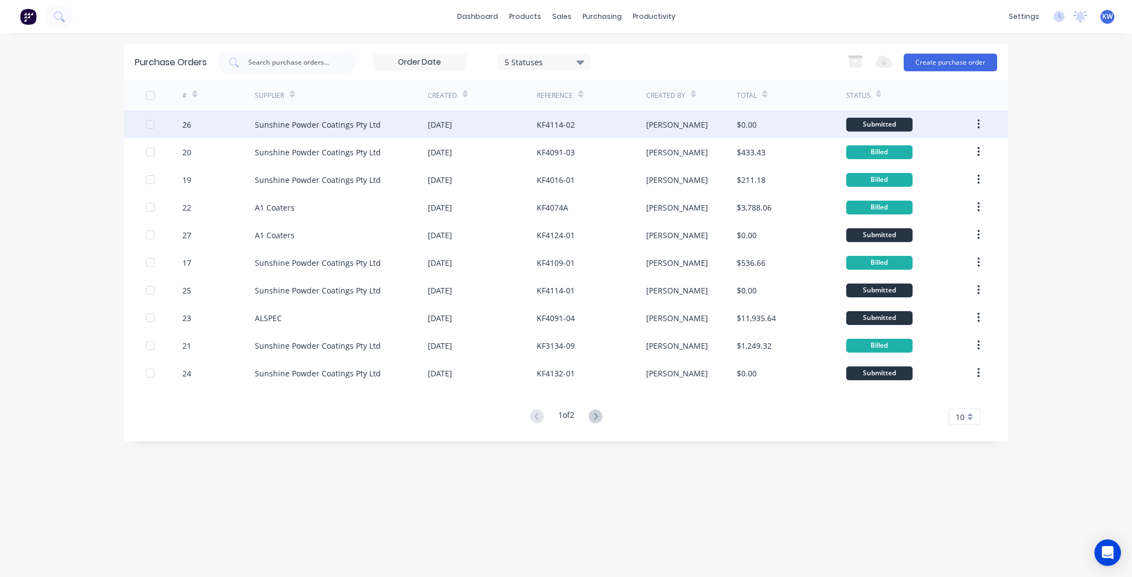
click at [765, 134] on div "$0.00" at bounding box center [791, 125] width 109 height 28
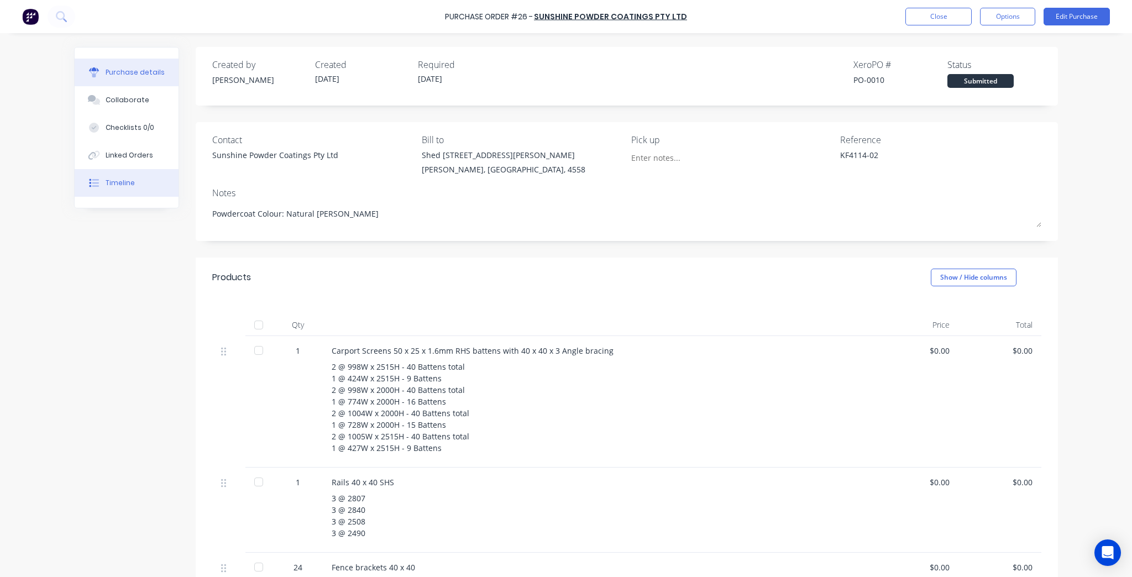
click at [139, 170] on button "Timeline" at bounding box center [127, 183] width 104 height 28
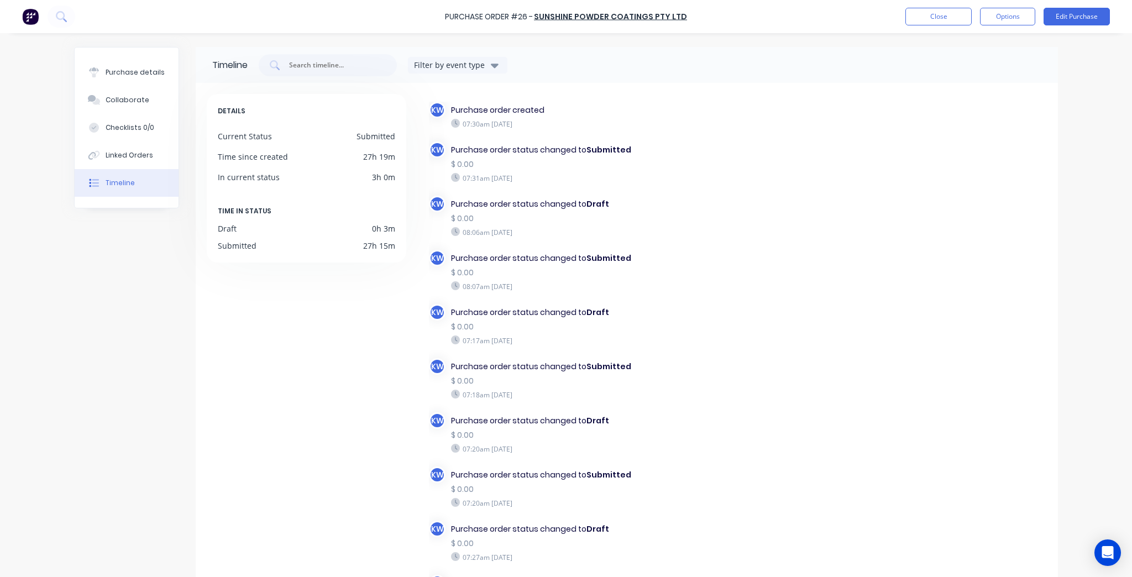
click at [130, 185] on button "Timeline" at bounding box center [127, 183] width 104 height 28
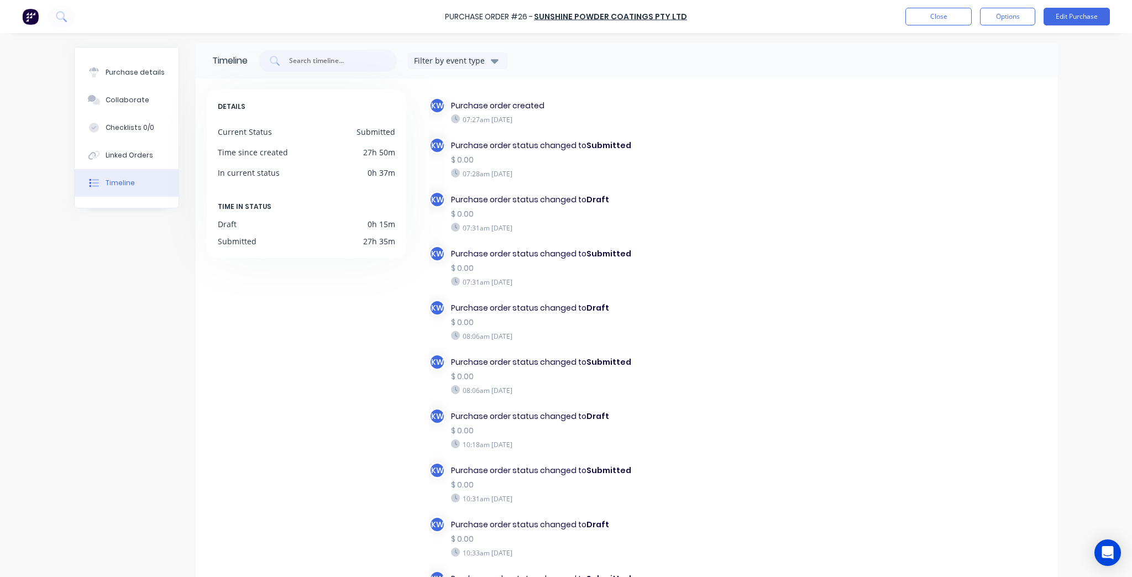
scroll to position [4, 0]
click at [119, 67] on div "Purchase details" at bounding box center [135, 72] width 59 height 10
type textarea "x"
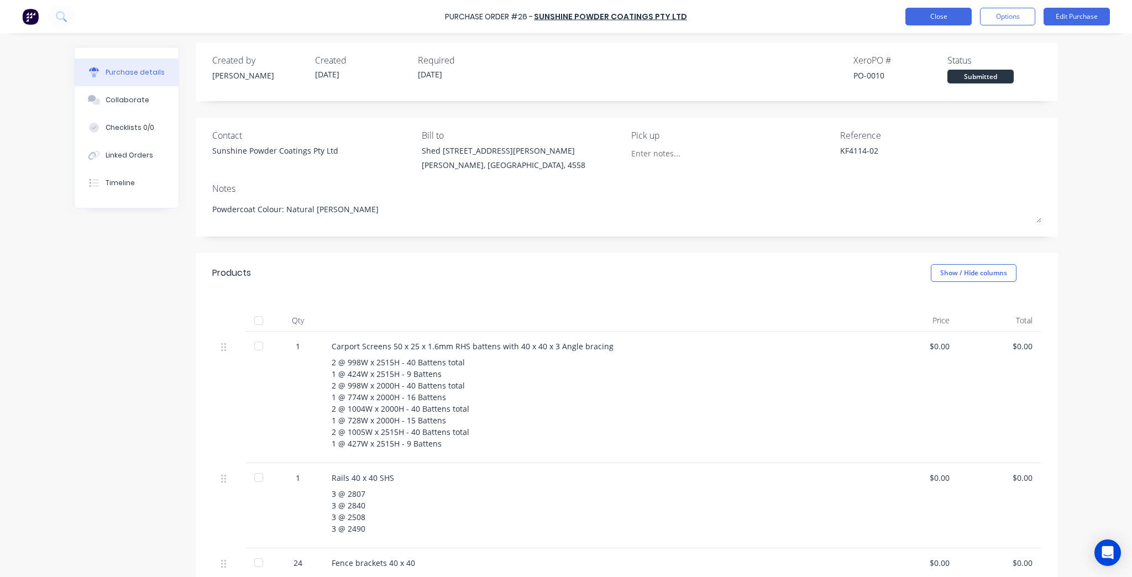
click at [957, 15] on button "Close" at bounding box center [939, 17] width 66 height 18
